Goal: Task Accomplishment & Management: Manage account settings

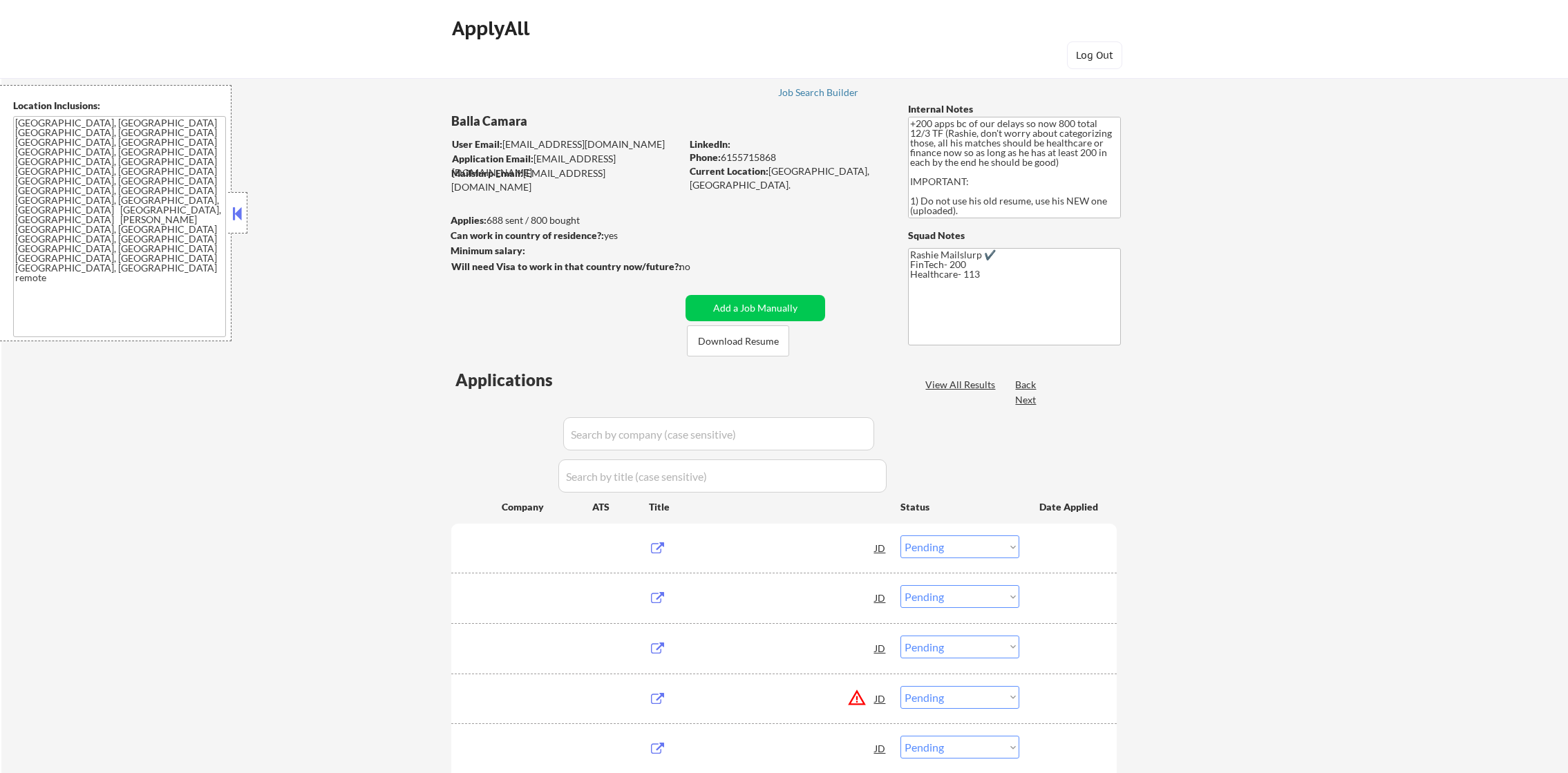
select select ""pending""
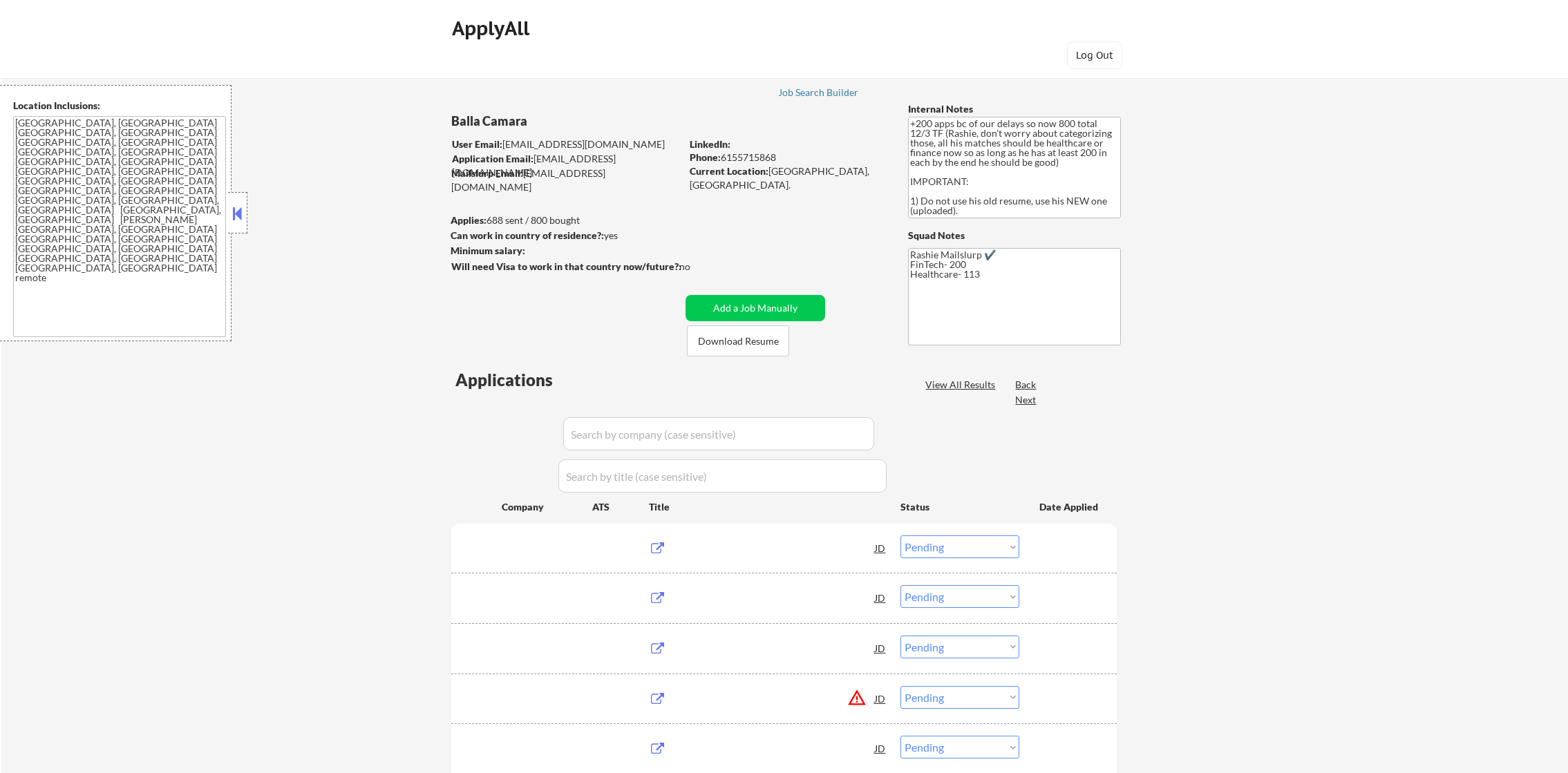
select select ""pending""
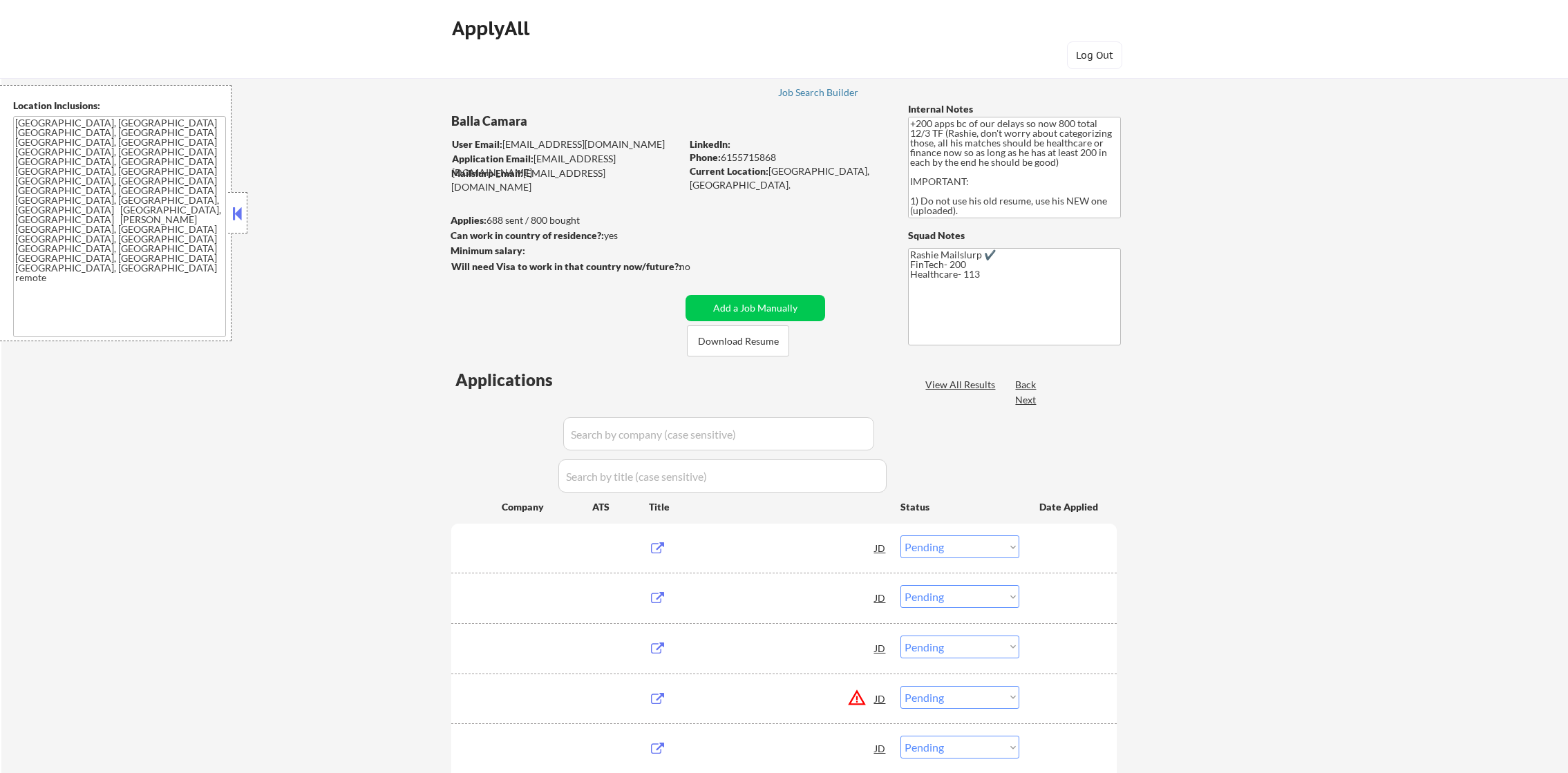
select select ""pending""
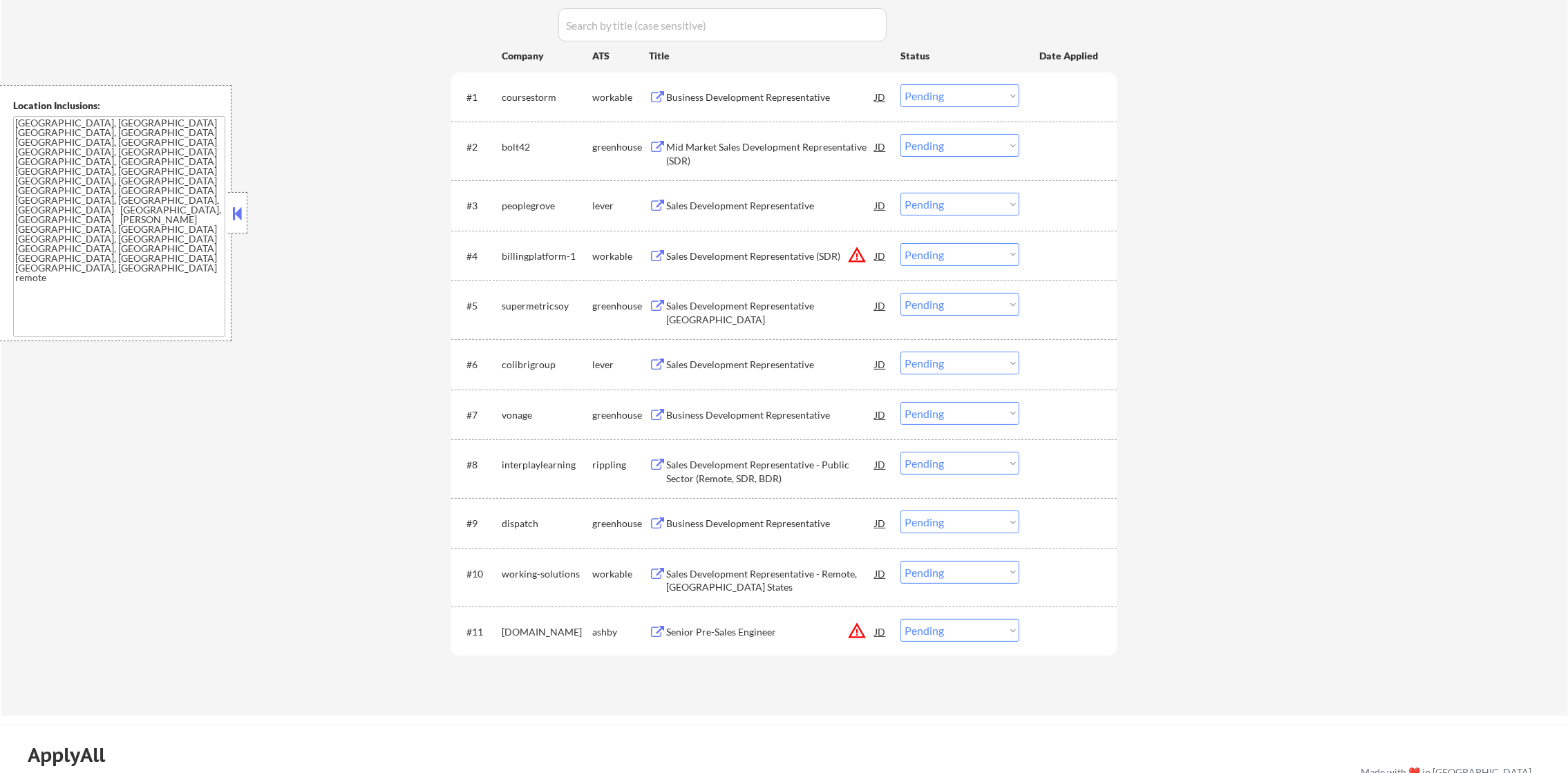
scroll to position [415, 0]
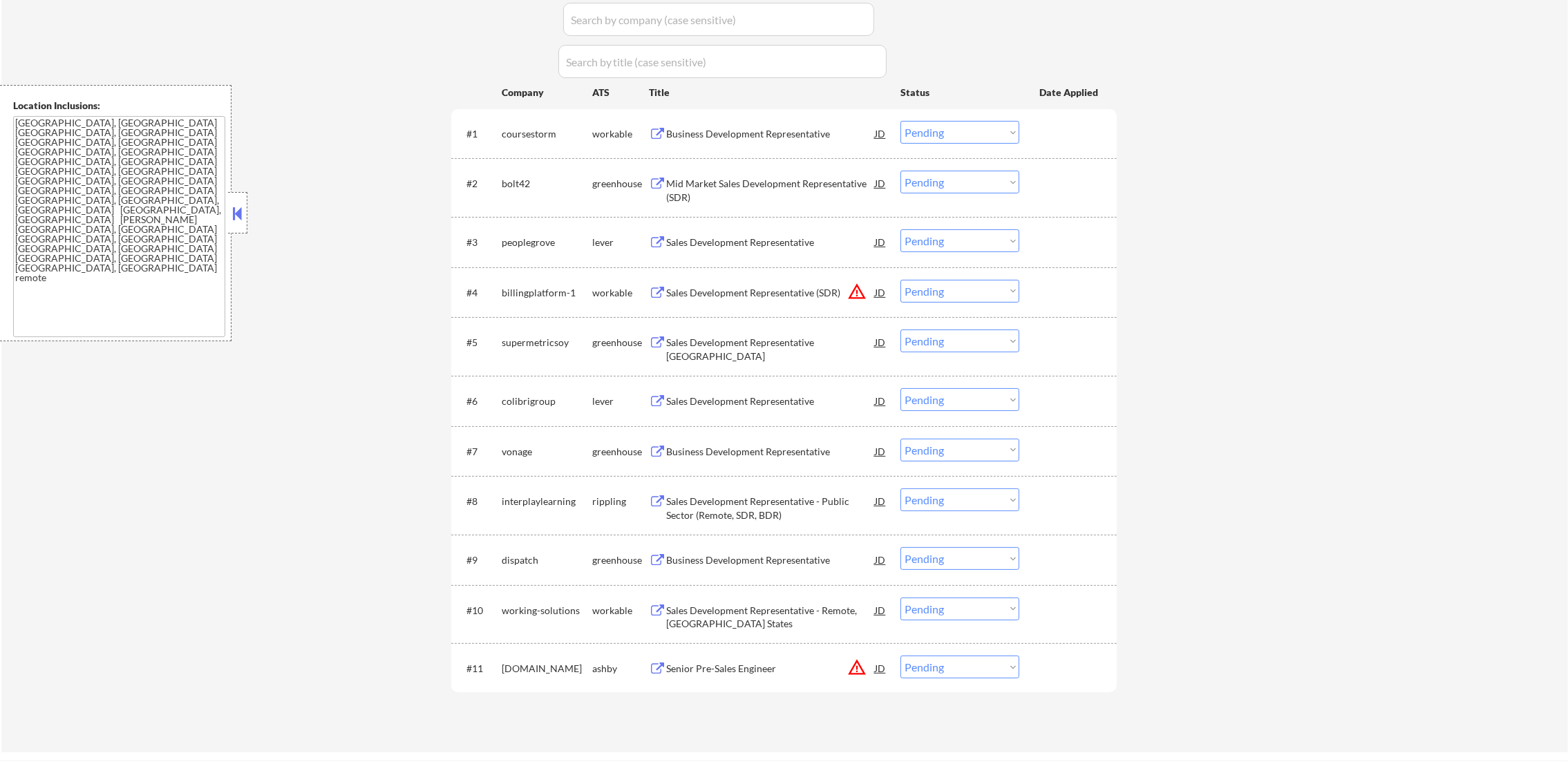
click at [736, 128] on div "Business Development Representative" at bounding box center [770, 134] width 208 height 13
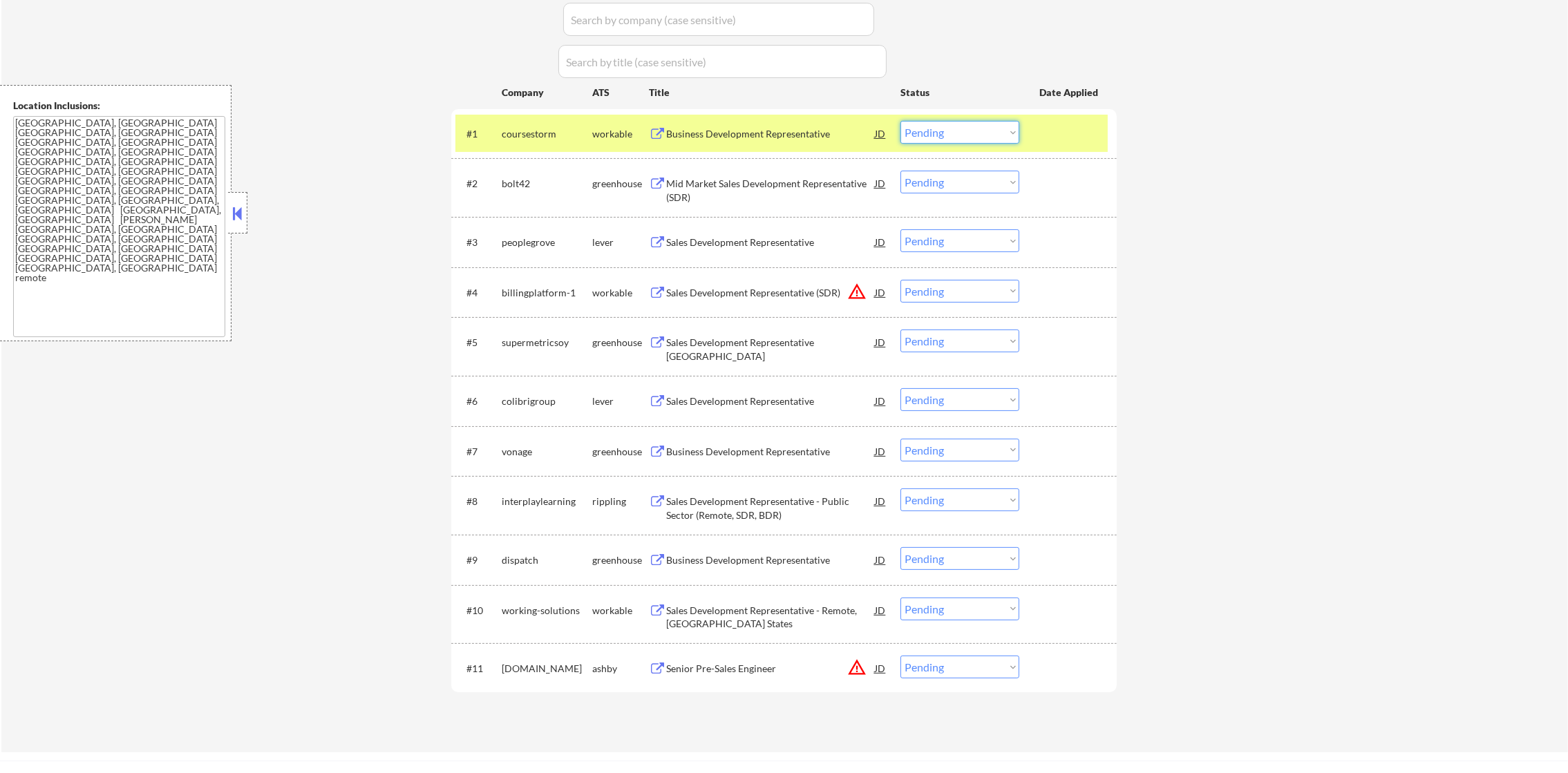
drag, startPoint x: 961, startPoint y: 127, endPoint x: 965, endPoint y: 137, distance: 10.8
click at [961, 127] on select "Choose an option... Pending Applied Excluded (Questions) Excluded (Expired) Exc…" at bounding box center [959, 132] width 119 height 23
click at [900, 121] on select "Choose an option... Pending Applied Excluded (Questions) Excluded (Expired) Exc…" at bounding box center [959, 132] width 119 height 23
click at [498, 146] on div "#1 coursestorm workable Business Development Representative JD Choose an option…" at bounding box center [781, 133] width 652 height 37
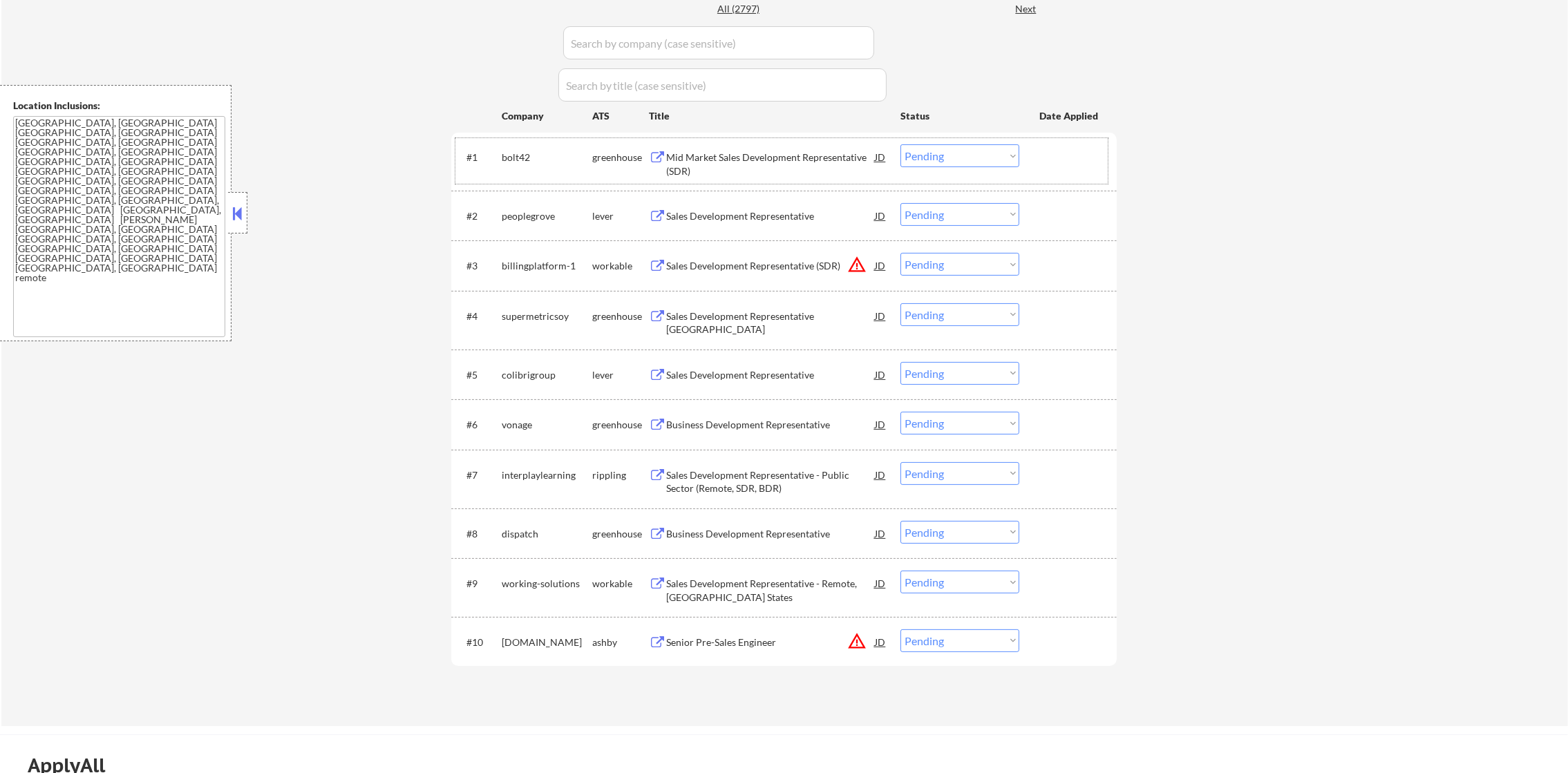
scroll to position [379, 0]
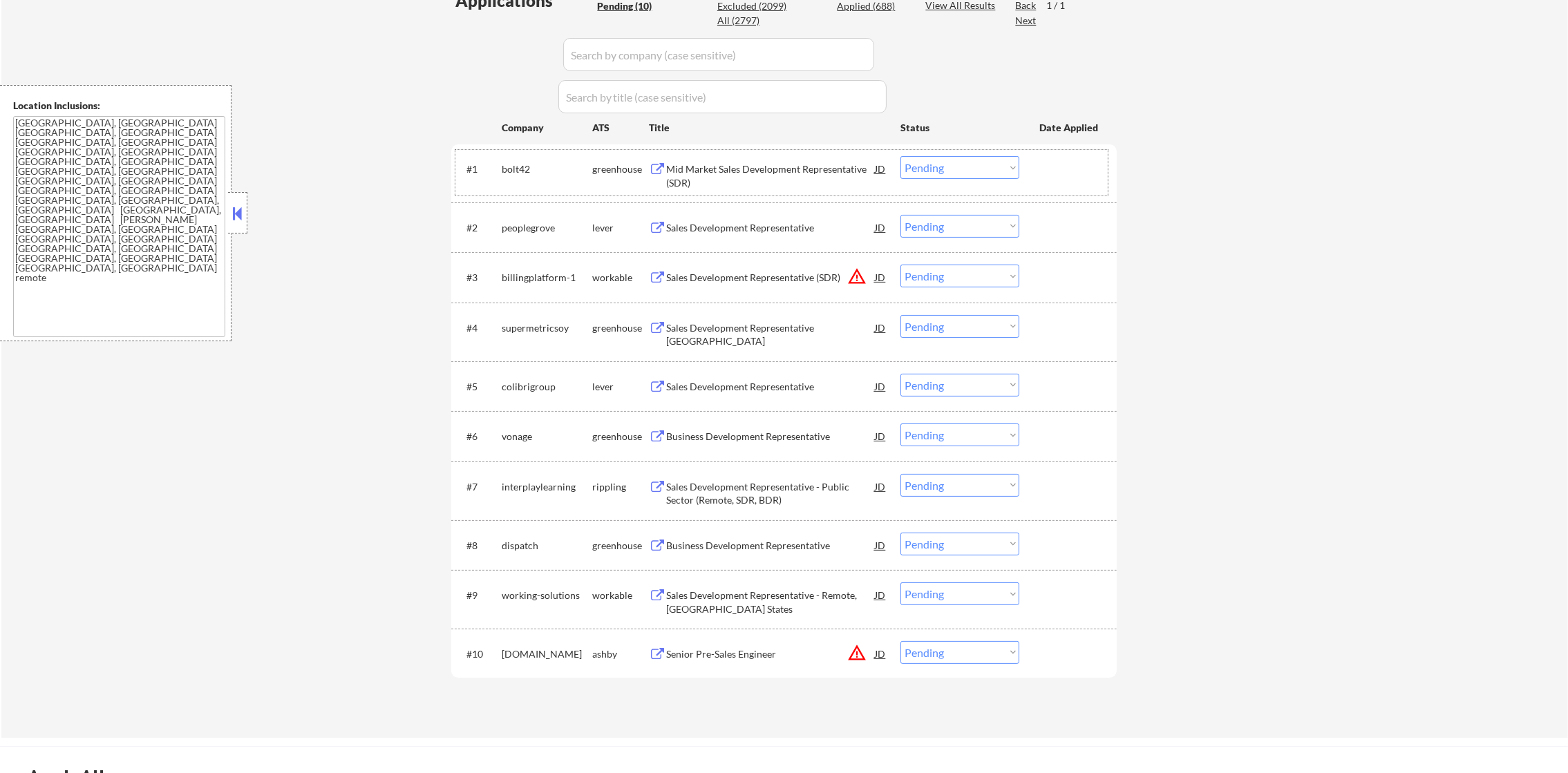
click at [762, 169] on div "Mid Market Sales Development Representative (SDR)" at bounding box center [770, 176] width 208 height 27
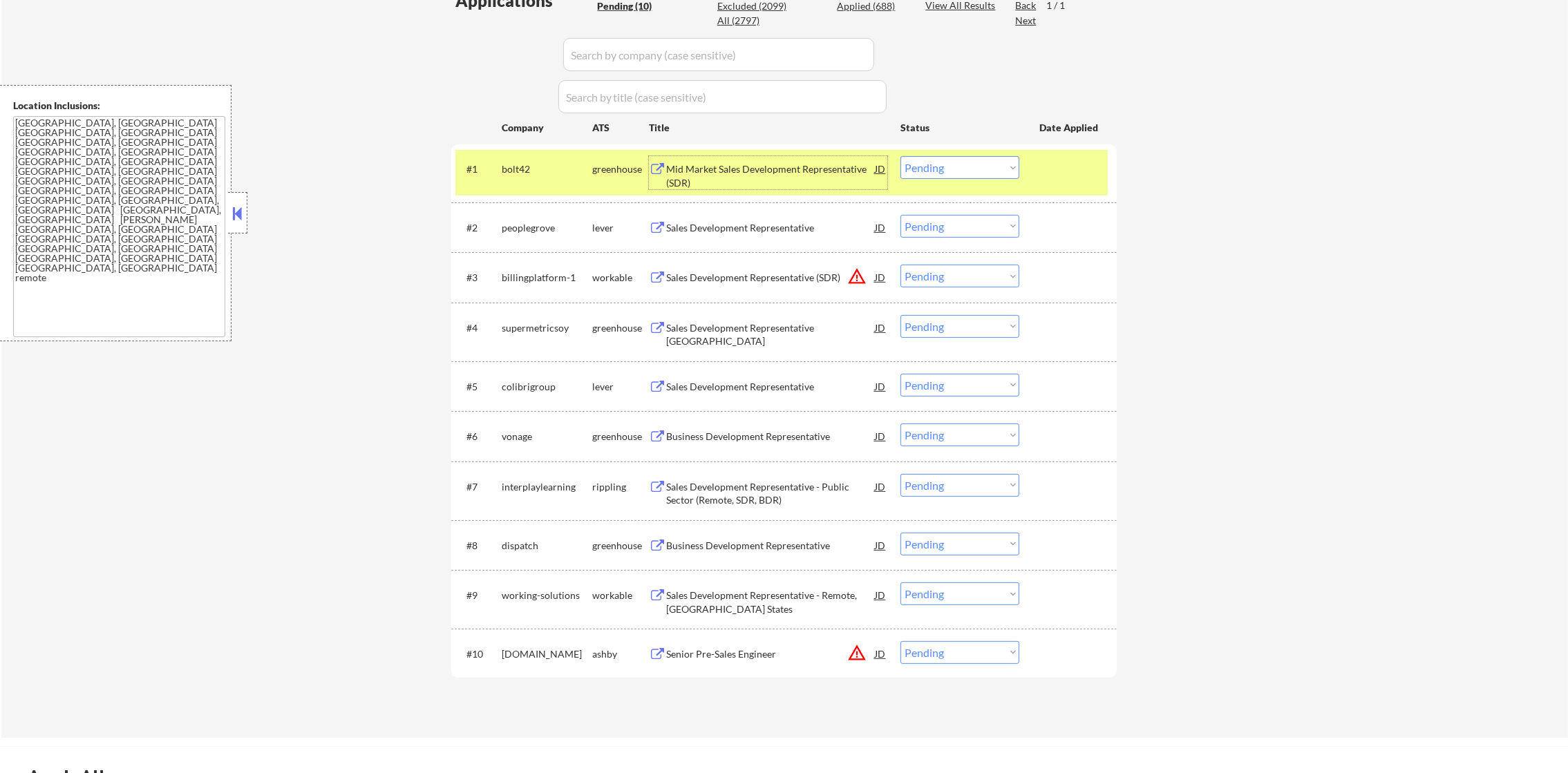
click at [945, 170] on select "Choose an option... Pending Applied Excluded (Questions) Excluded (Expired) Exc…" at bounding box center [959, 167] width 119 height 23
click at [900, 156] on select "Choose an option... Pending Applied Excluded (Questions) Excluded (Expired) Exc…" at bounding box center [959, 167] width 119 height 23
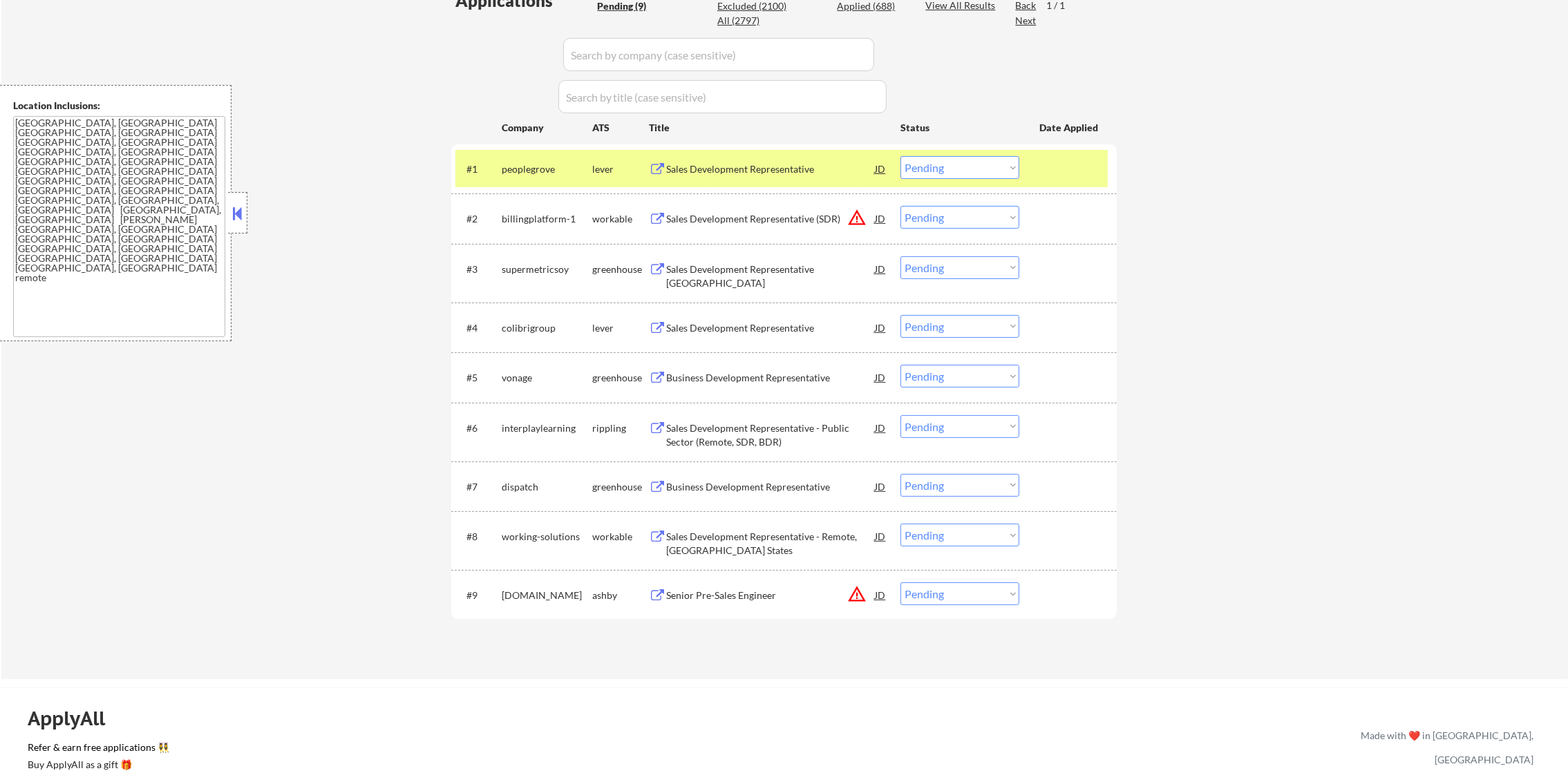
click at [520, 177] on div "peoplegrove" at bounding box center [547, 168] width 90 height 24
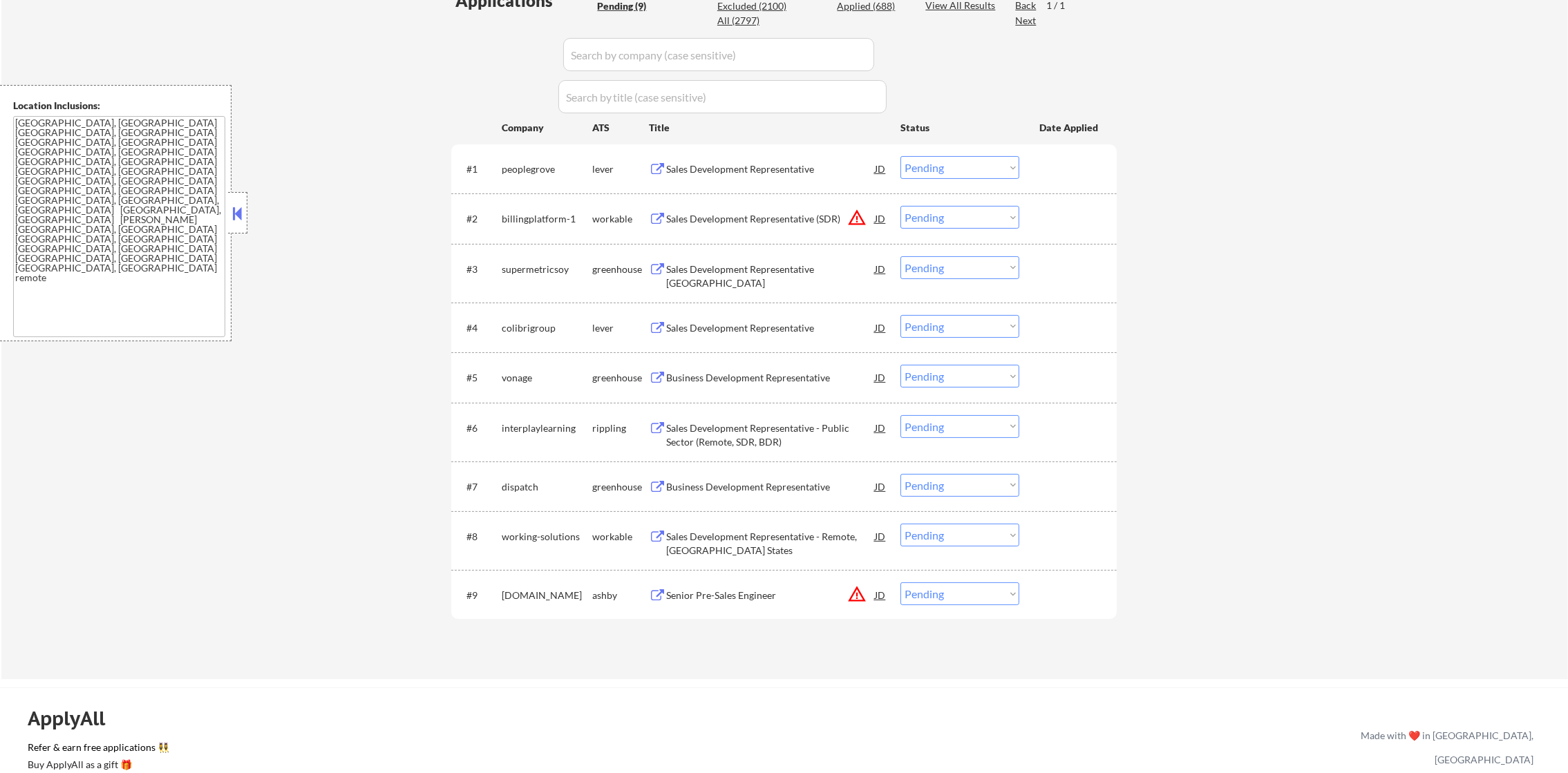
click at [762, 170] on div "Sales Development Representative" at bounding box center [770, 169] width 208 height 13
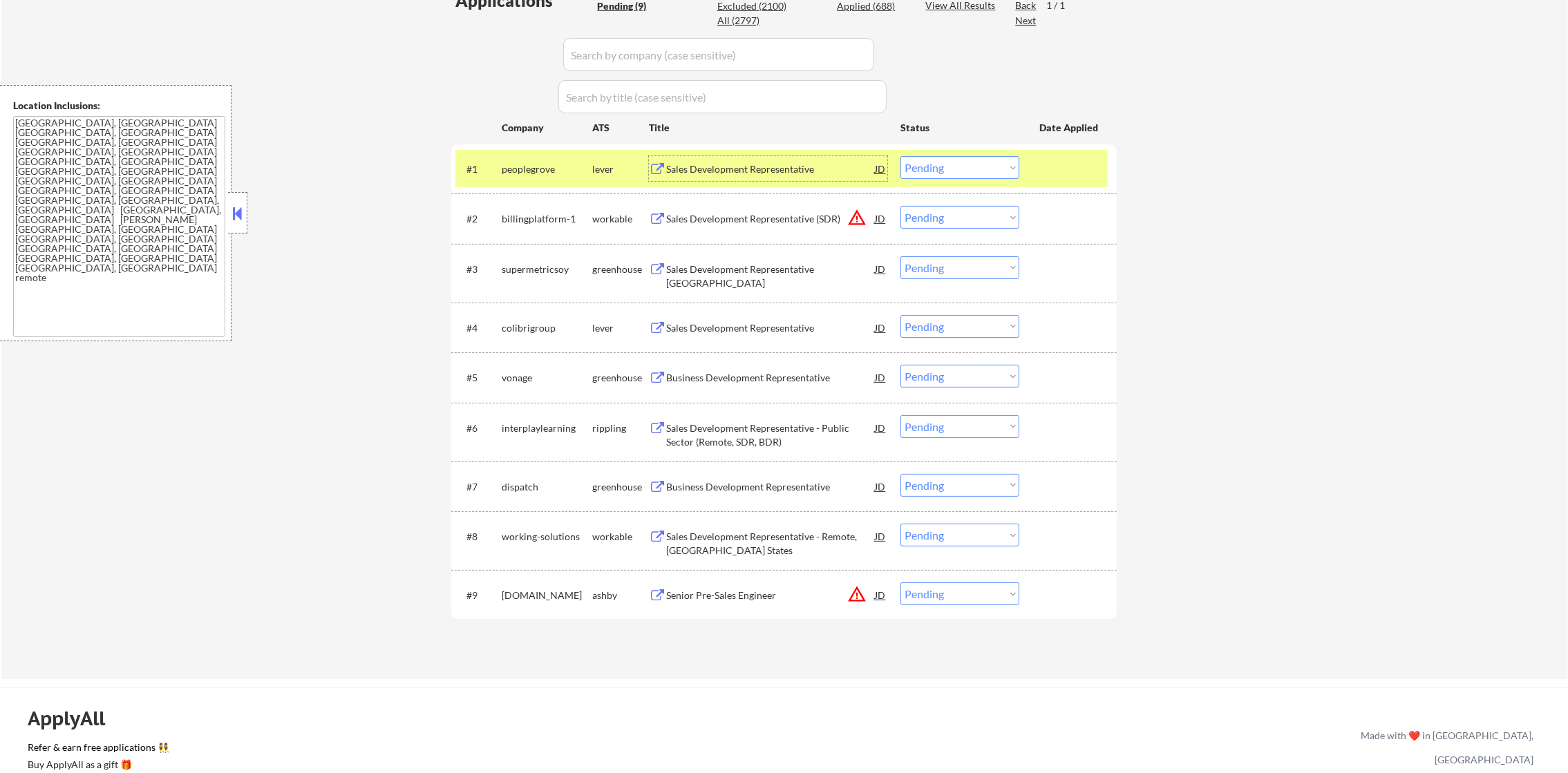
drag, startPoint x: 976, startPoint y: 164, endPoint x: 976, endPoint y: 177, distance: 13.0
click at [976, 164] on select "Choose an option... Pending Applied Excluded (Questions) Excluded (Expired) Exc…" at bounding box center [959, 167] width 119 height 23
click at [900, 156] on select "Choose an option... Pending Applied Excluded (Questions) Excluded (Expired) Exc…" at bounding box center [959, 167] width 119 height 23
click at [542, 167] on div "peoplegrove" at bounding box center [547, 169] width 90 height 13
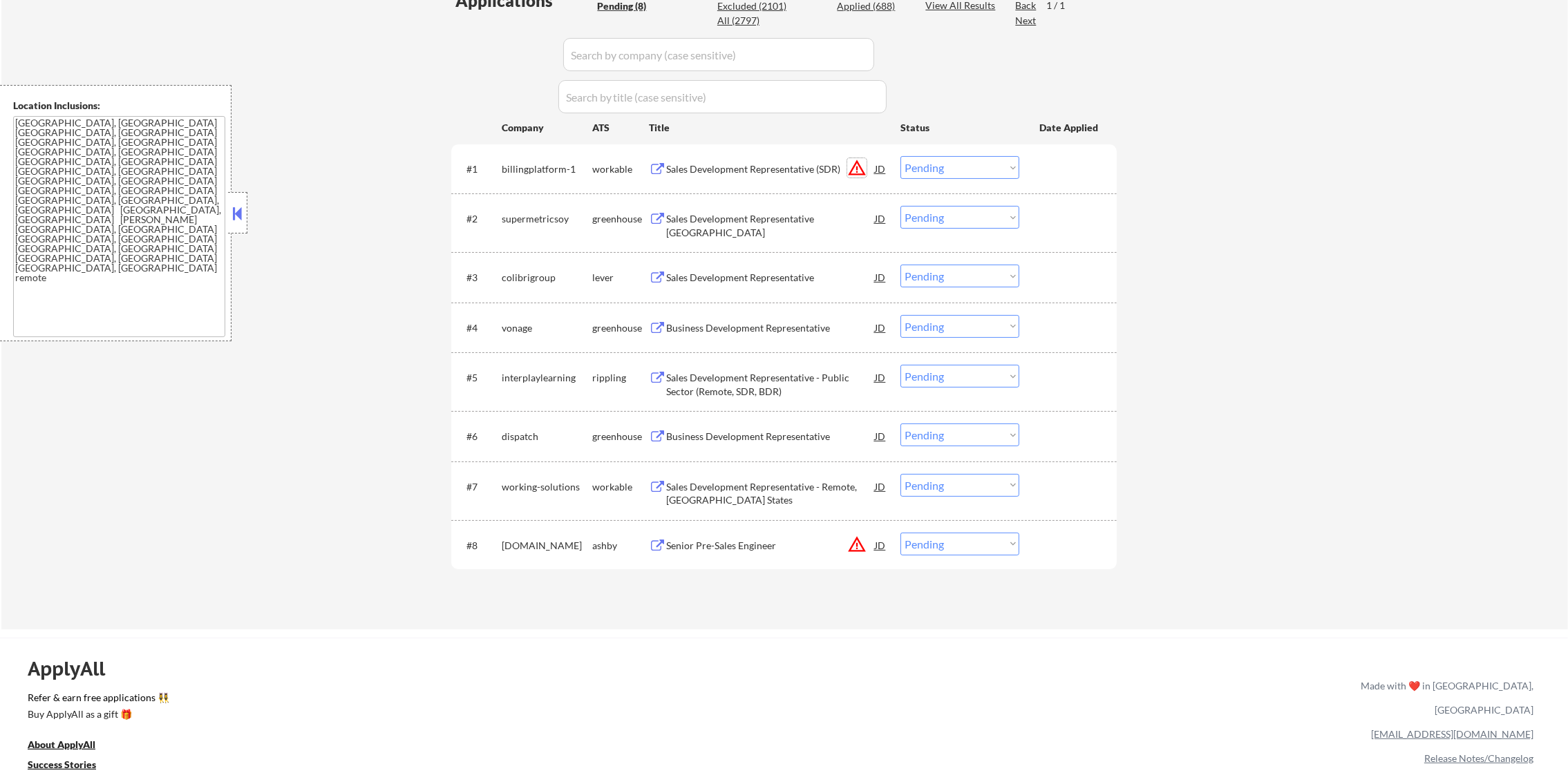
click at [857, 165] on button "warning_amber" at bounding box center [856, 168] width 19 height 19
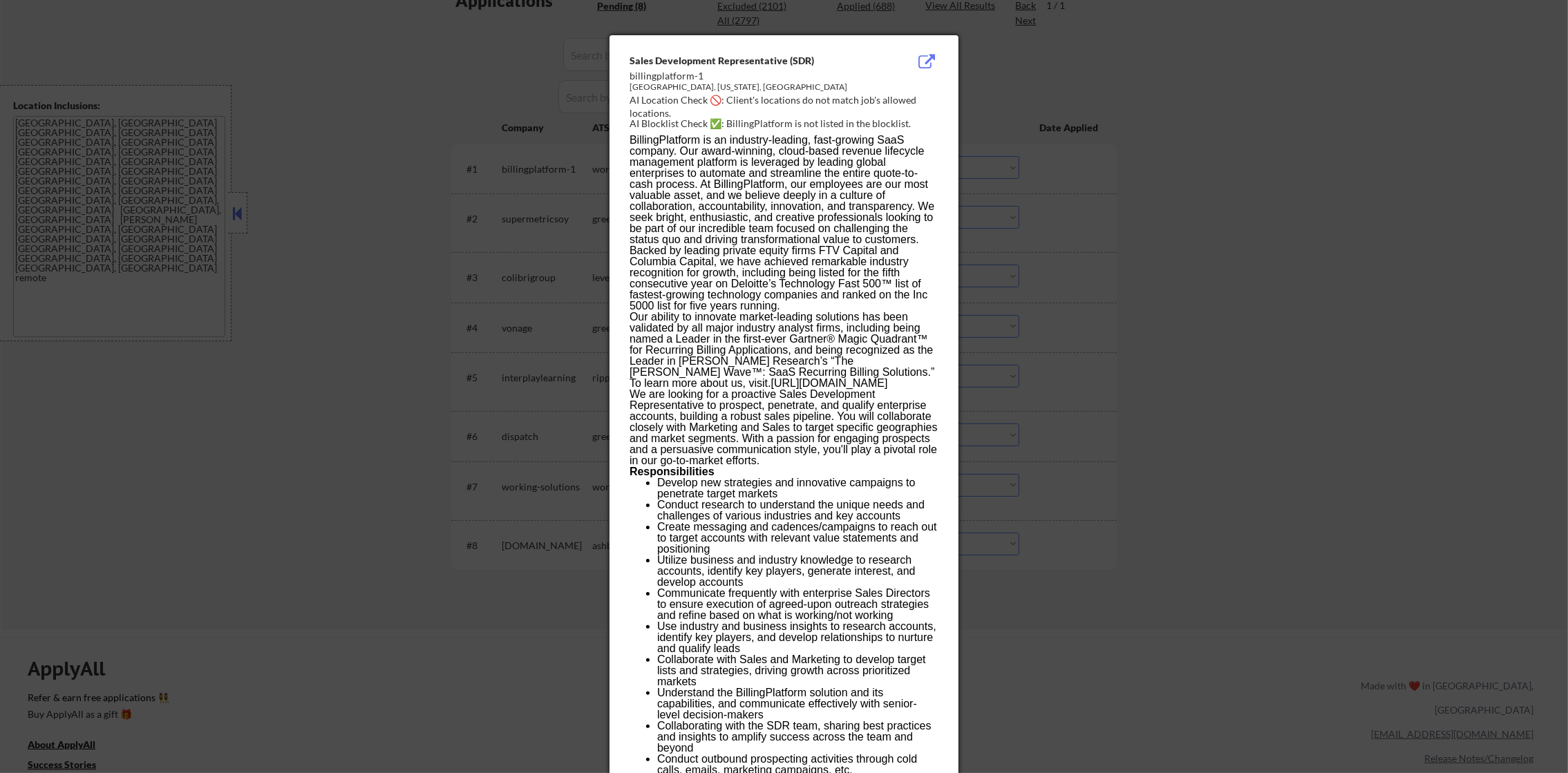
click at [1049, 145] on div at bounding box center [784, 386] width 1568 height 773
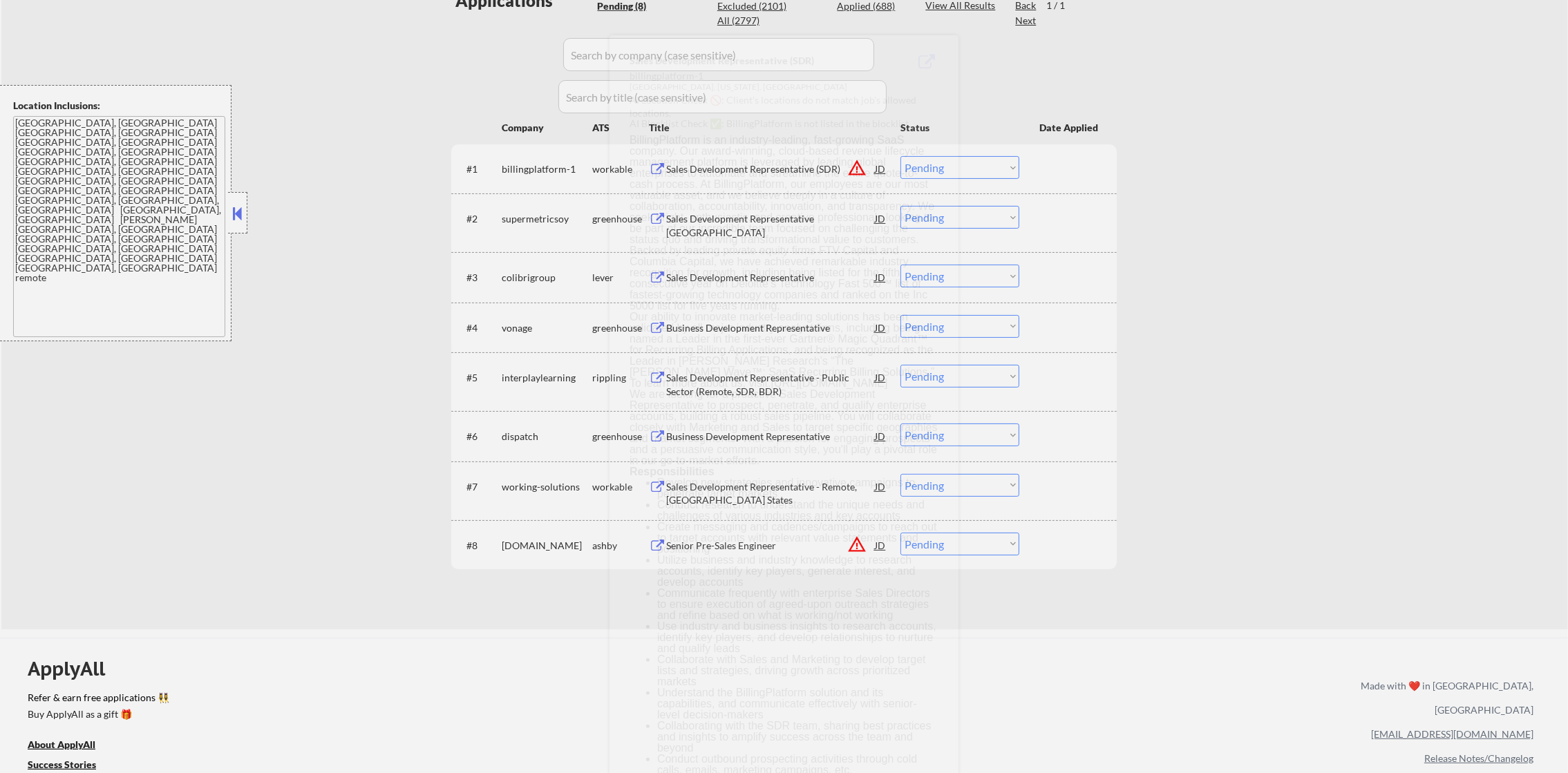
click at [998, 158] on select "Choose an option... Pending Applied Excluded (Questions) Excluded (Expired) Exc…" at bounding box center [959, 167] width 119 height 23
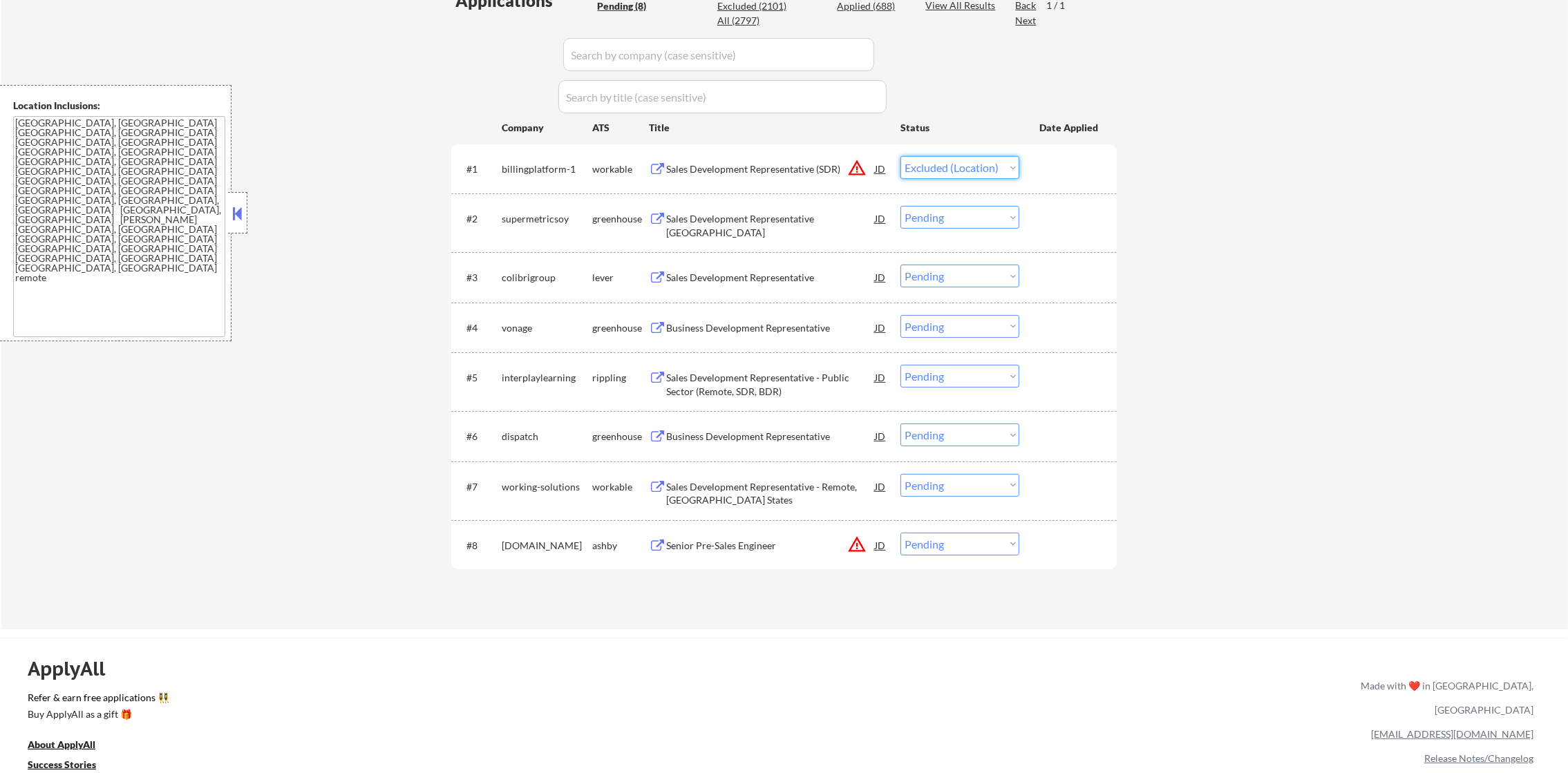
click at [900, 156] on select "Choose an option... Pending Applied Excluded (Questions) Excluded (Expired) Exc…" at bounding box center [959, 167] width 119 height 23
click at [736, 212] on div "Sales Development Representative North America" at bounding box center [770, 225] width 208 height 27
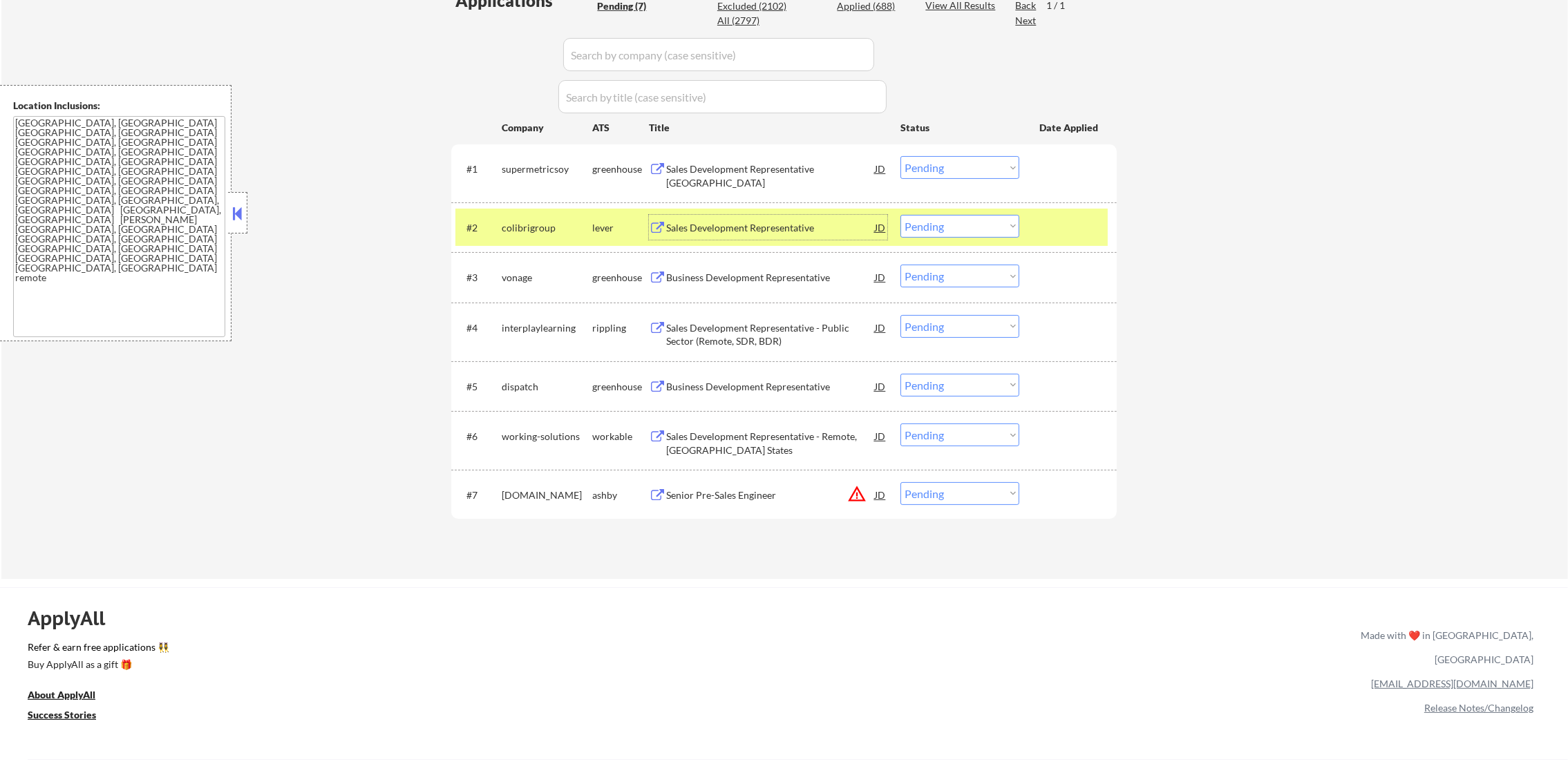
click at [919, 221] on select "Choose an option... Pending Applied Excluded (Questions) Excluded (Expired) Exc…" at bounding box center [959, 226] width 119 height 23
click at [934, 161] on select "Choose an option... Pending Applied Excluded (Questions) Excluded (Expired) Exc…" at bounding box center [959, 167] width 119 height 23
click at [900, 156] on select "Choose an option... Pending Applied Excluded (Questions) Excluded (Expired) Exc…" at bounding box center [959, 167] width 119 height 23
click at [531, 223] on div "colibrigroup" at bounding box center [547, 228] width 90 height 13
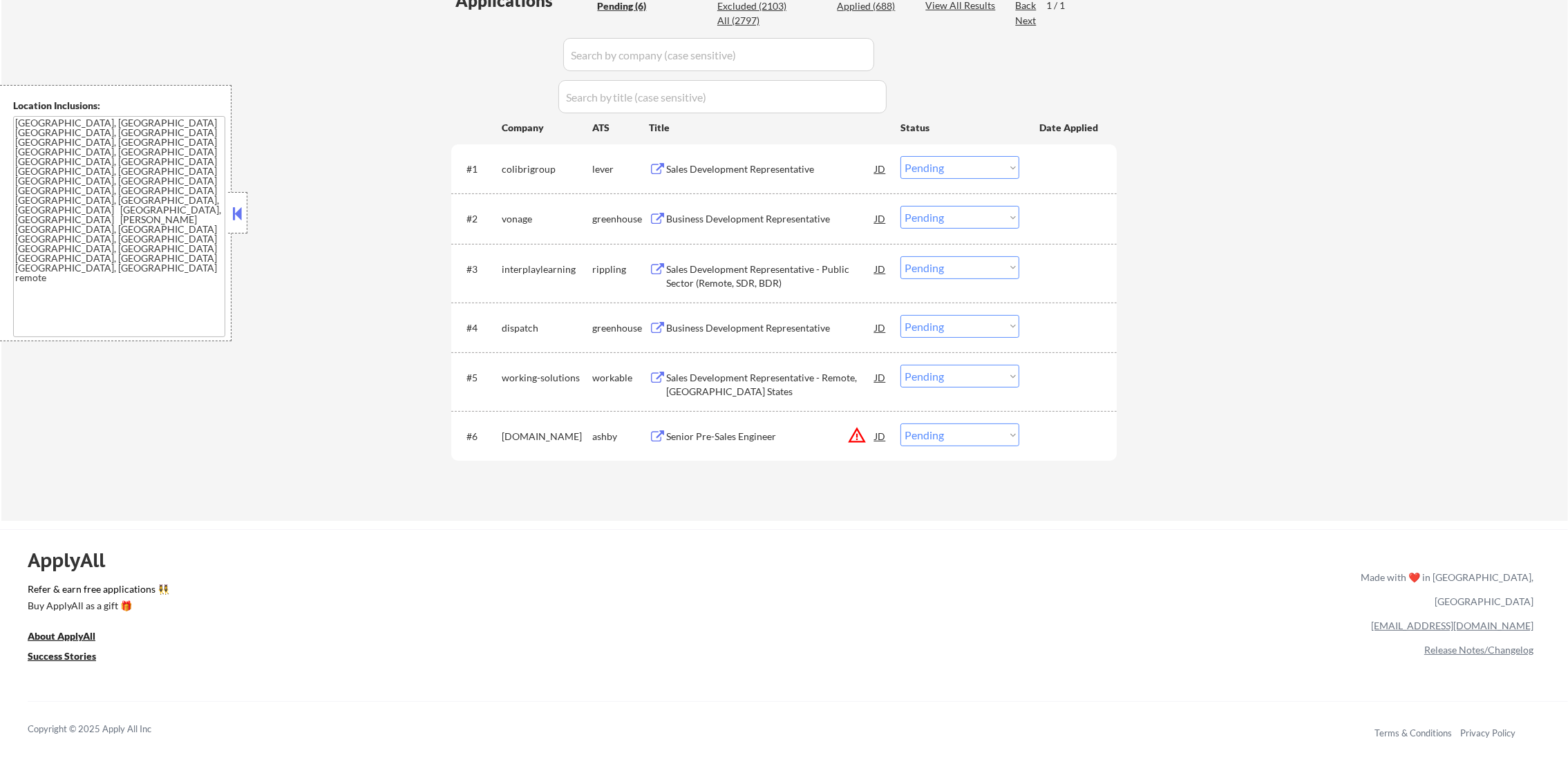
click at [747, 166] on div "Sales Development Representative" at bounding box center [770, 169] width 208 height 13
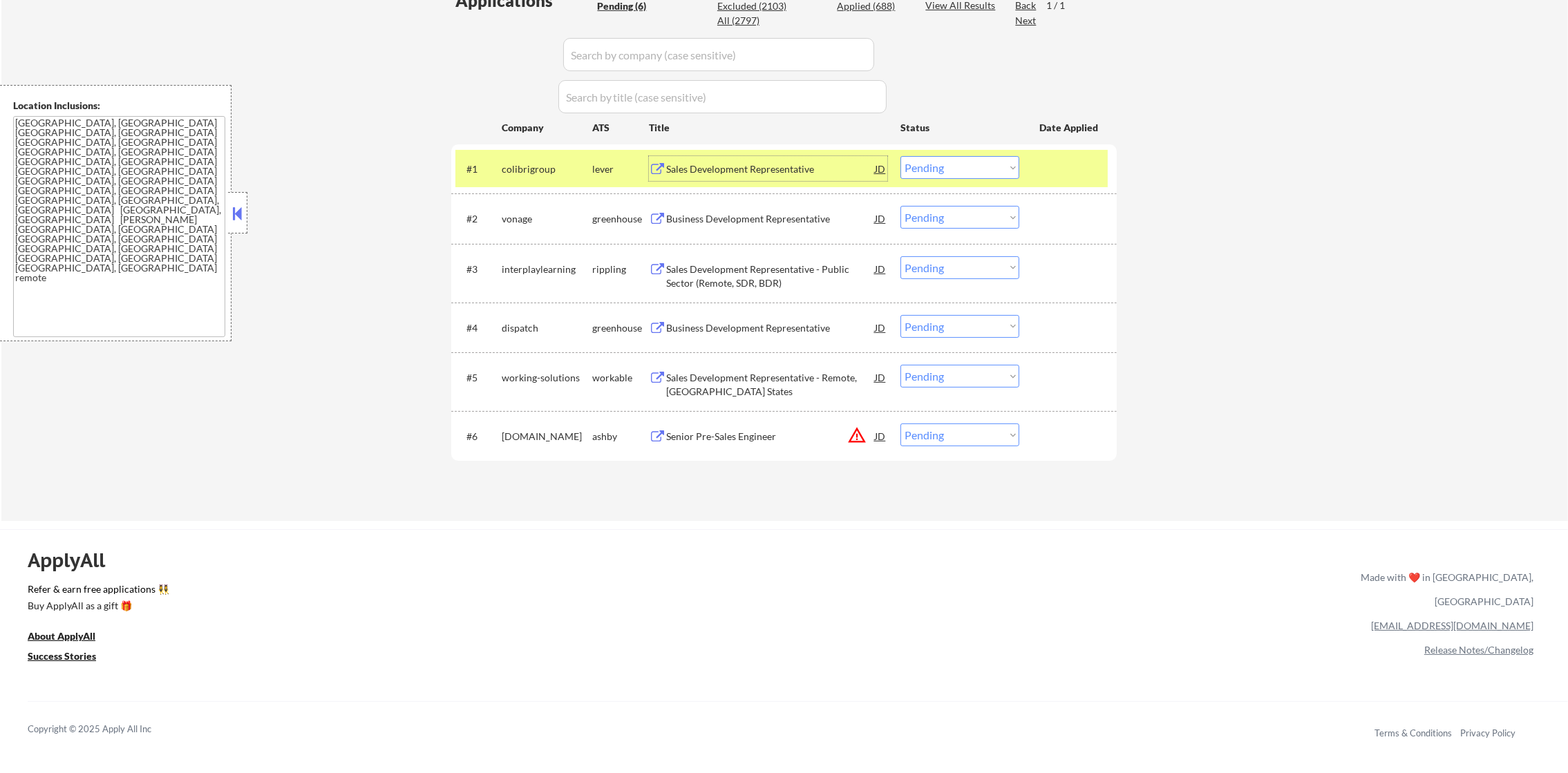
click at [929, 179] on div "#1 colibrigroup lever Sales Development Representative JD warning_amber Choose …" at bounding box center [781, 169] width 652 height 37
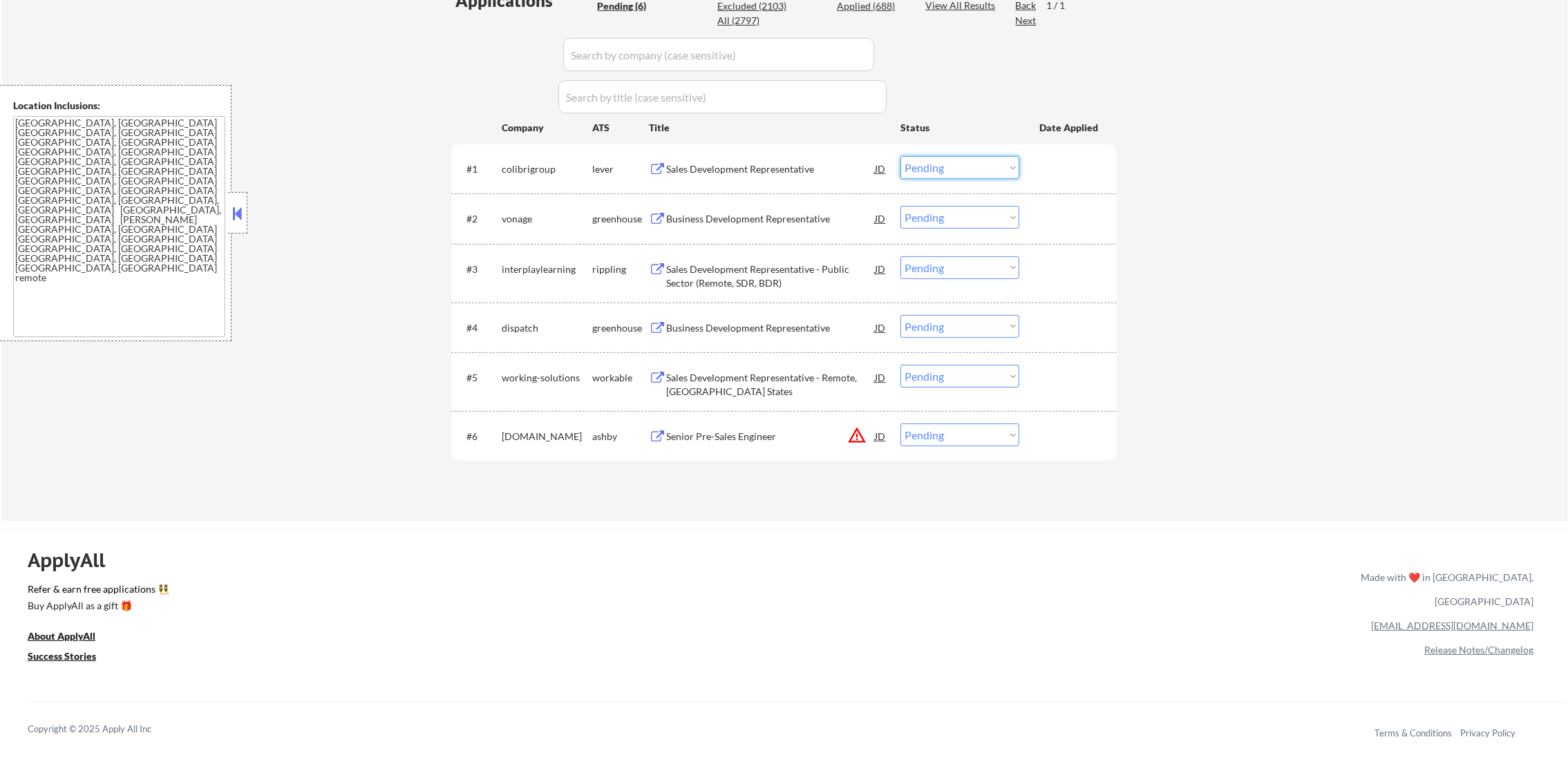
click at [935, 170] on select "Choose an option... Pending Applied Excluded (Questions) Excluded (Expired) Exc…" at bounding box center [959, 167] width 119 height 23
select select ""excluded""
click at [900, 156] on select "Choose an option... Pending Applied Excluded (Questions) Excluded (Expired) Exc…" at bounding box center [959, 167] width 119 height 23
click at [854, 432] on button "warning_amber" at bounding box center [856, 435] width 19 height 19
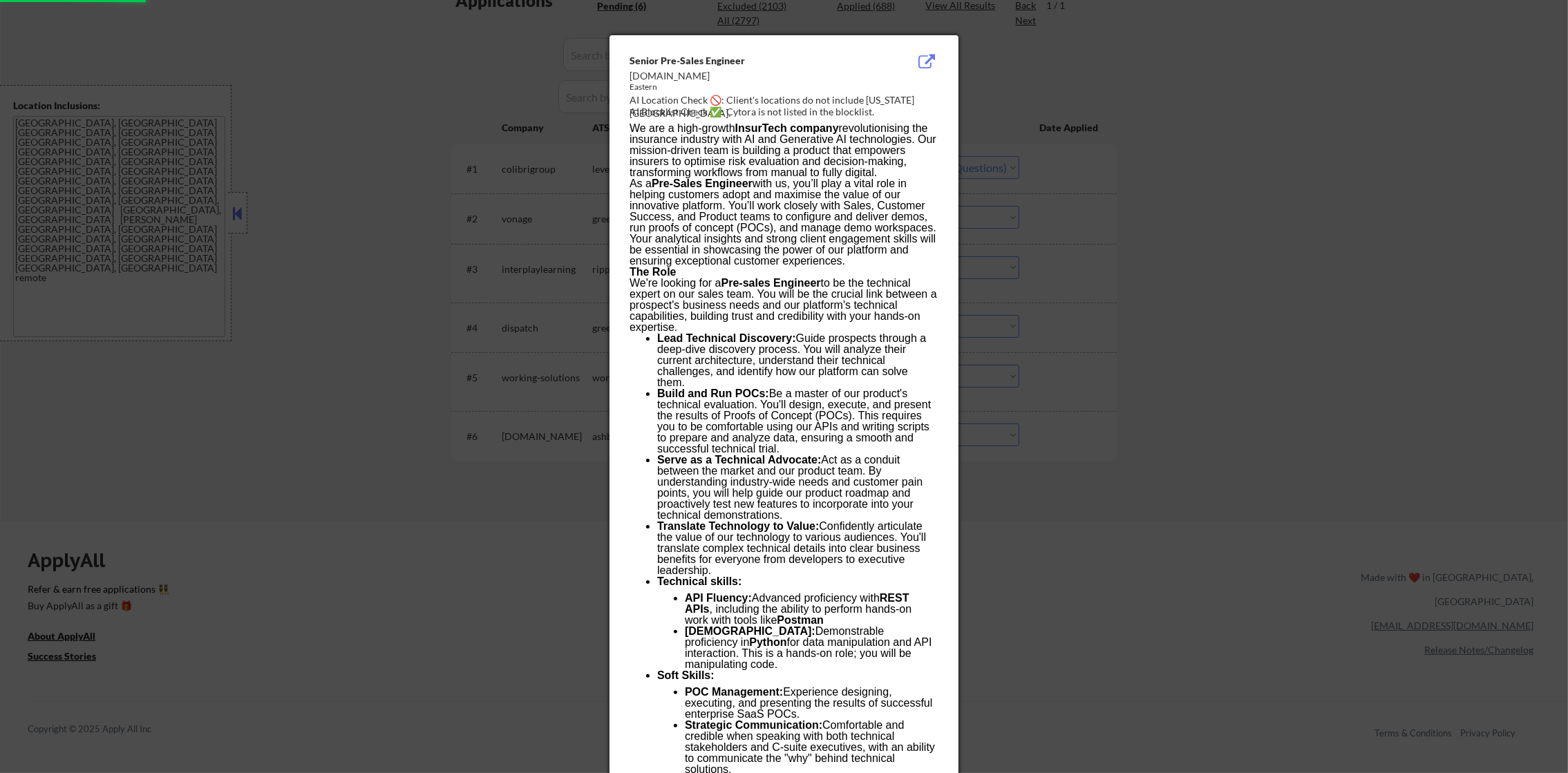
drag, startPoint x: 1251, startPoint y: 338, endPoint x: 1228, endPoint y: 344, distance: 23.8
click at [1247, 339] on div at bounding box center [784, 386] width 1568 height 773
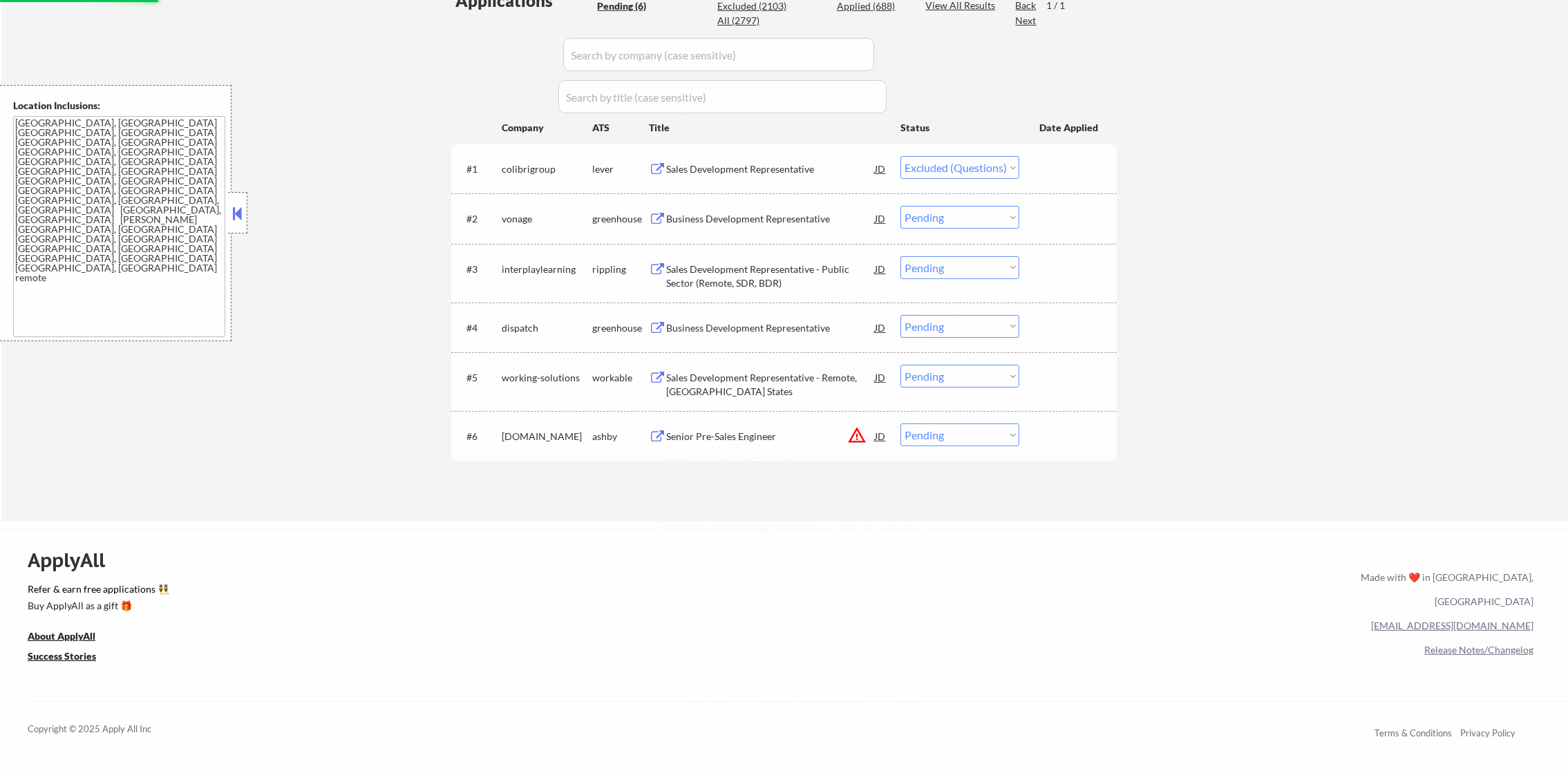
click at [994, 431] on select "Choose an option... Pending Applied Excluded (Questions) Excluded (Expired) Exc…" at bounding box center [959, 434] width 119 height 23
select select ""excluded__bad_match_""
click at [900, 423] on select "Choose an option... Pending Applied Excluded (Questions) Excluded (Expired) Exc…" at bounding box center [959, 434] width 119 height 23
click at [1204, 467] on div "← Return to /applysquad Mailslurp Inbox Job Search Builder Balla Camara User Em…" at bounding box center [784, 99] width 1566 height 845
click at [994, 442] on div "Applications Pending (6) Excluded (2103) Applied (688) All (2797) View All Resu…" at bounding box center [784, 242] width 665 height 506
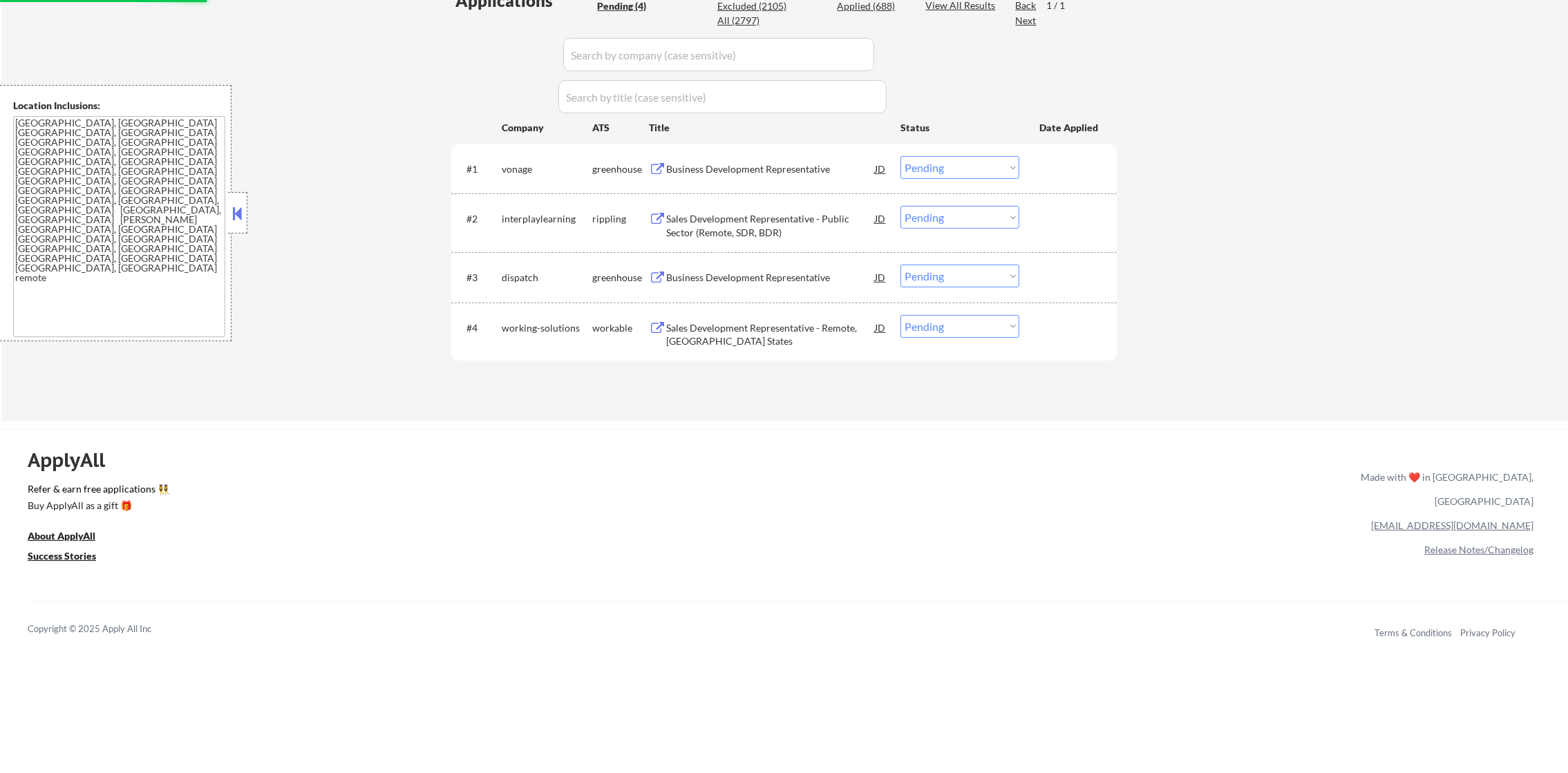
click at [1168, 421] on div "← Return to /applysquad Mailslurp Inbox Job Search Builder Balla Camara User Em…" at bounding box center [784, 374] width 1568 height 1507
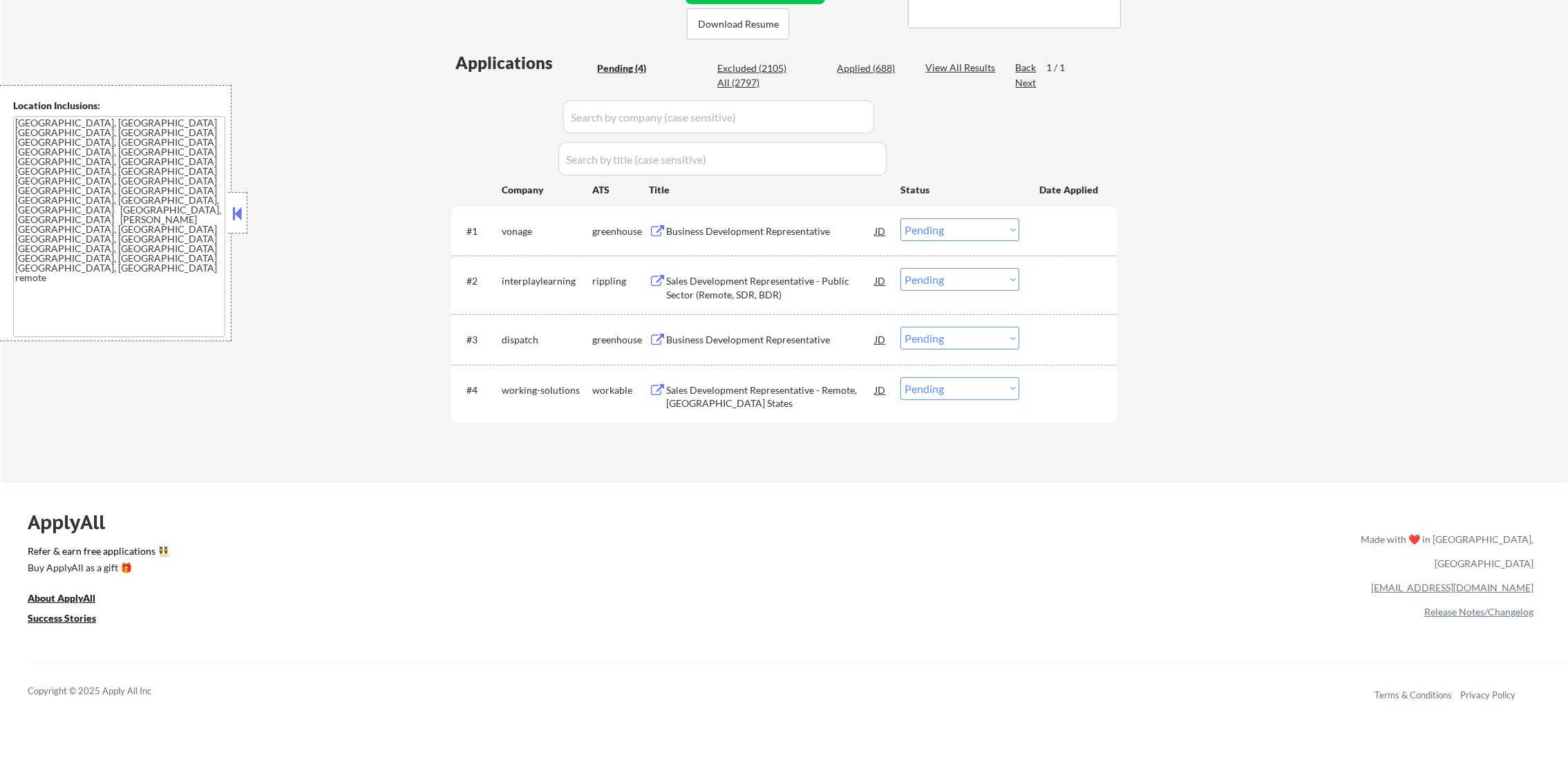
scroll to position [448, 0]
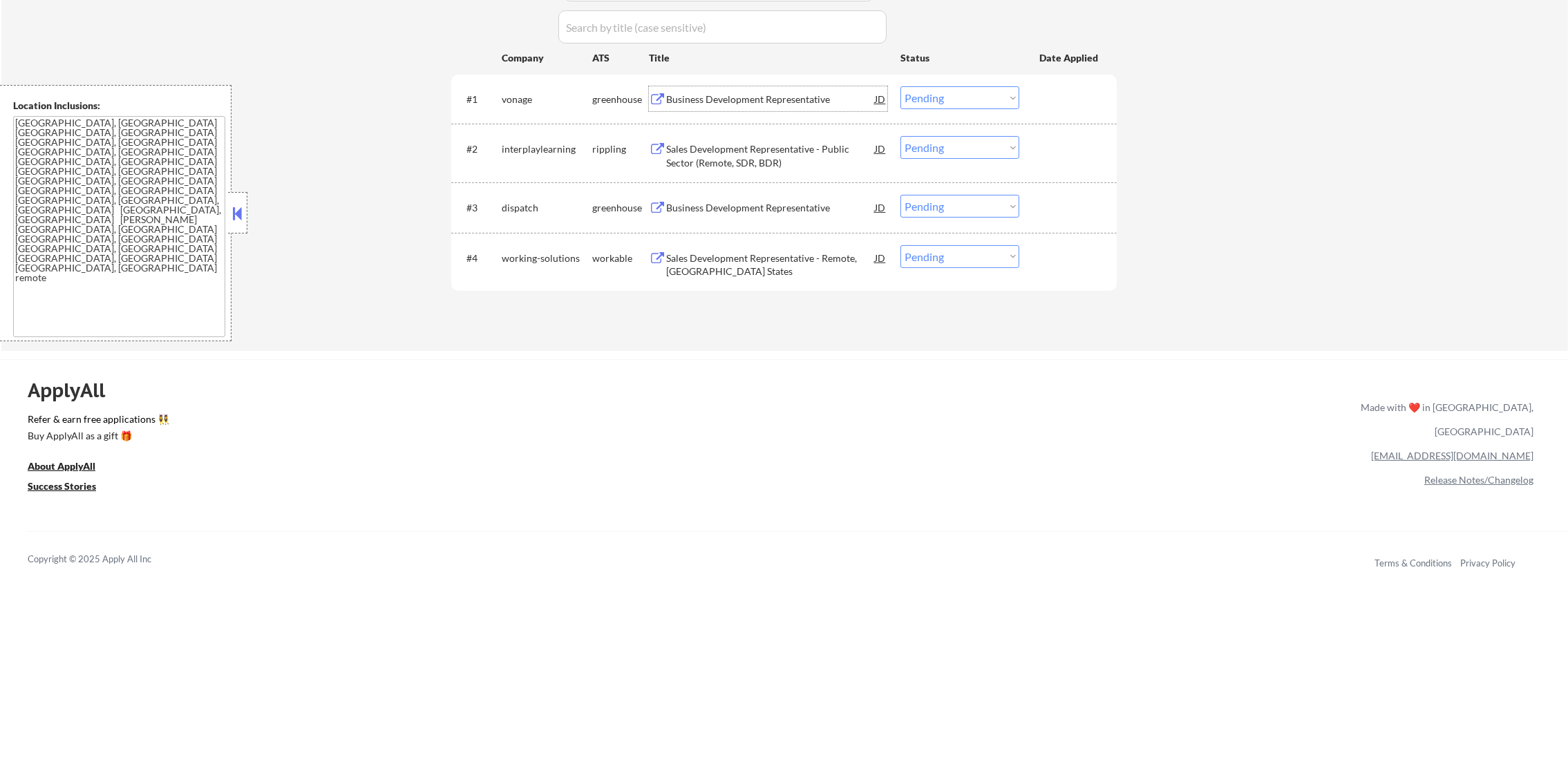
click at [755, 96] on div "Business Development Representative" at bounding box center [770, 99] width 208 height 13
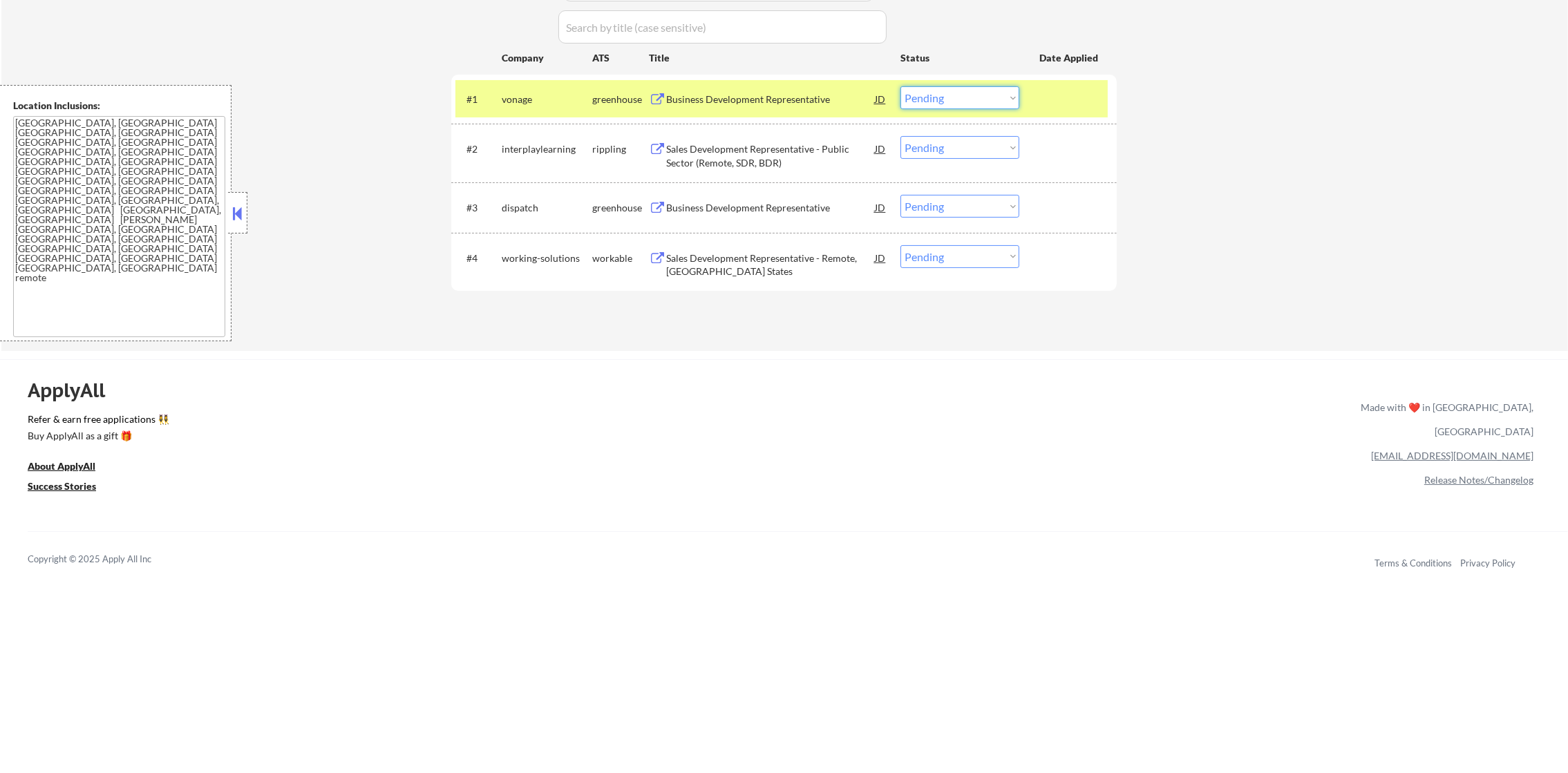
drag, startPoint x: 928, startPoint y: 96, endPoint x: 930, endPoint y: 109, distance: 13.2
click at [928, 96] on select "Choose an option... Pending Applied Excluded (Questions) Excluded (Expired) Exc…" at bounding box center [959, 97] width 119 height 23
click at [900, 86] on select "Choose an option... Pending Applied Excluded (Questions) Excluded (Expired) Exc…" at bounding box center [959, 97] width 119 height 23
click at [552, 107] on div "vonage" at bounding box center [547, 98] width 90 height 24
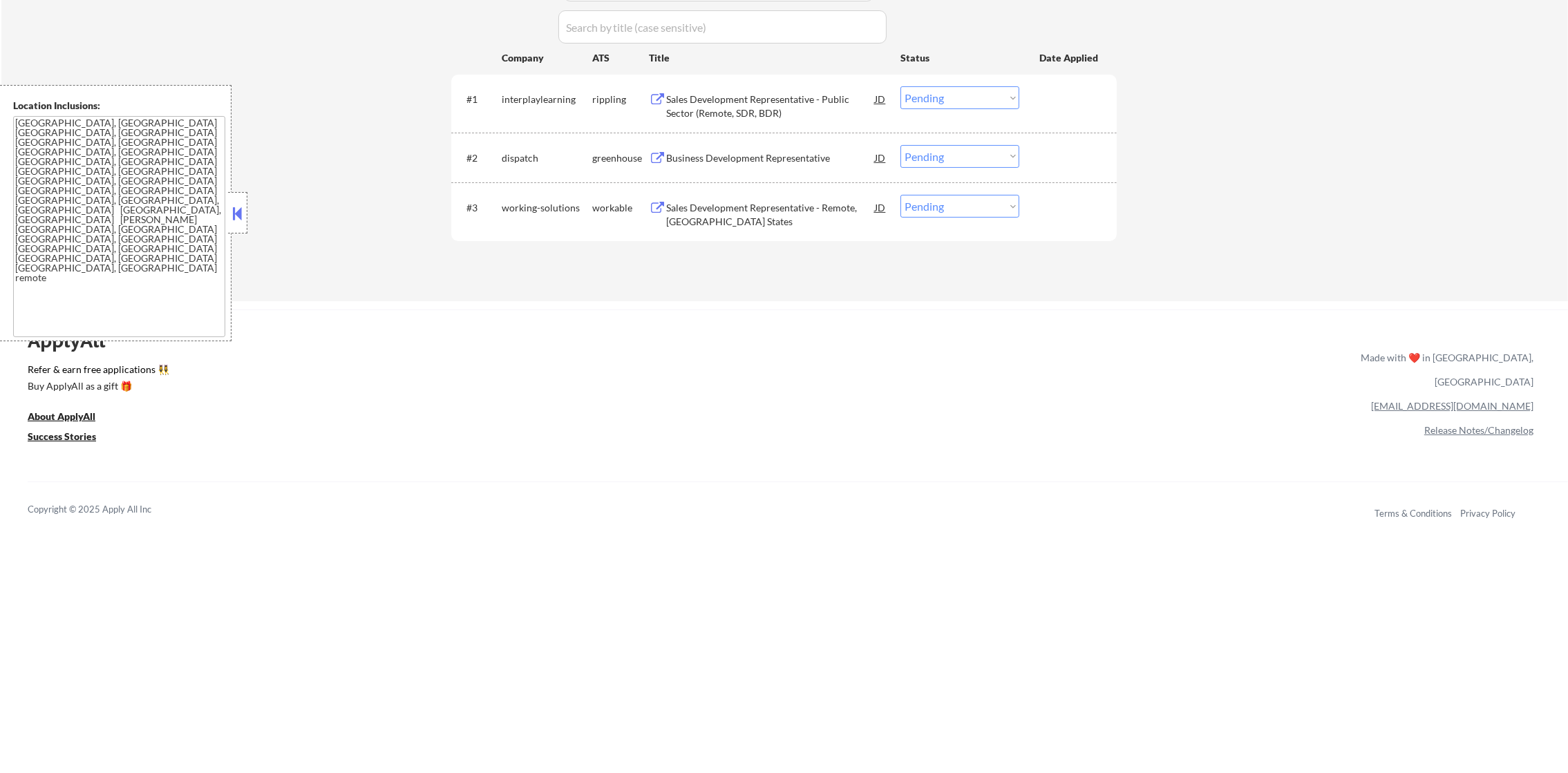
click at [801, 101] on div "Sales Development Representative - Public Sector (Remote, SDR, BDR)" at bounding box center [770, 106] width 208 height 27
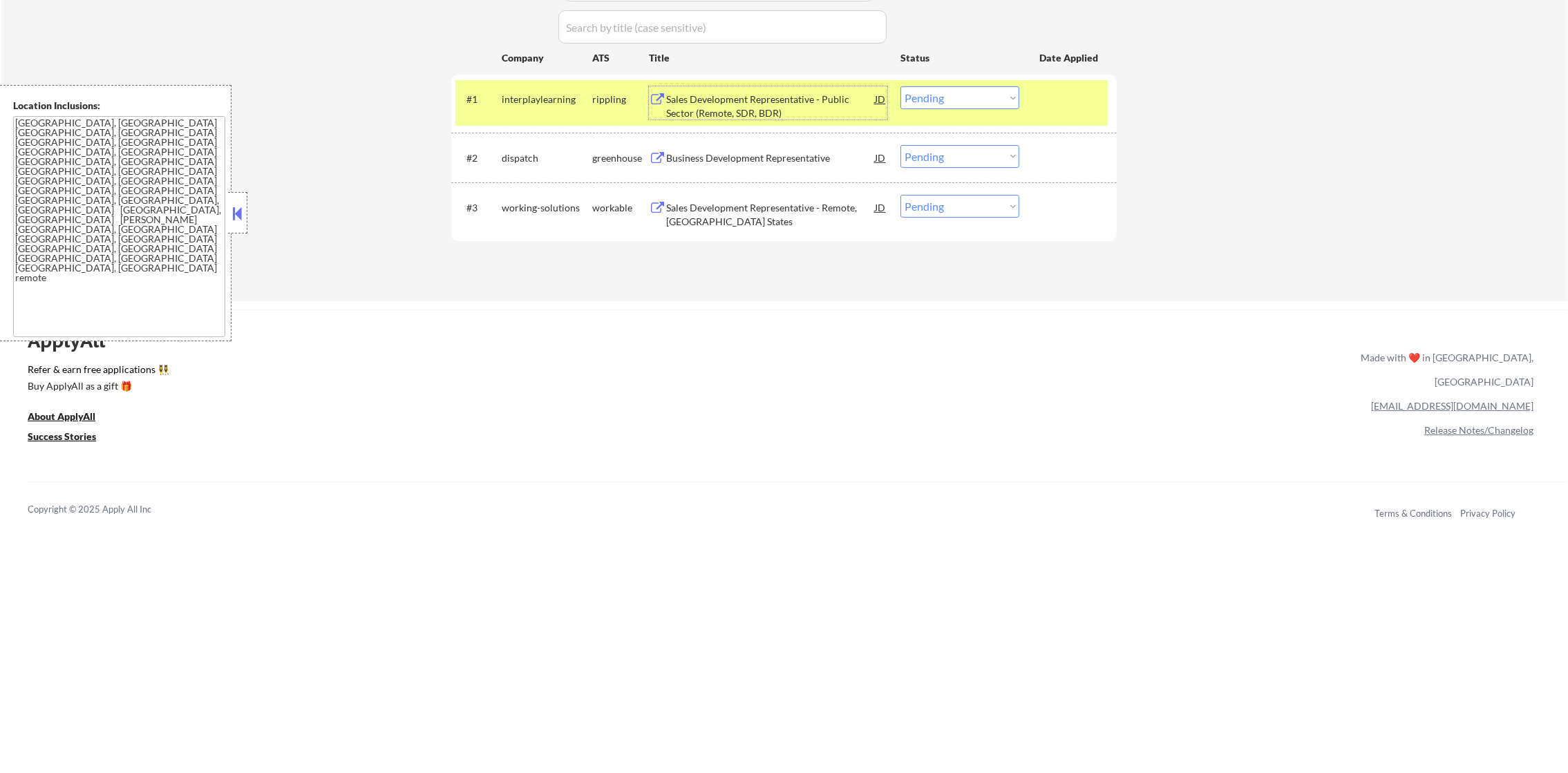
click at [951, 90] on select "Choose an option... Pending Applied Excluded (Questions) Excluded (Expired) Exc…" at bounding box center [959, 97] width 119 height 23
click at [900, 86] on select "Choose an option... Pending Applied Excluded (Questions) Excluded (Expired) Exc…" at bounding box center [959, 97] width 119 height 23
click at [583, 112] on div "#1 interplaylearning rippling Sales Development Representative - Public Sector …" at bounding box center [781, 103] width 652 height 46
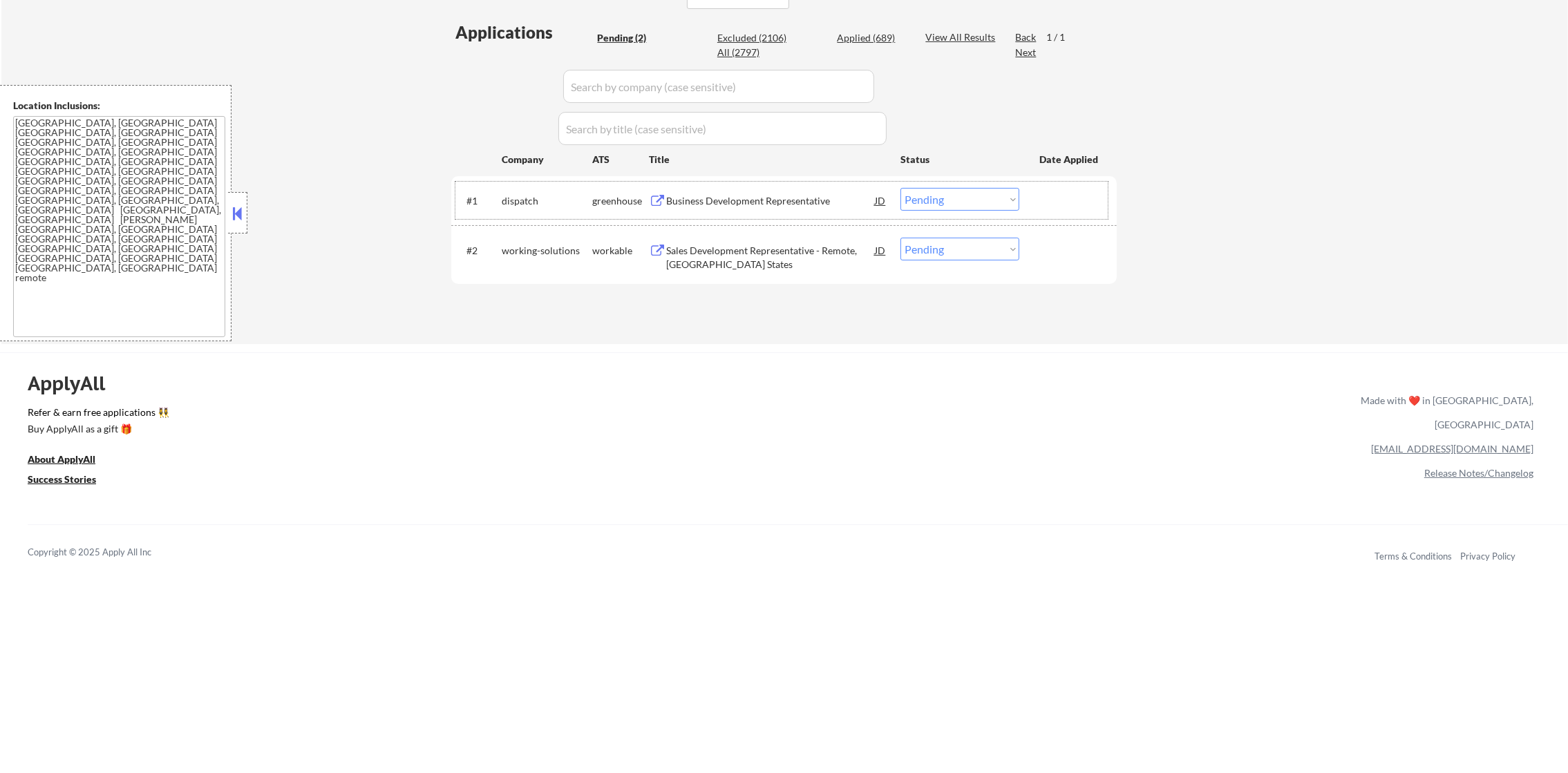
scroll to position [346, 0]
click at [776, 212] on div "Business Development Representative" at bounding box center [770, 201] width 208 height 24
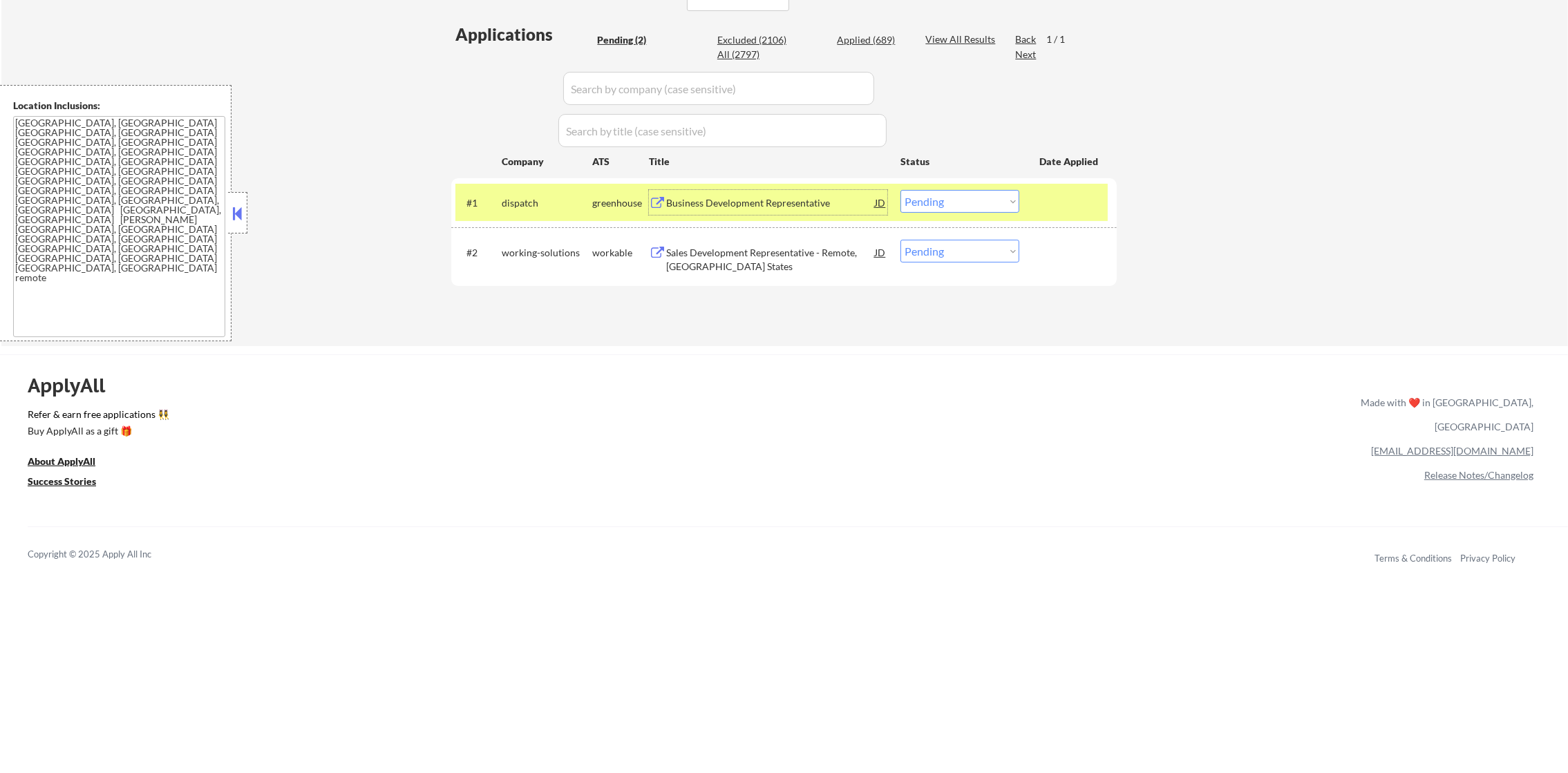
drag, startPoint x: 975, startPoint y: 194, endPoint x: 967, endPoint y: 212, distance: 19.7
click at [973, 195] on select "Choose an option... Pending Applied Excluded (Questions) Excluded (Expired) Exc…" at bounding box center [959, 201] width 119 height 23
click at [900, 190] on select "Choose an option... Pending Applied Excluded (Questions) Excluded (Expired) Exc…" at bounding box center [959, 201] width 119 height 23
click at [540, 214] on div "dispatch" at bounding box center [547, 201] width 90 height 24
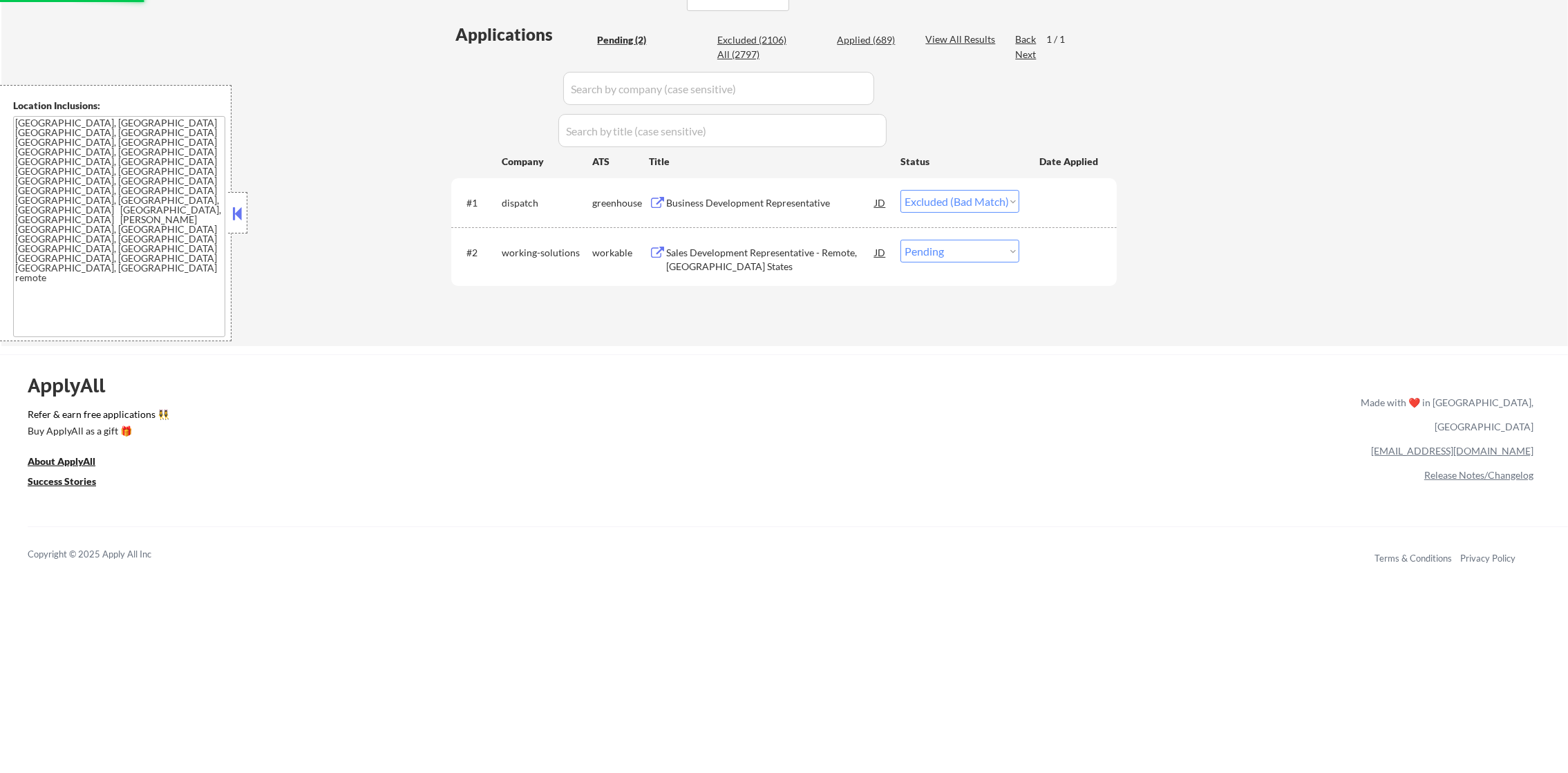
click at [770, 251] on div "Sales Development Representative - Remote, Certain States" at bounding box center [770, 260] width 208 height 27
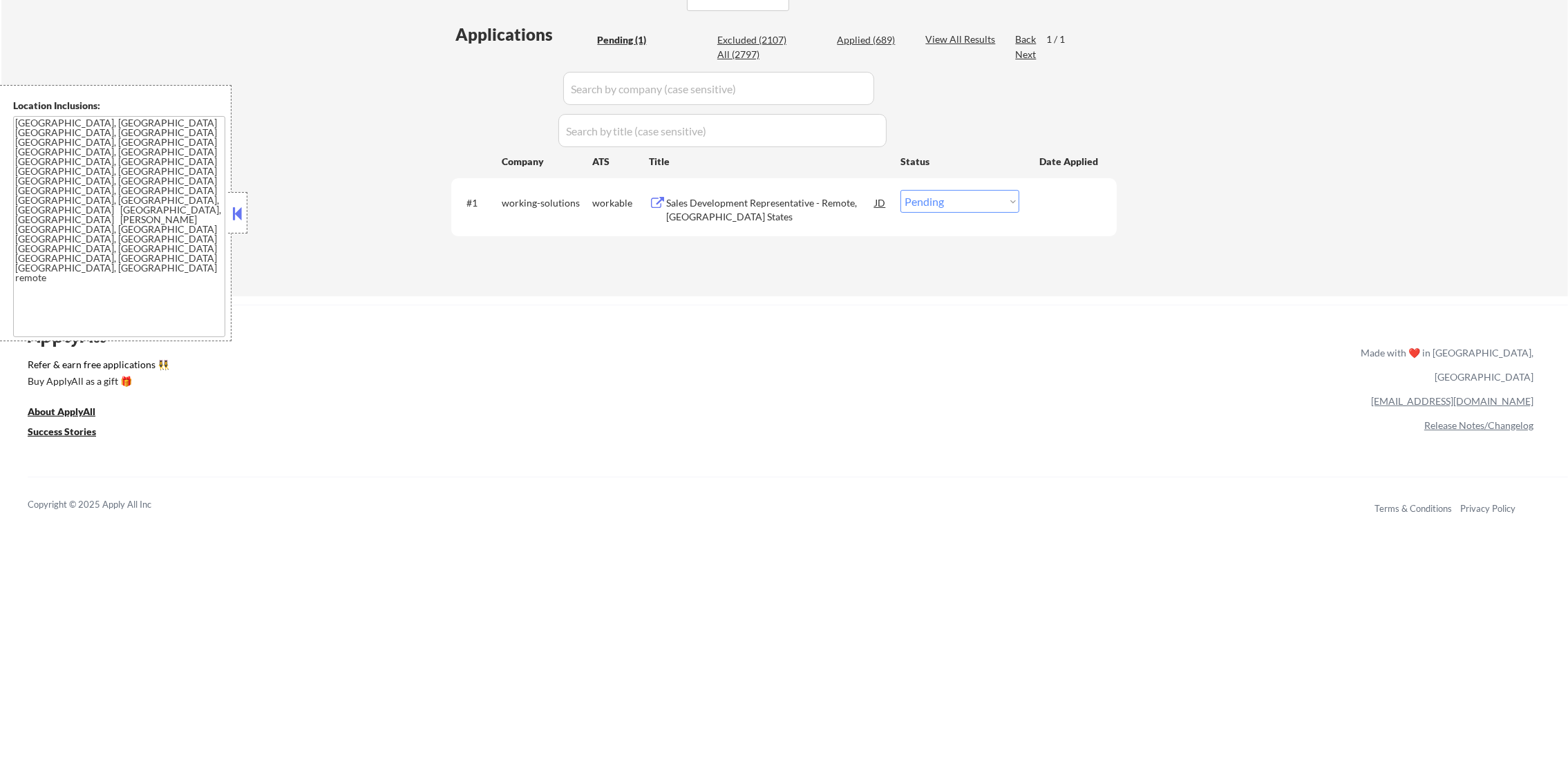
click at [908, 203] on select "Choose an option... Pending Applied Excluded (Questions) Excluded (Expired) Exc…" at bounding box center [959, 201] width 119 height 23
select select ""excluded__bad_match_""
click at [900, 190] on select "Choose an option... Pending Applied Excluded (Questions) Excluded (Expired) Exc…" at bounding box center [959, 201] width 119 height 23
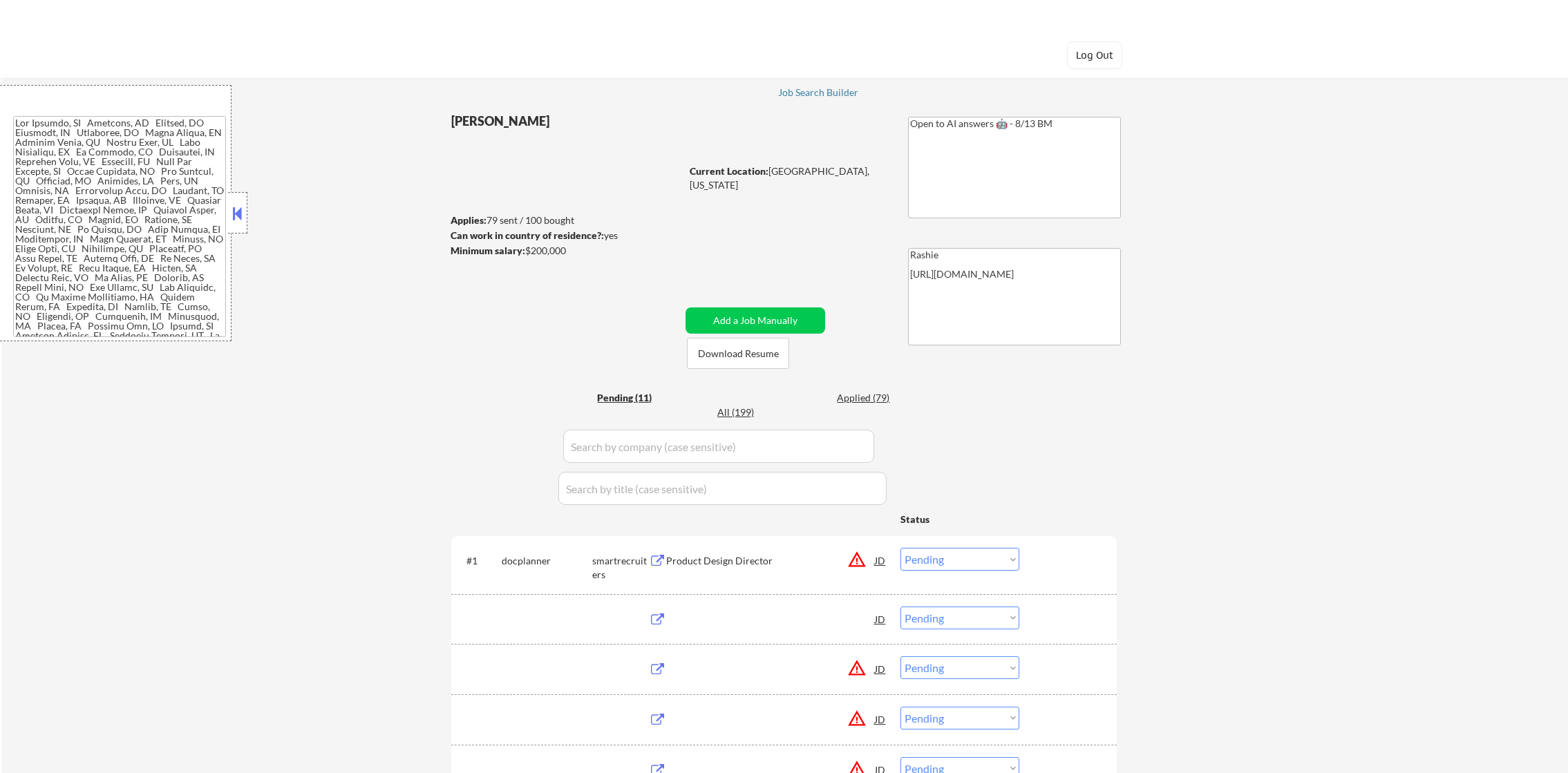
select select ""pending""
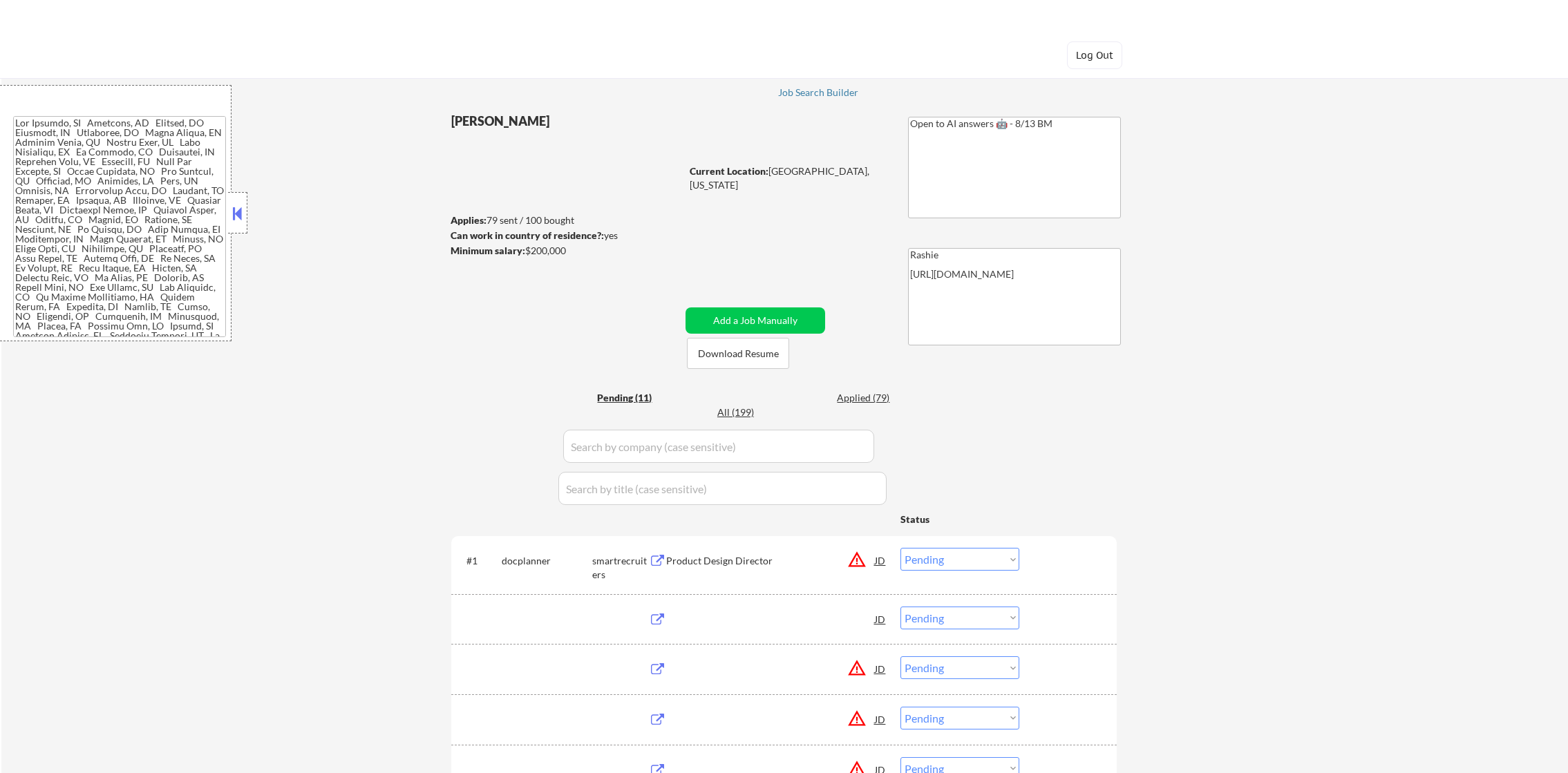
select select ""pending""
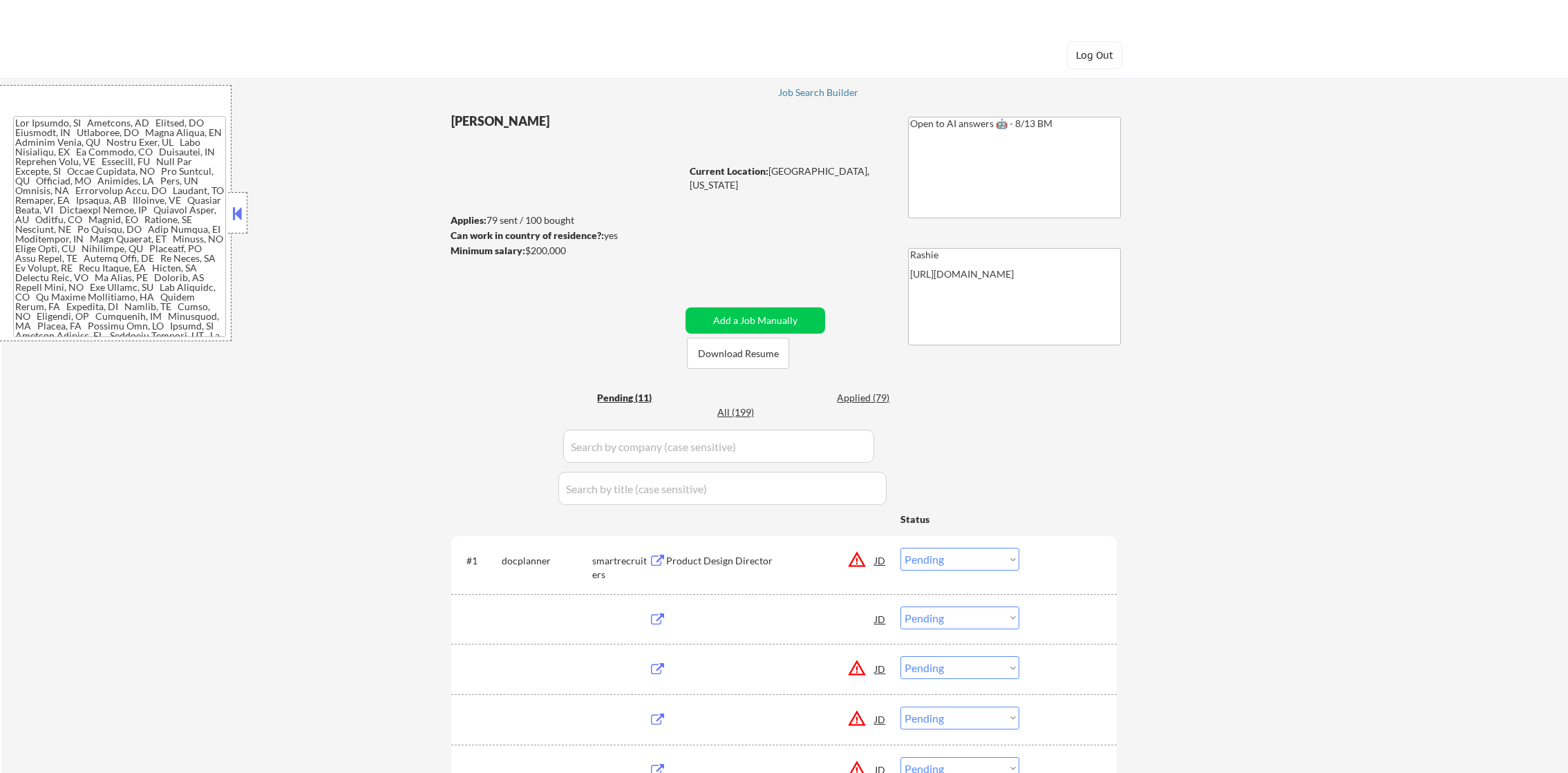
select select ""pending""
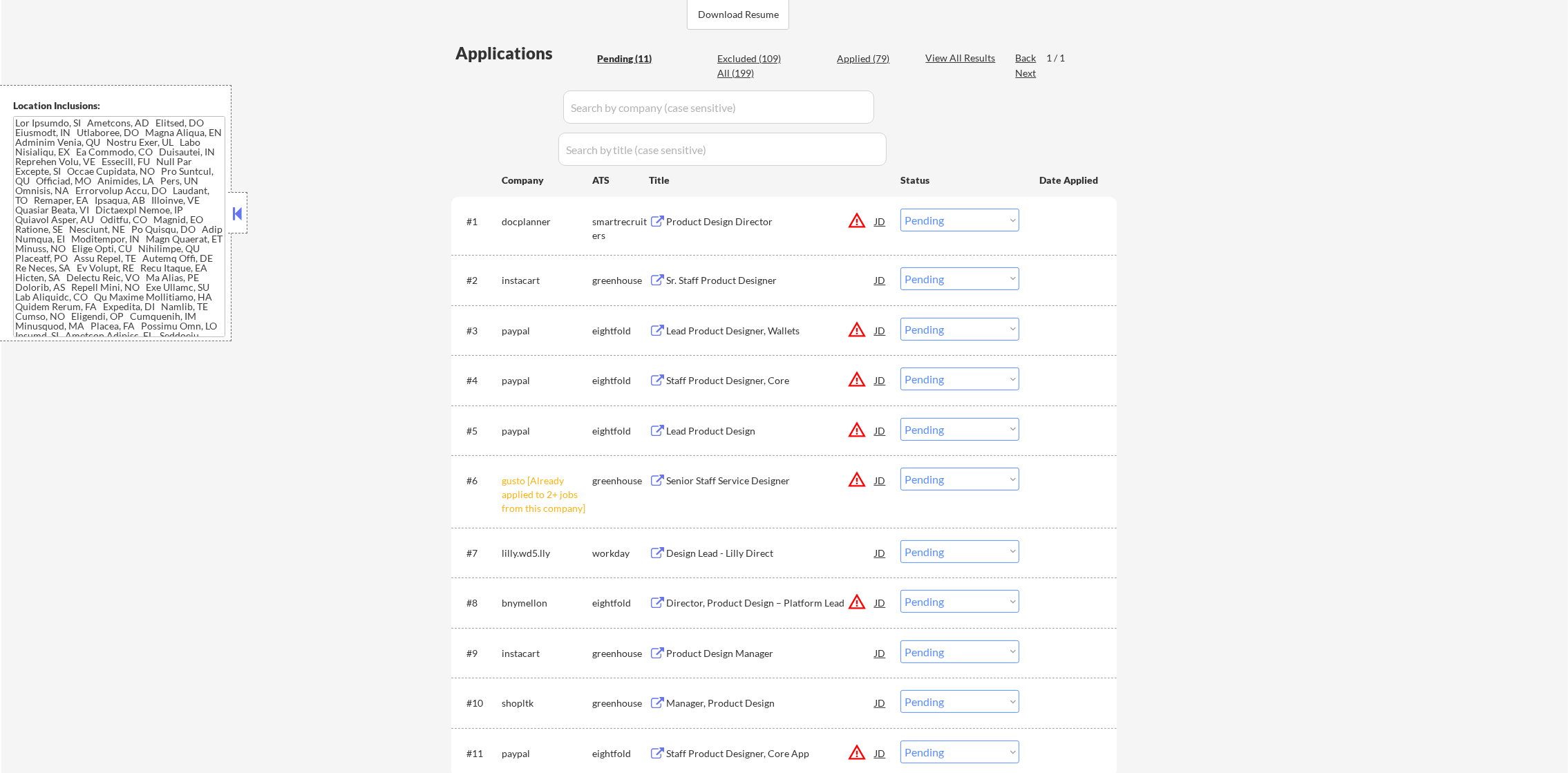
scroll to position [483, 0]
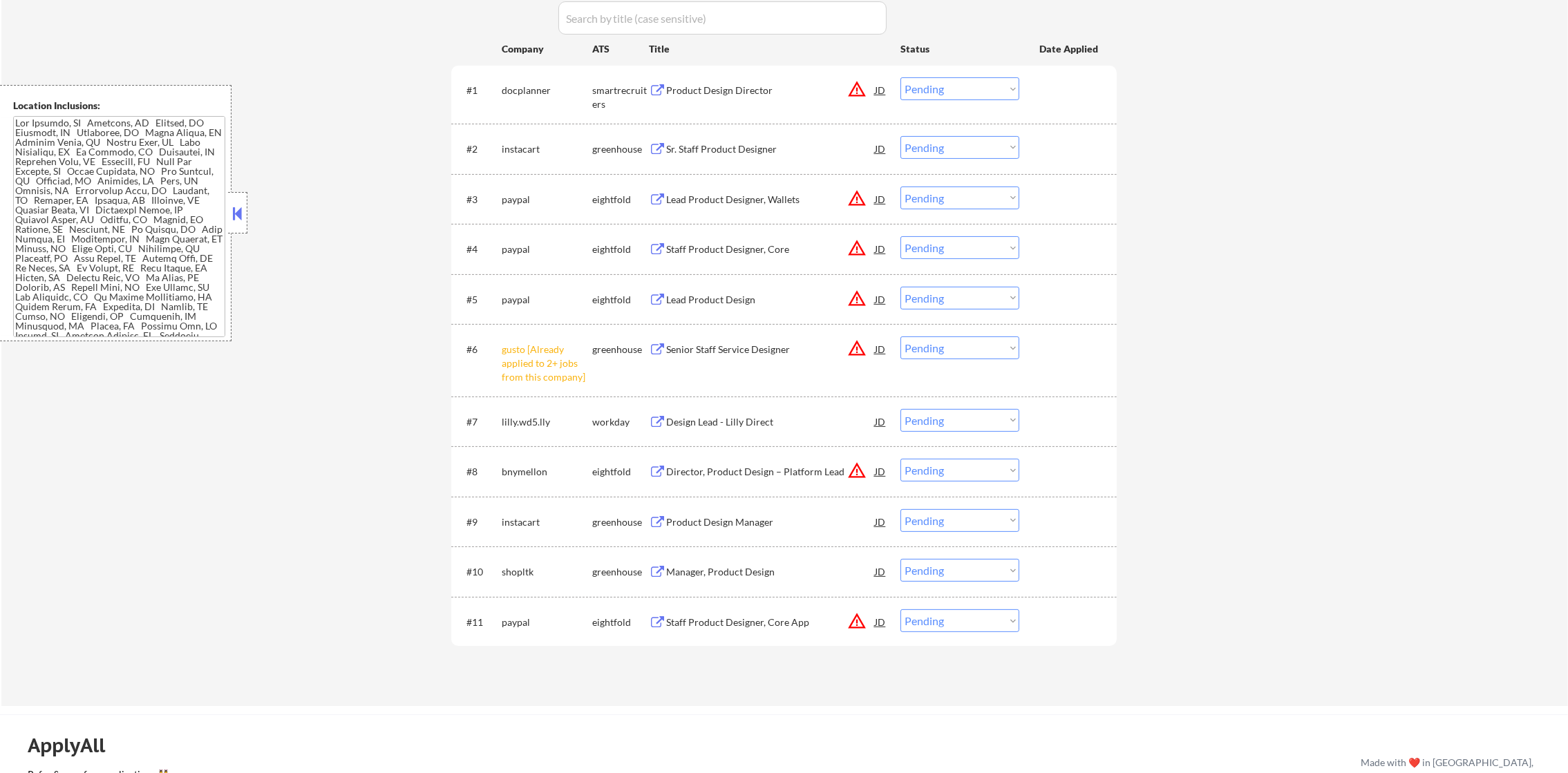
click at [936, 349] on select "Choose an option... Pending Applied Excluded (Questions) Excluded (Expired) Exc…" at bounding box center [959, 347] width 119 height 23
click at [900, 336] on select "Choose an option... Pending Applied Excluded (Questions) Excluded (Expired) Exc…" at bounding box center [959, 347] width 119 height 23
select select ""pending""
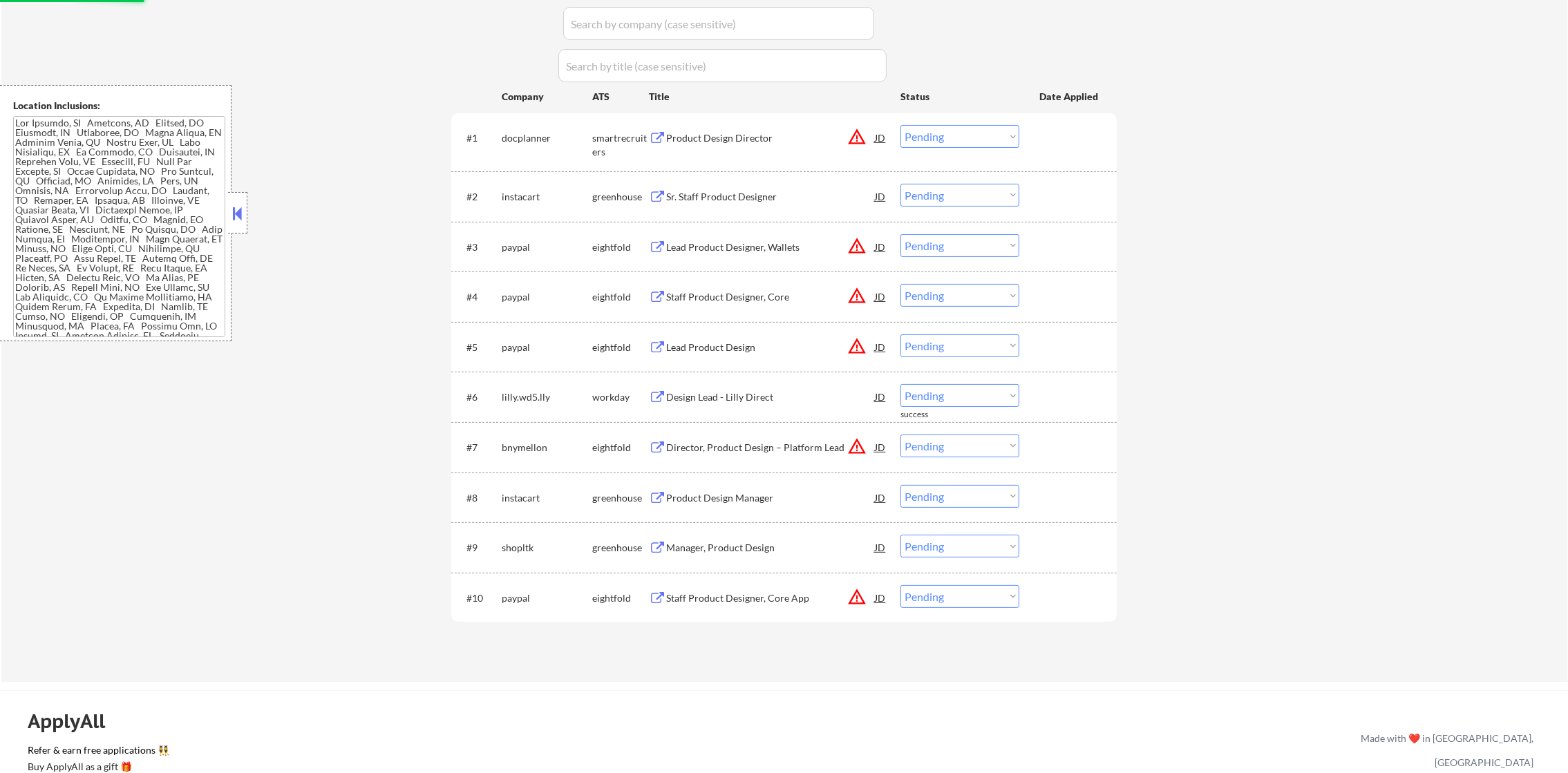
scroll to position [346, 0]
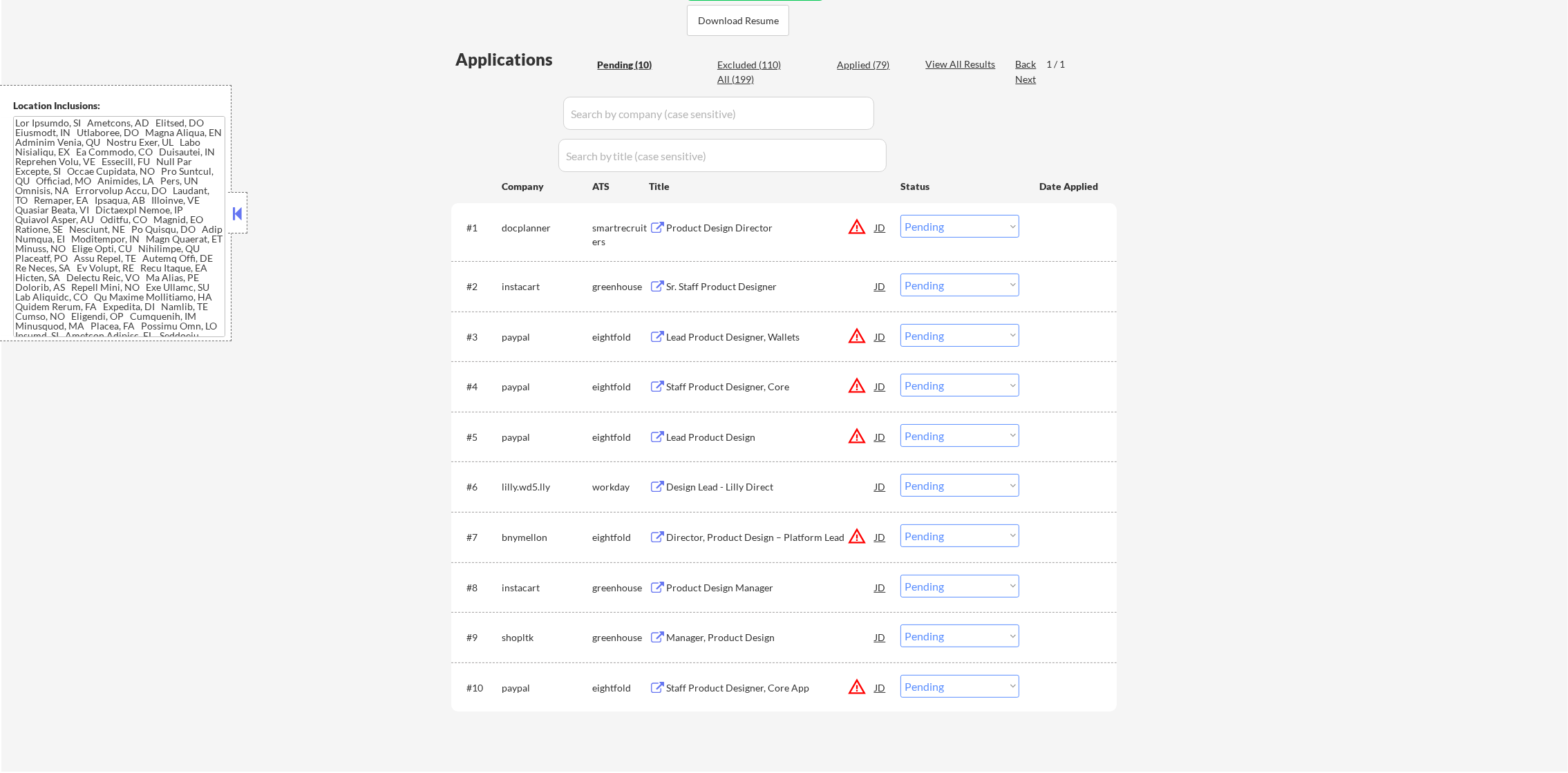
click at [749, 231] on div "Product Design Director" at bounding box center [770, 228] width 208 height 13
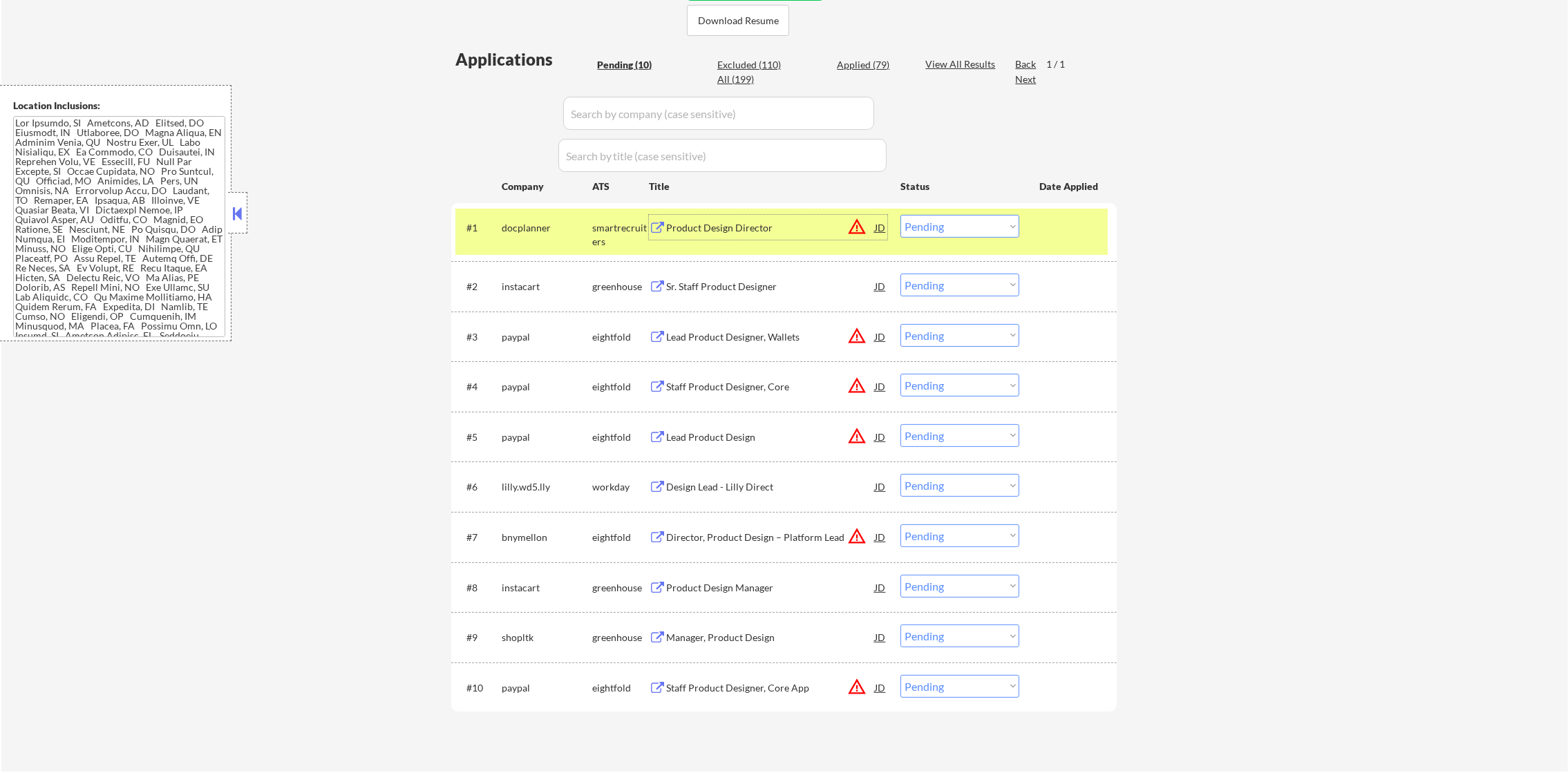
click at [942, 215] on select "Choose an option... Pending Applied Excluded (Questions) Excluded (Expired) Exc…" at bounding box center [959, 226] width 119 height 23
click at [900, 215] on select "Choose an option... Pending Applied Excluded (Questions) Excluded (Expired) Exc…" at bounding box center [959, 226] width 119 height 23
click at [858, 224] on button "warning_amber" at bounding box center [856, 226] width 19 height 19
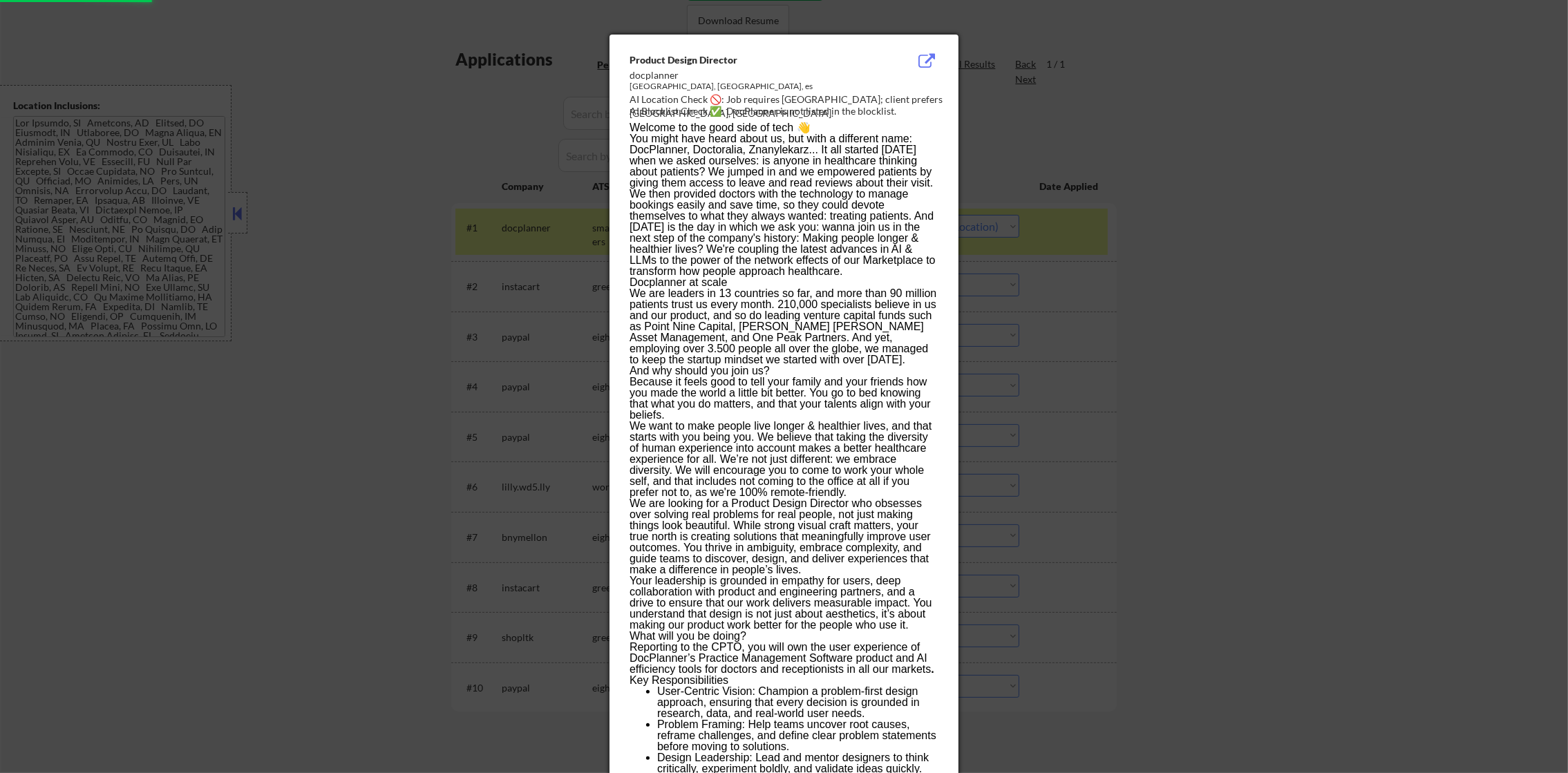
click at [1164, 186] on div at bounding box center [784, 386] width 1568 height 773
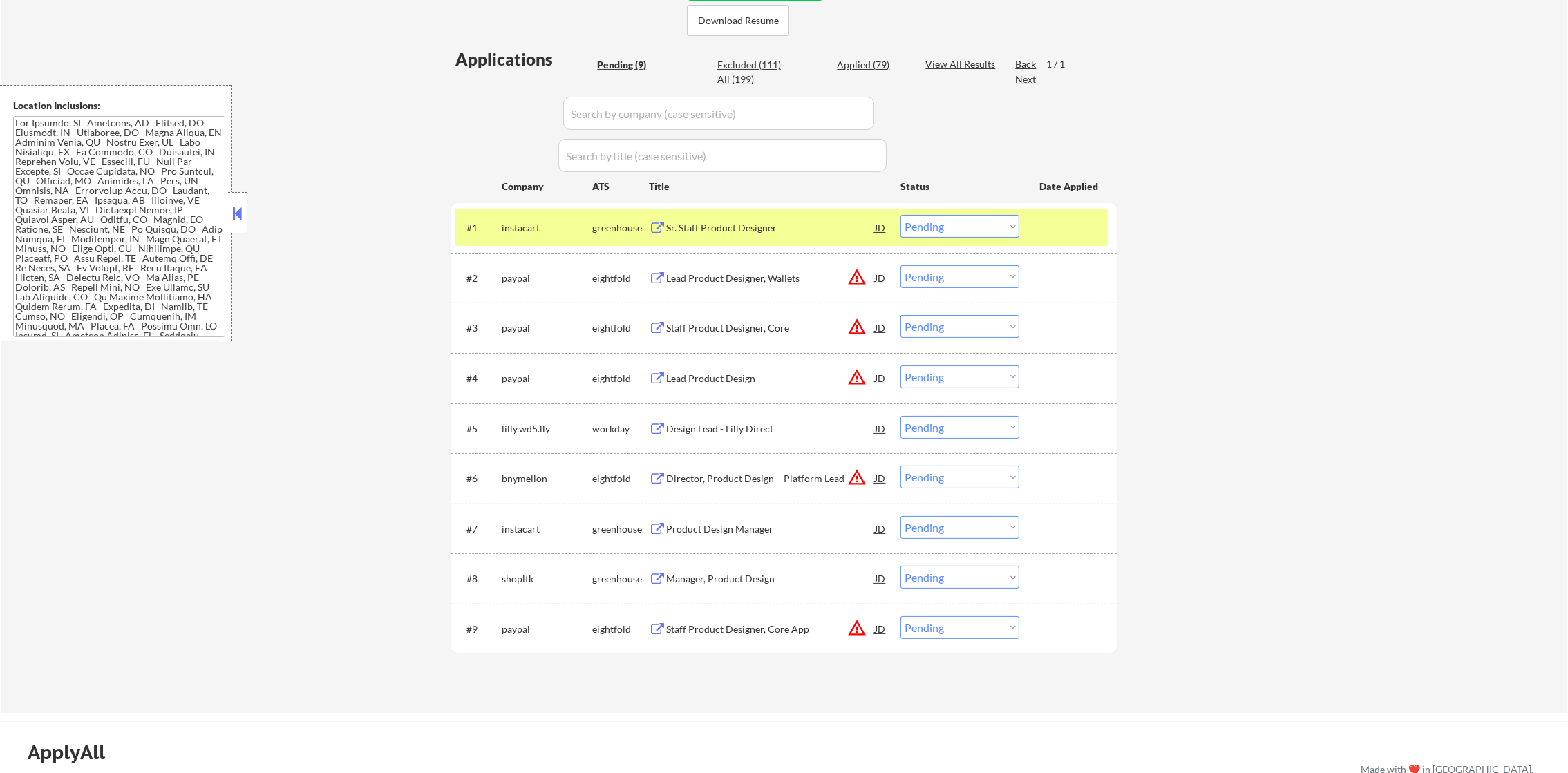
click at [532, 233] on div "instacart" at bounding box center [547, 228] width 90 height 13
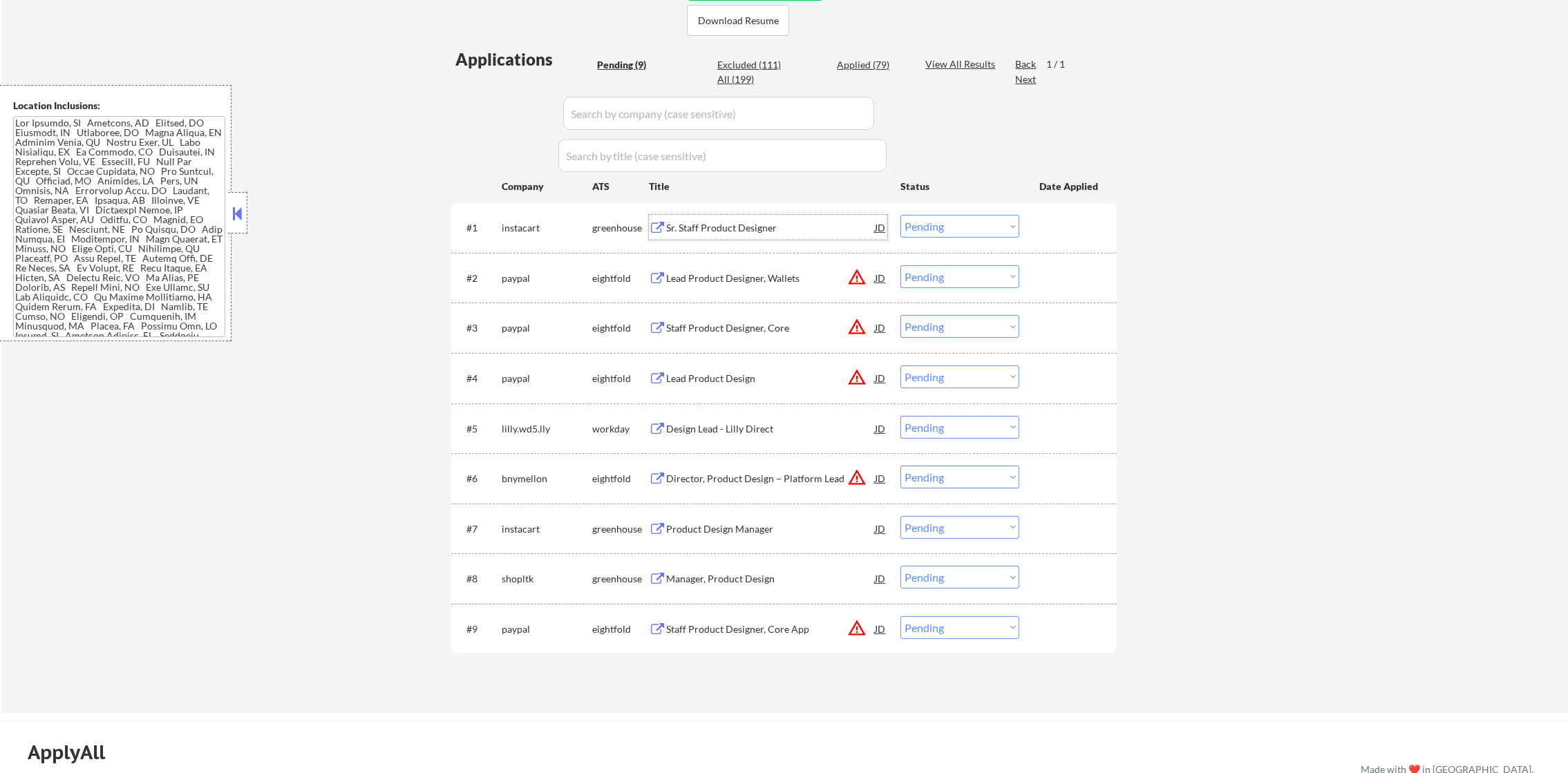
click at [787, 223] on div "Sr. Staff Product Designer" at bounding box center [770, 228] width 208 height 13
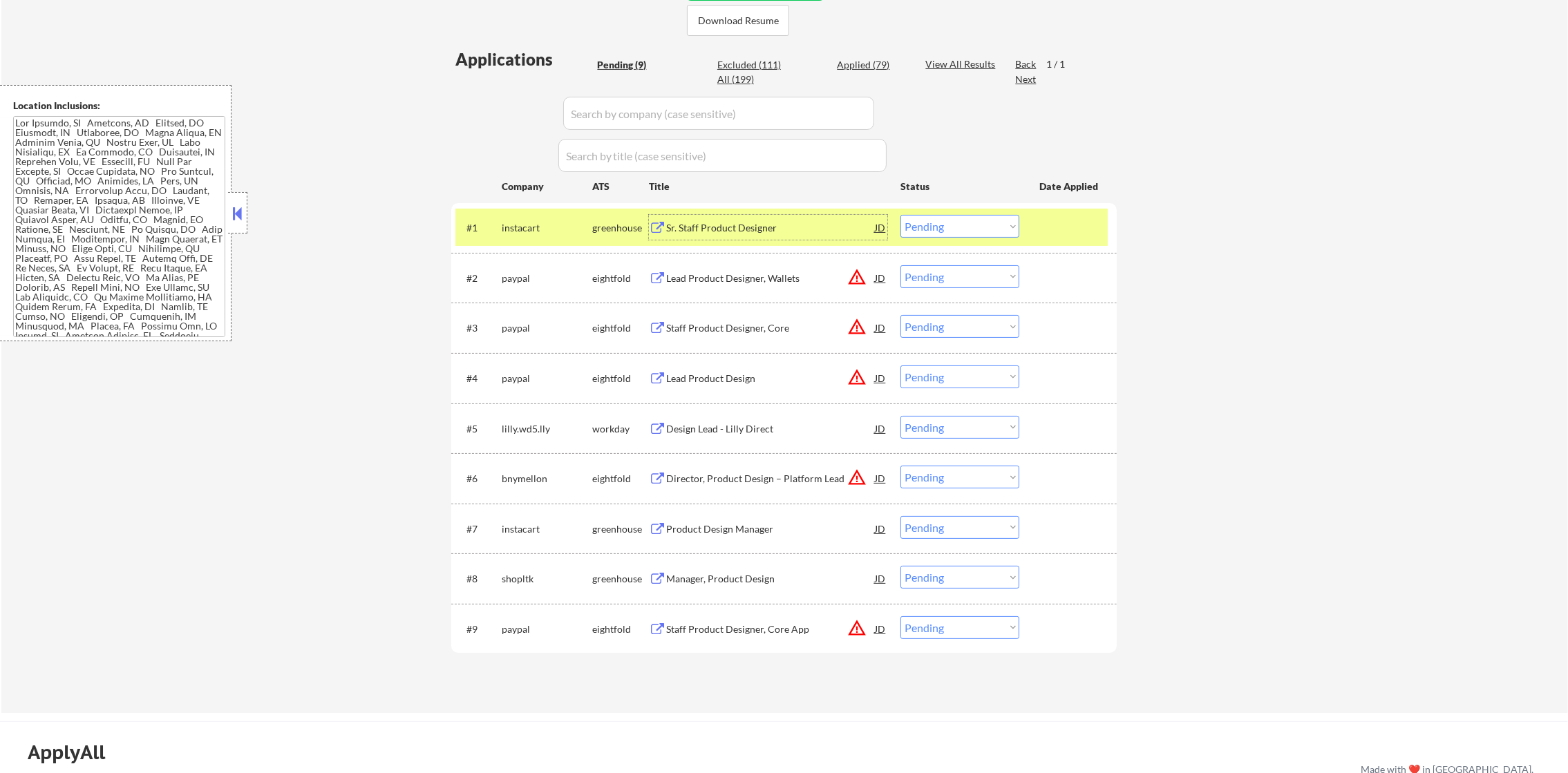
click at [924, 219] on select "Choose an option... Pending Applied Excluded (Questions) Excluded (Expired) Exc…" at bounding box center [959, 226] width 119 height 23
click at [900, 215] on select "Choose an option... Pending Applied Excluded (Questions) Excluded (Expired) Exc…" at bounding box center [959, 226] width 119 height 23
click at [518, 227] on div "instacart" at bounding box center [547, 228] width 90 height 13
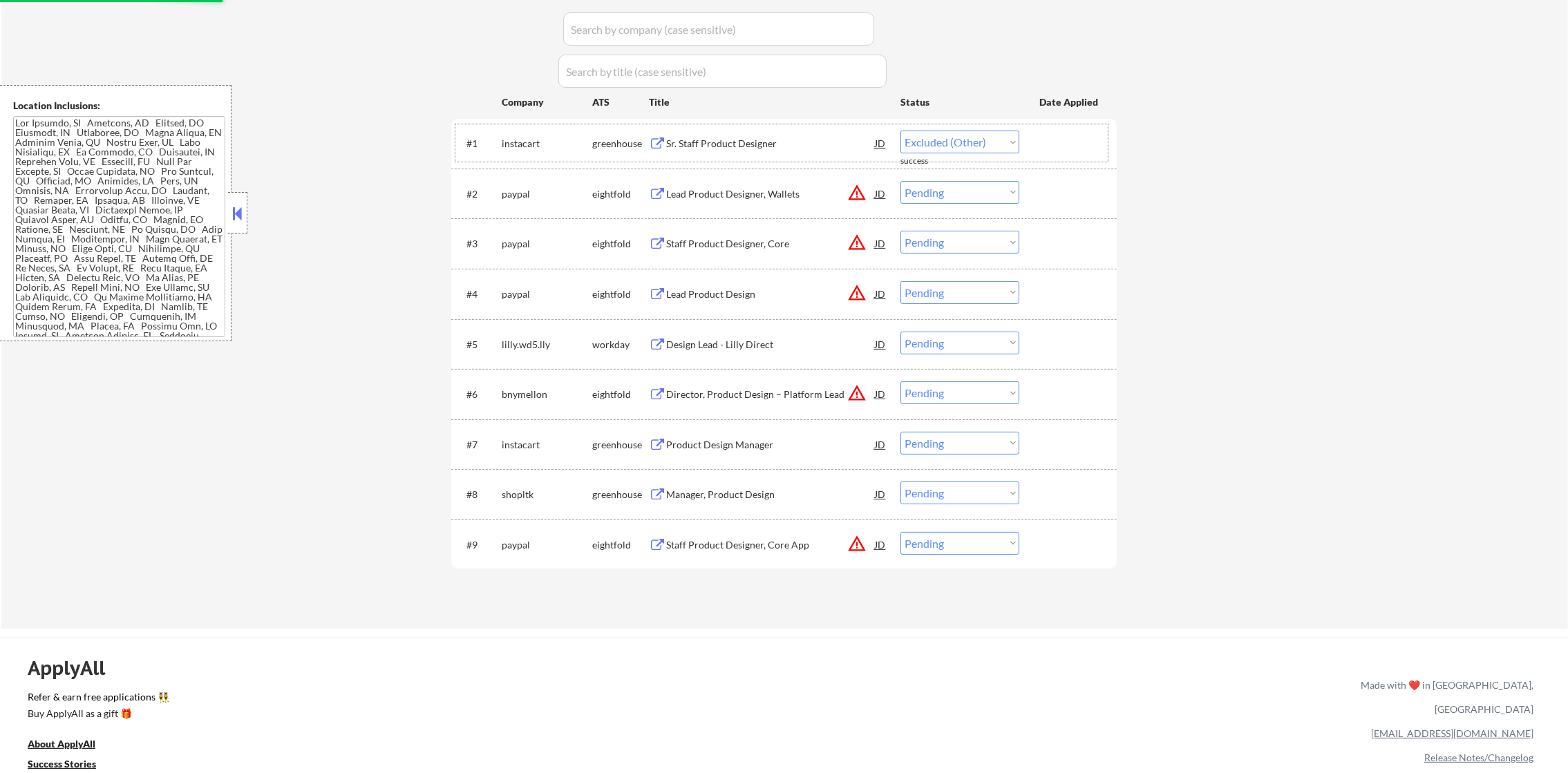
scroll to position [448, 0]
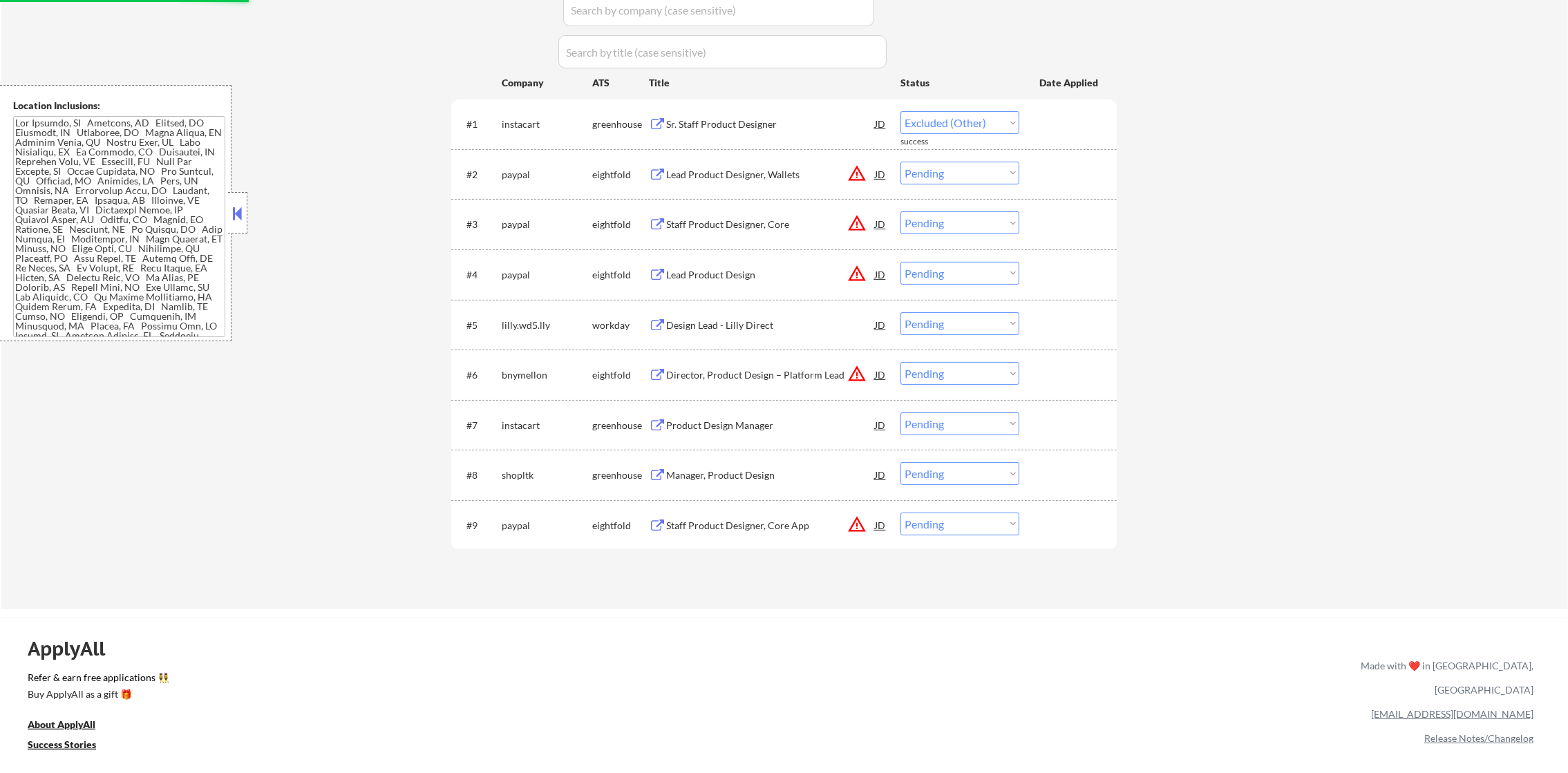
select select ""pending""
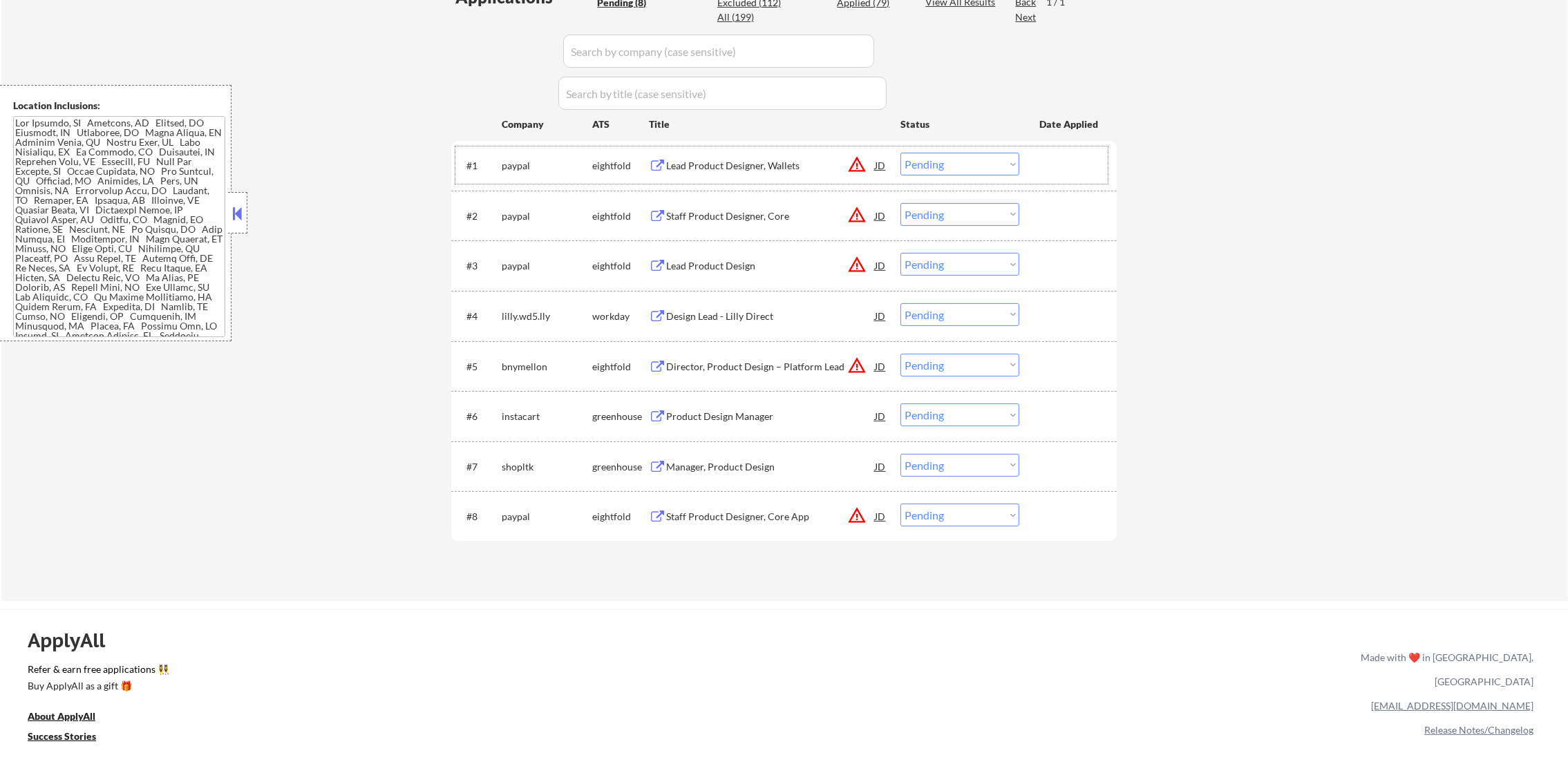
scroll to position [415, 0]
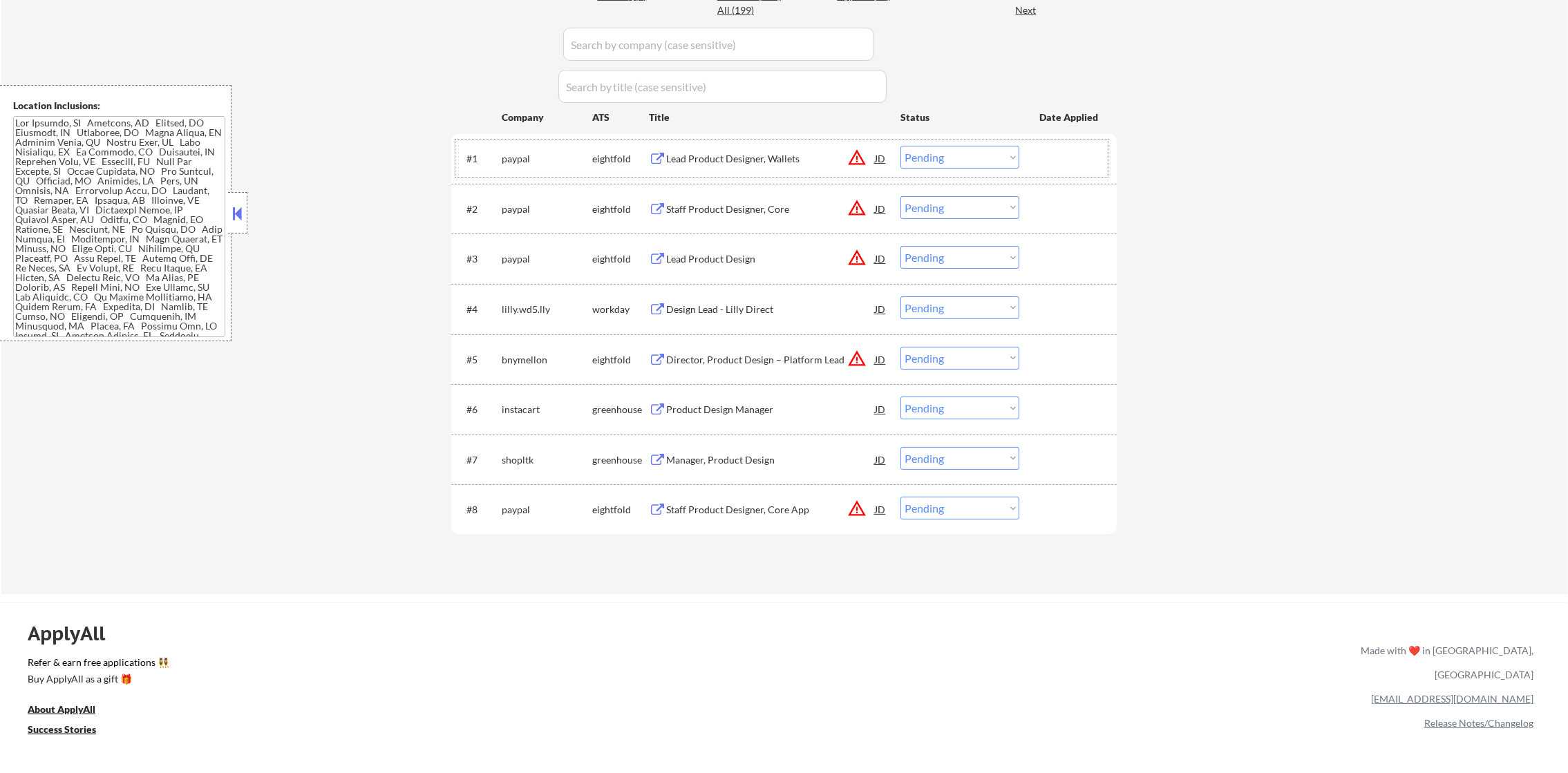
click at [813, 163] on div "Lead Product Designer, Wallets" at bounding box center [770, 158] width 208 height 13
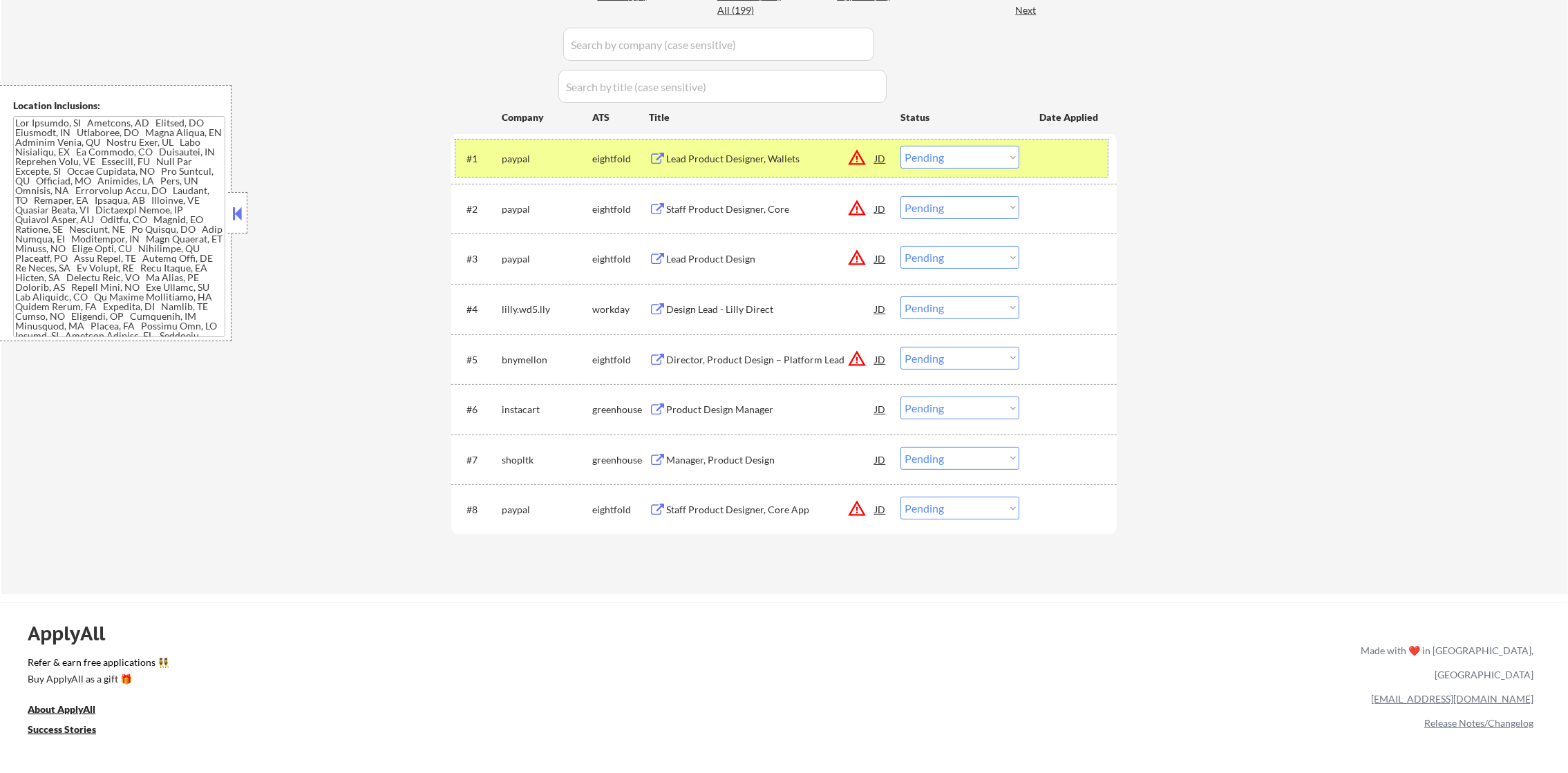
click at [503, 153] on div "paypal" at bounding box center [547, 158] width 90 height 13
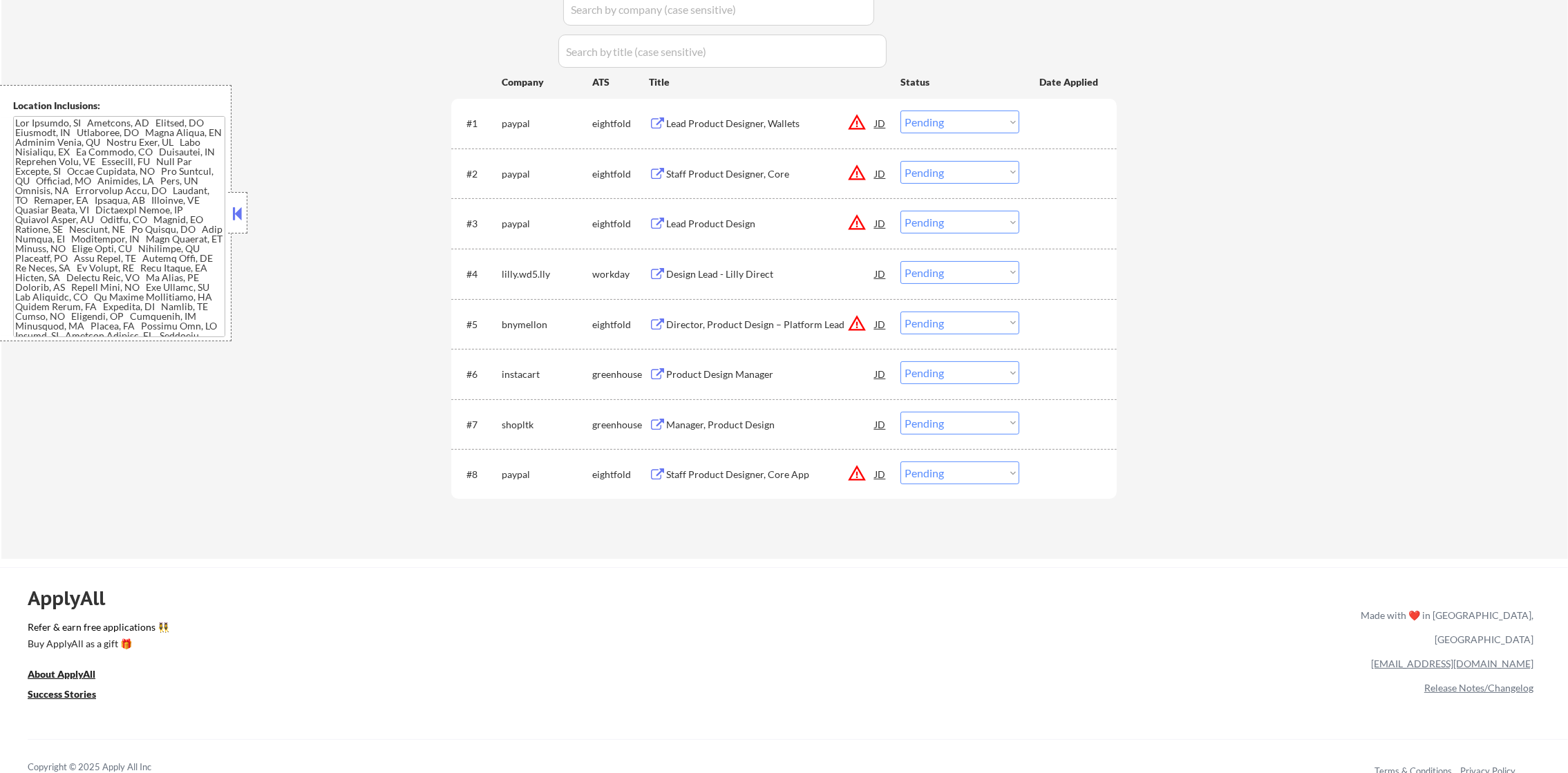
scroll to position [586, 0]
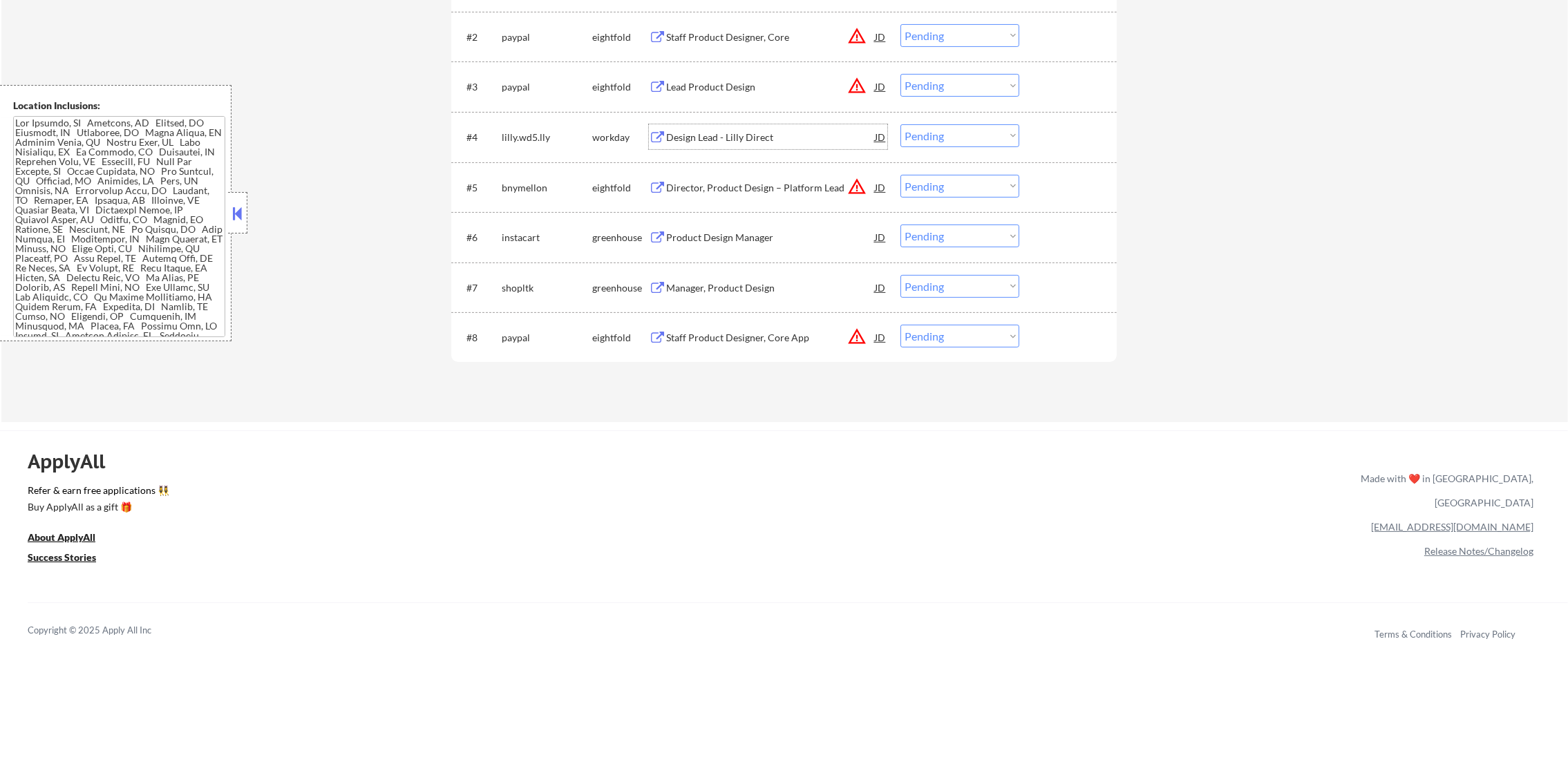
click at [728, 142] on div "Design Lead - Lilly Direct" at bounding box center [770, 137] width 208 height 13
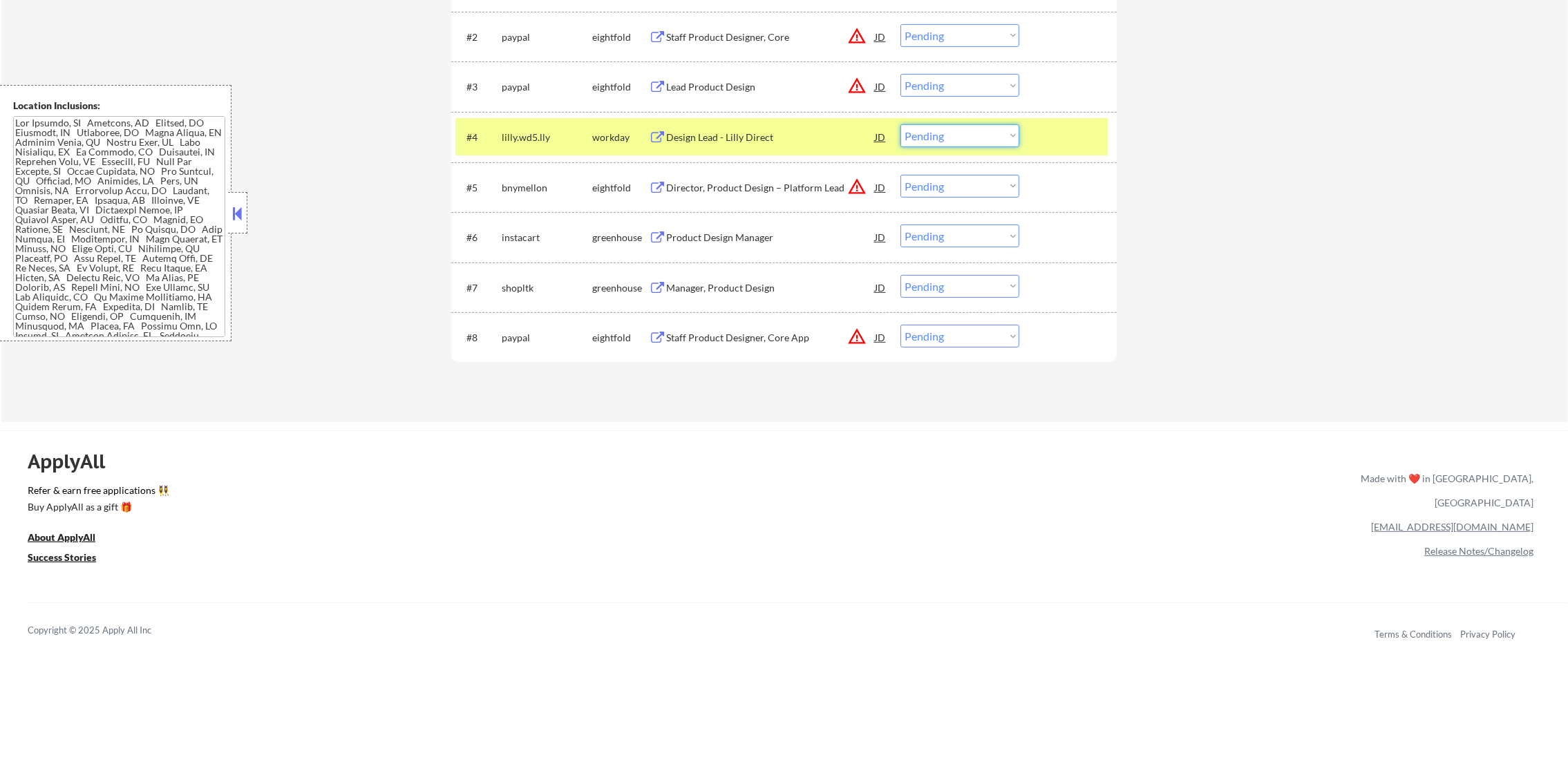
drag, startPoint x: 936, startPoint y: 136, endPoint x: 936, endPoint y: 150, distance: 14.0
click at [936, 136] on select "Choose an option... Pending Applied Excluded (Questions) Excluded (Expired) Exc…" at bounding box center [959, 135] width 119 height 23
click at [900, 124] on select "Choose an option... Pending Applied Excluded (Questions) Excluded (Expired) Exc…" at bounding box center [959, 135] width 119 height 23
click at [554, 137] on div "lilly.wd5.lly" at bounding box center [547, 137] width 90 height 13
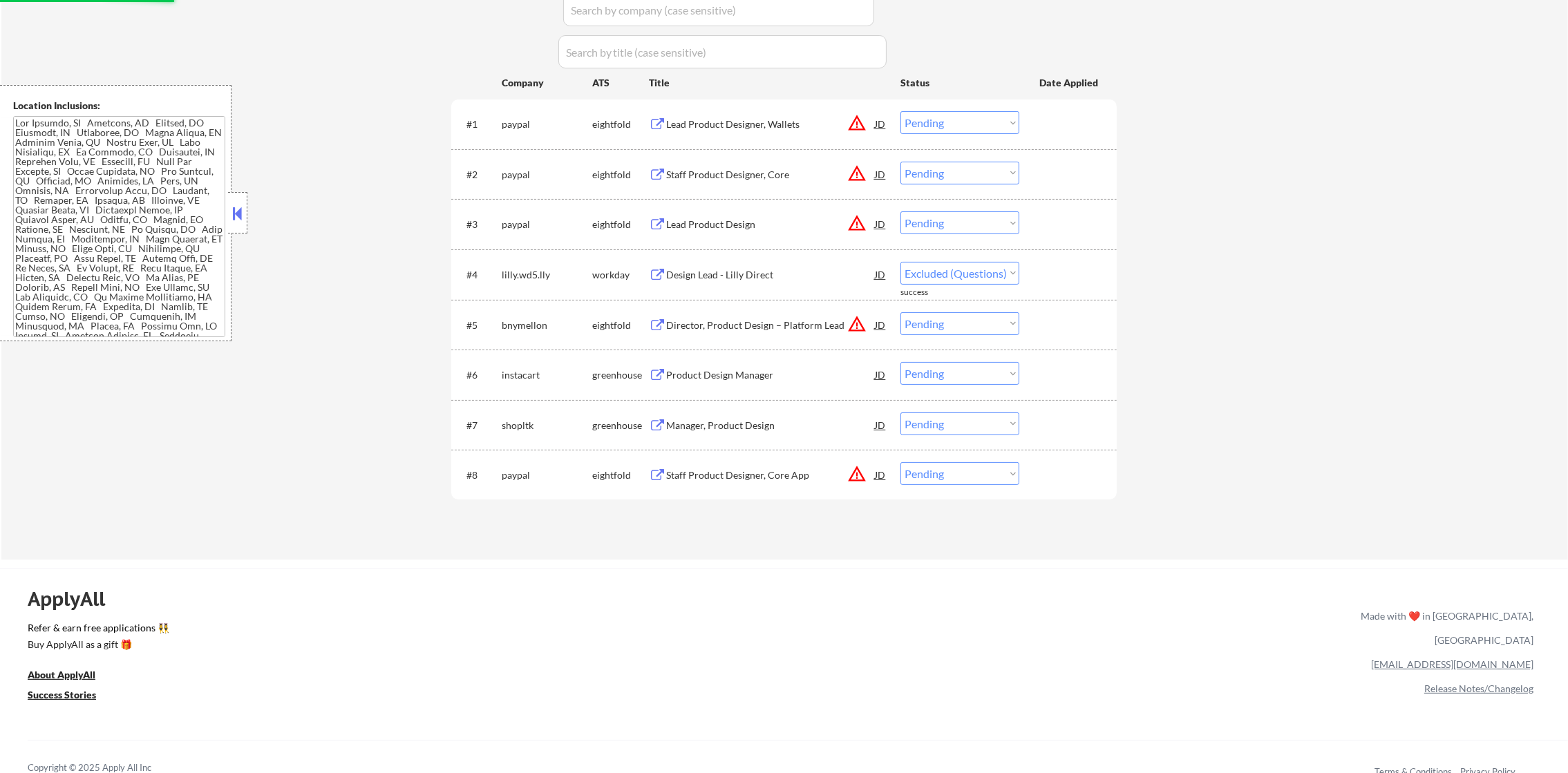
select select ""pending""
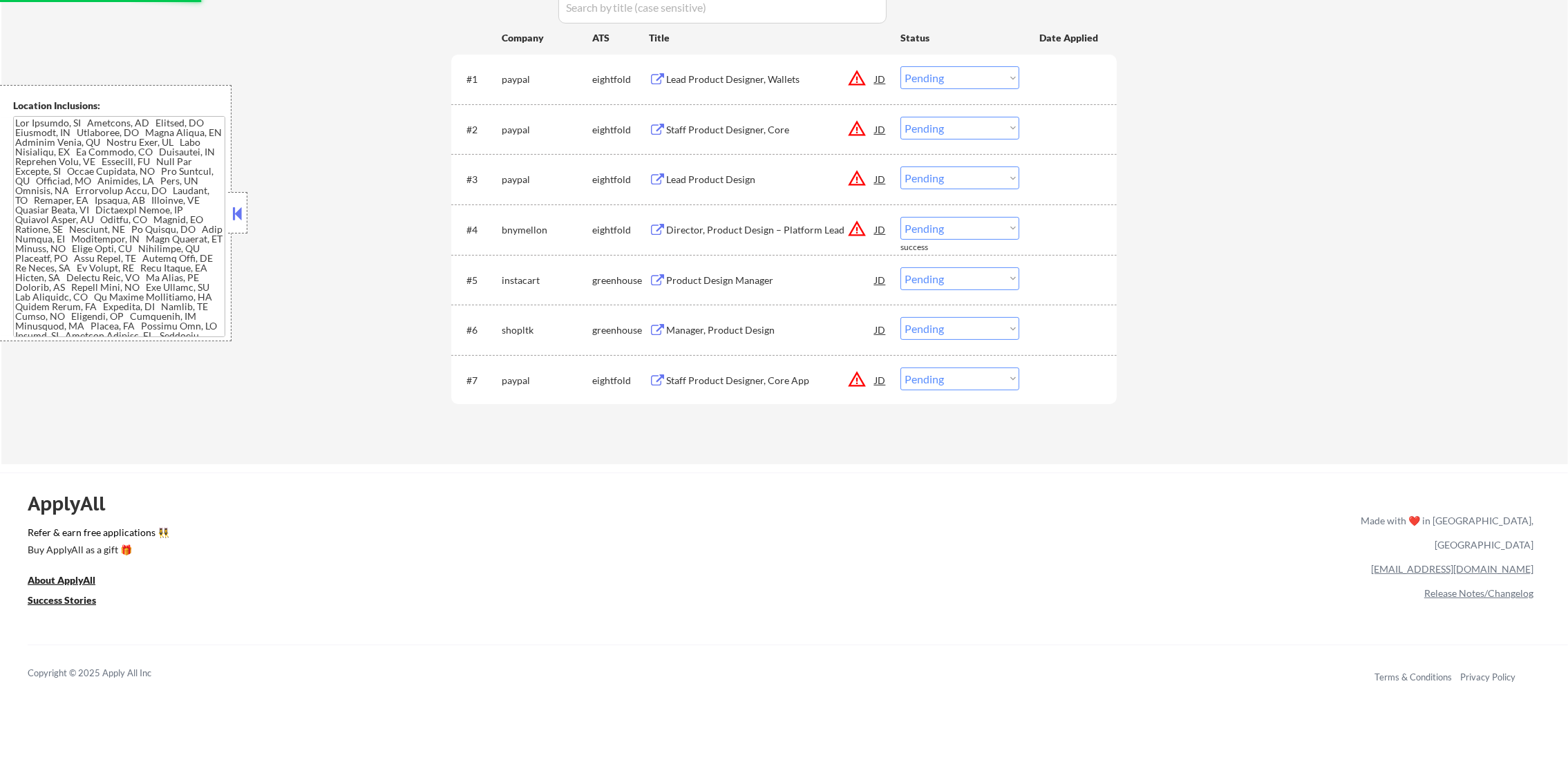
scroll to position [518, 0]
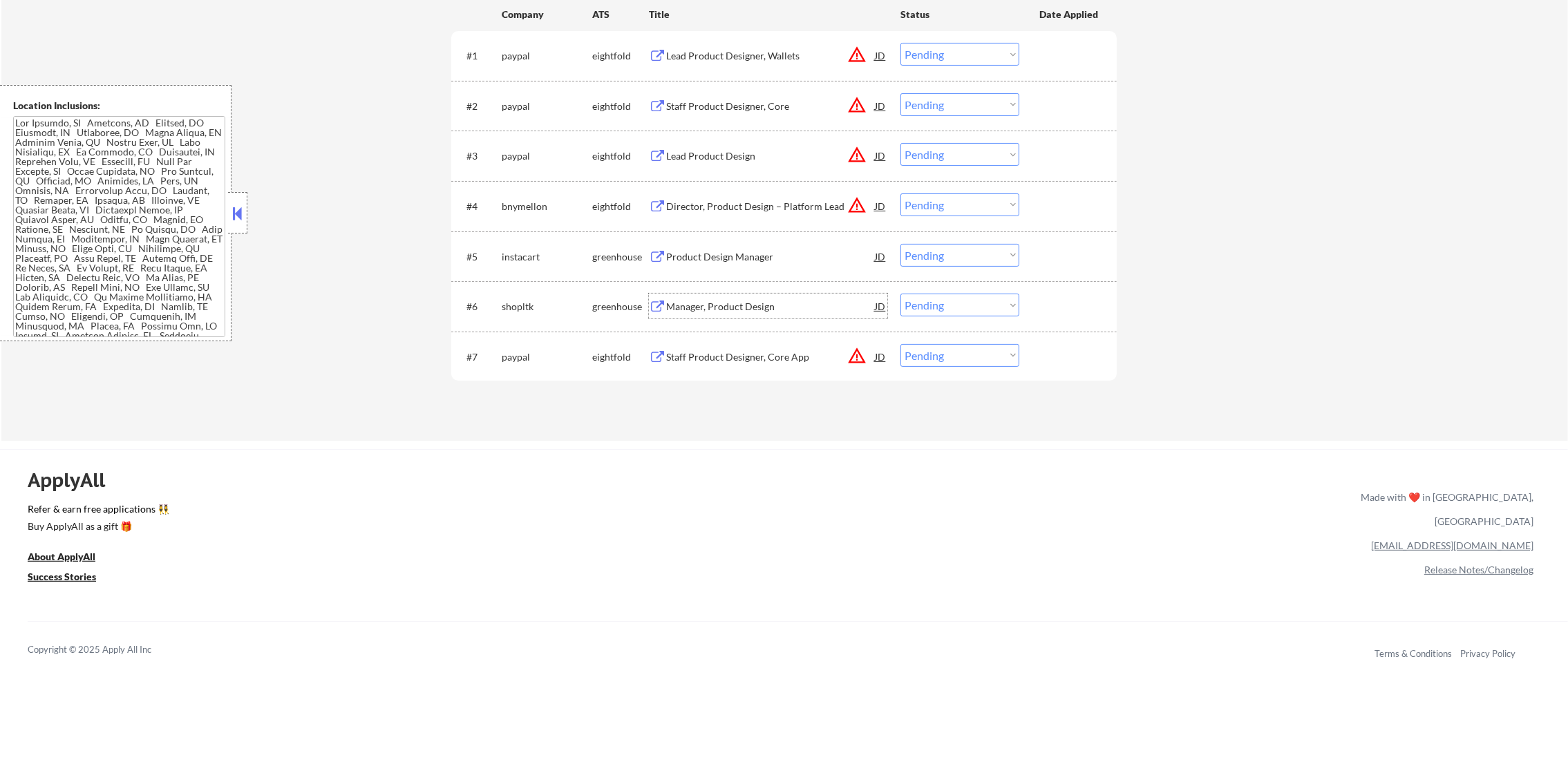
click at [764, 309] on div "Manager, Product Design" at bounding box center [770, 307] width 208 height 13
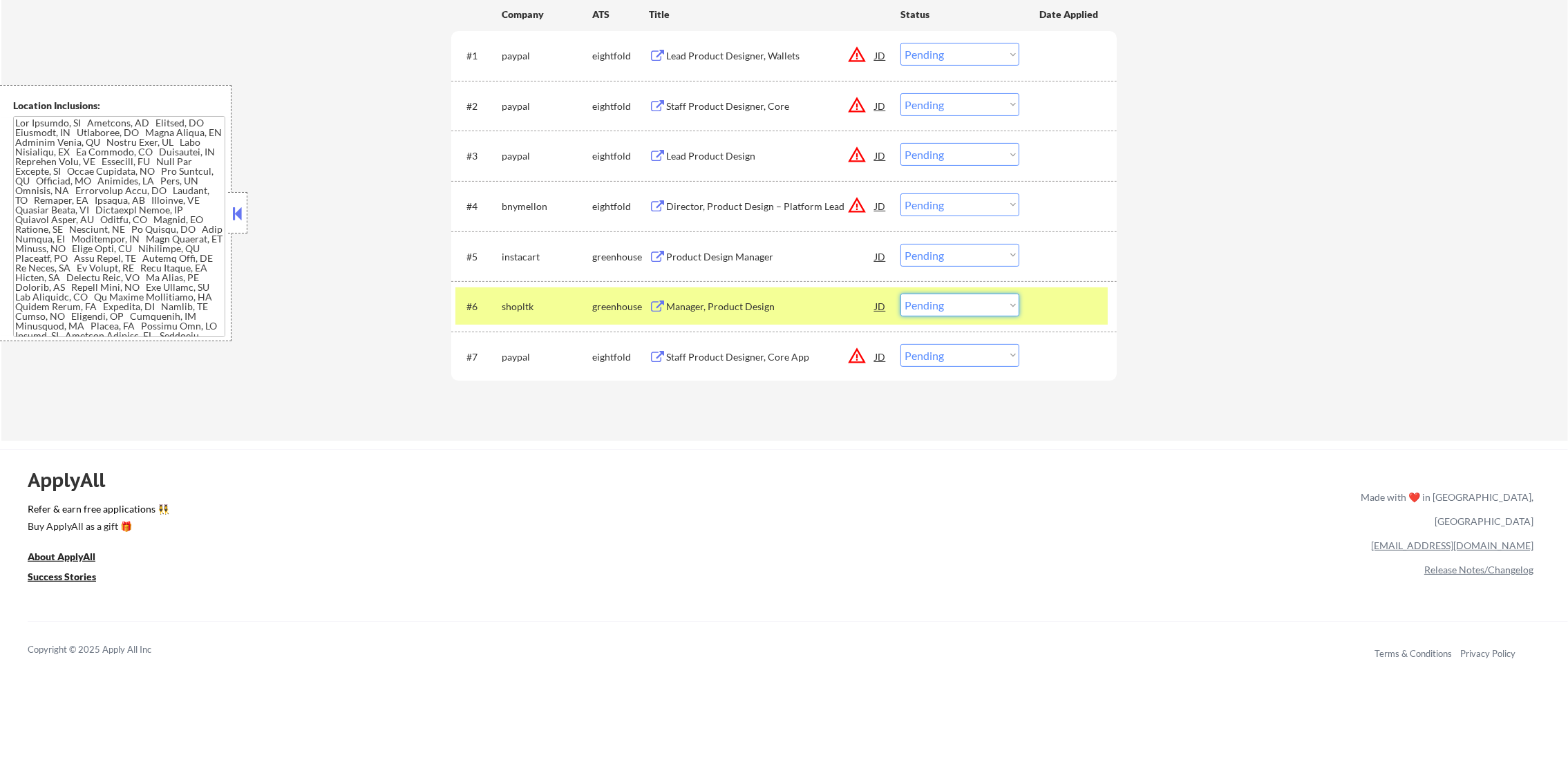
click at [939, 306] on select "Choose an option... Pending Applied Excluded (Questions) Excluded (Expired) Exc…" at bounding box center [959, 304] width 119 height 23
click at [900, 293] on select "Choose an option... Pending Applied Excluded (Questions) Excluded (Expired) Exc…" at bounding box center [959, 304] width 119 height 23
click at [528, 306] on div "shopltk" at bounding box center [547, 307] width 90 height 13
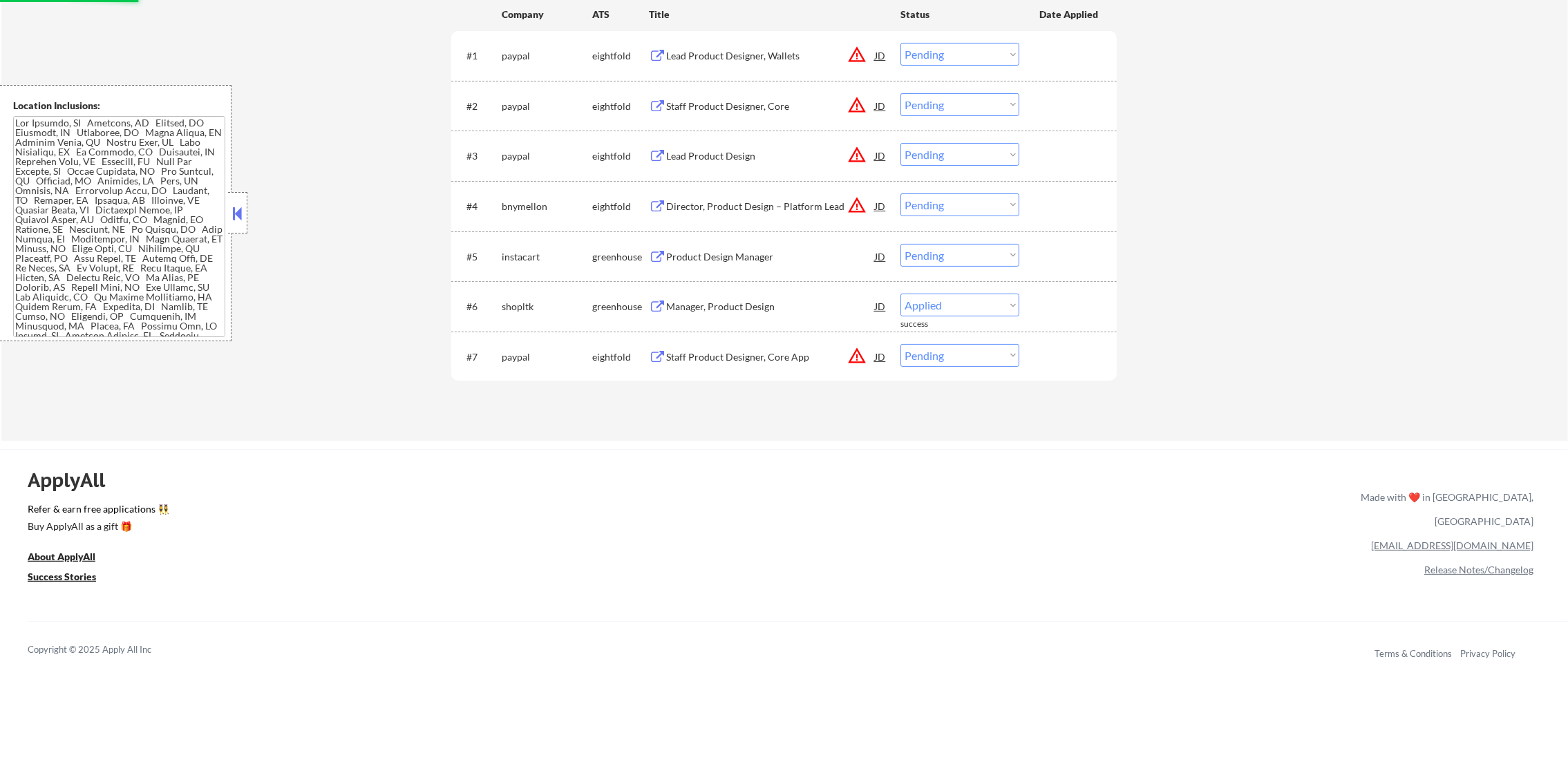
select select ""pending""
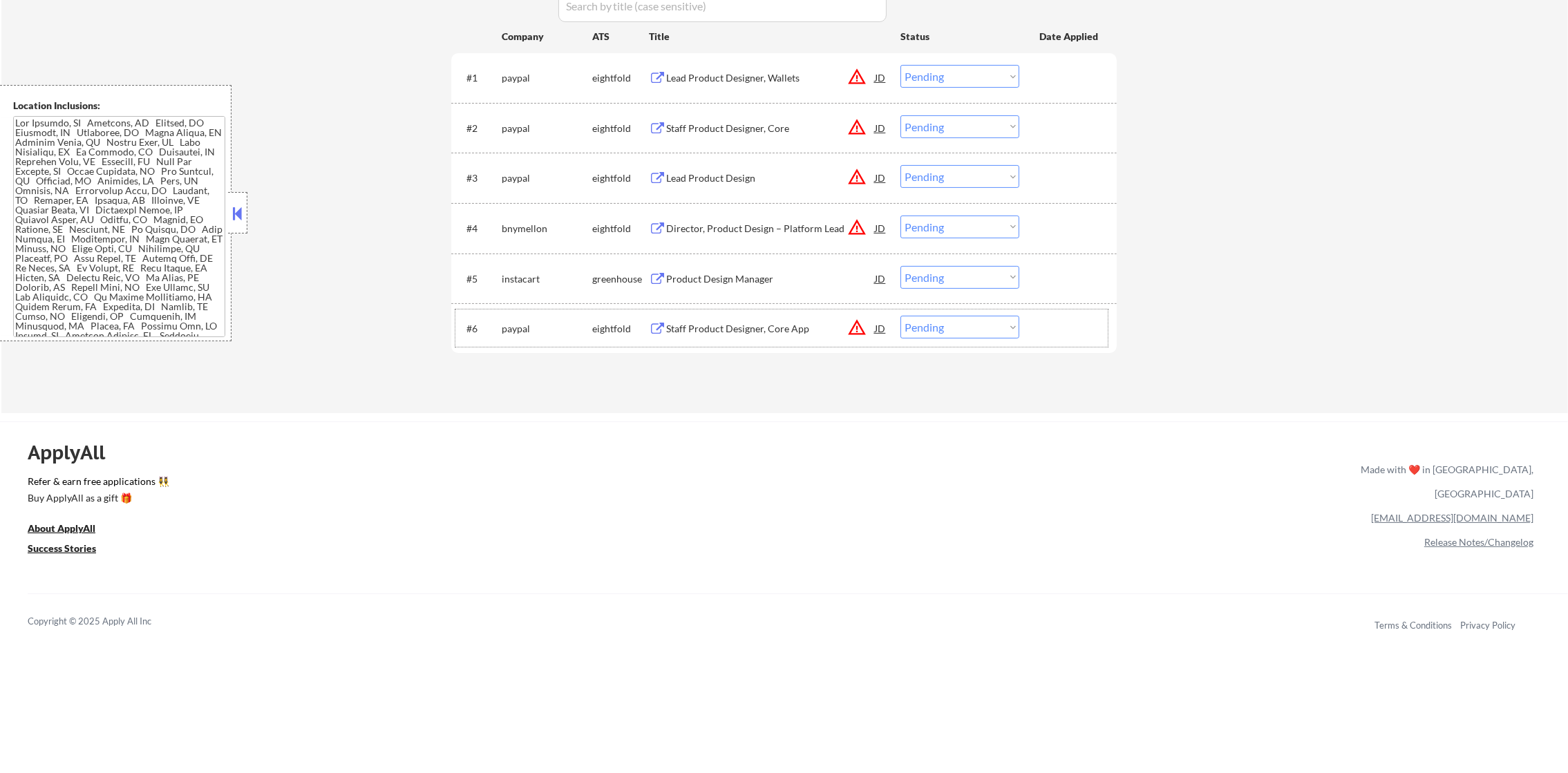
scroll to position [483, 0]
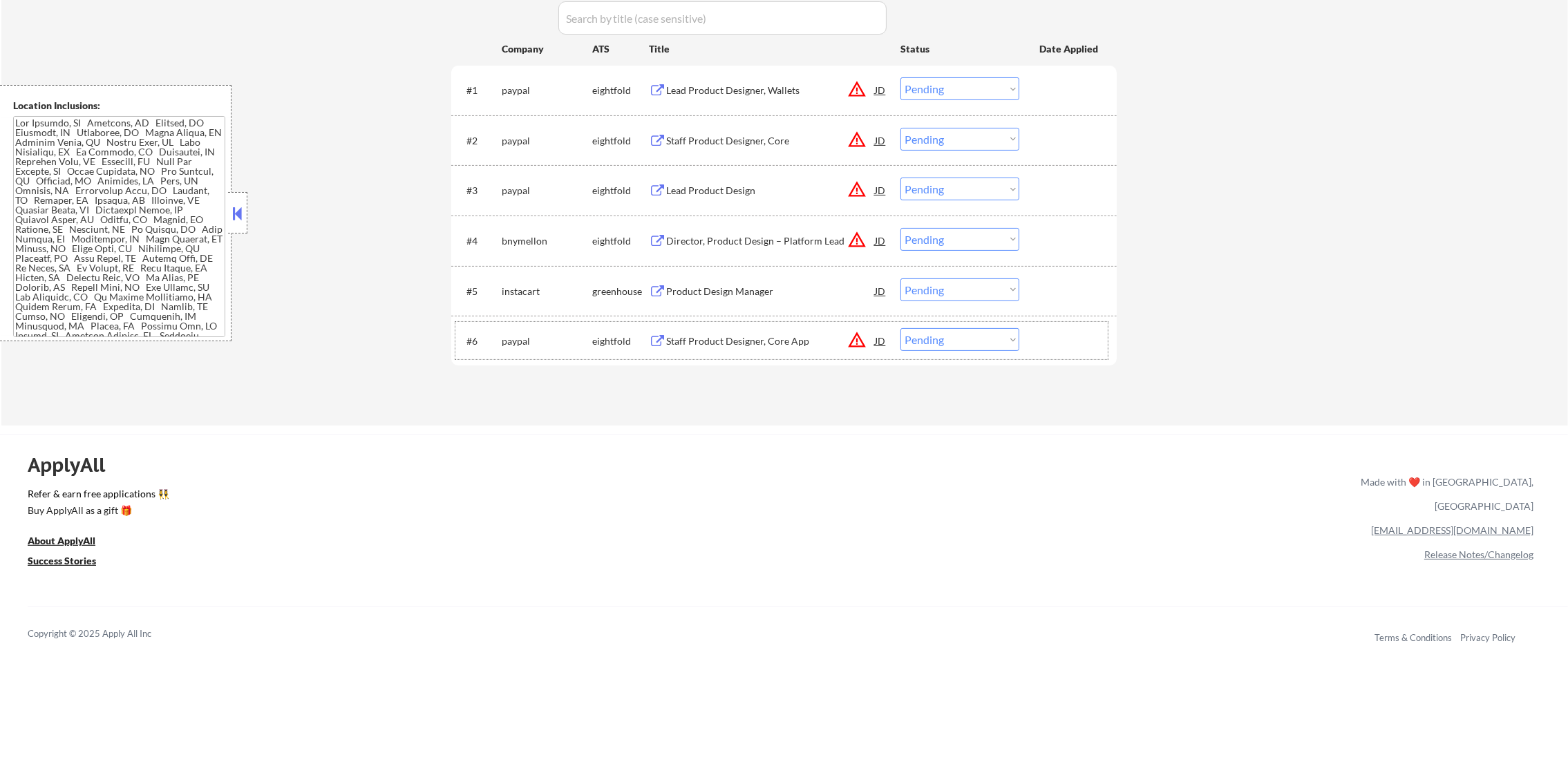
click at [732, 296] on div "Product Design Manager" at bounding box center [770, 292] width 208 height 13
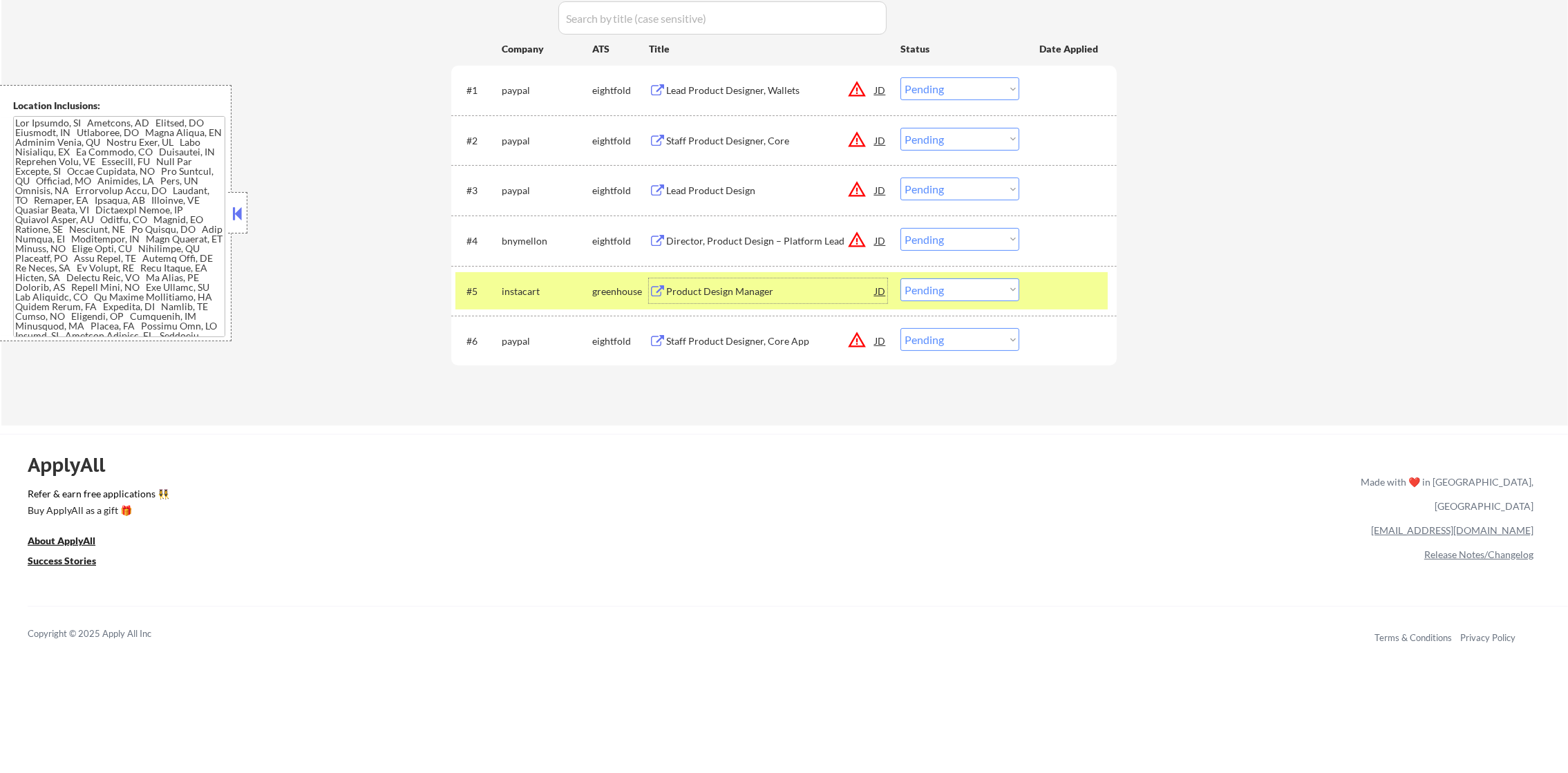
click at [929, 293] on select "Choose an option... Pending Applied Excluded (Questions) Excluded (Expired) Exc…" at bounding box center [959, 289] width 119 height 23
click at [900, 278] on select "Choose an option... Pending Applied Excluded (Questions) Excluded (Expired) Exc…" at bounding box center [959, 289] width 119 height 23
click at [466, 298] on div "#5 instacart greenhouse Product Design Manager JD warning_amber Choose an optio…" at bounding box center [781, 291] width 652 height 37
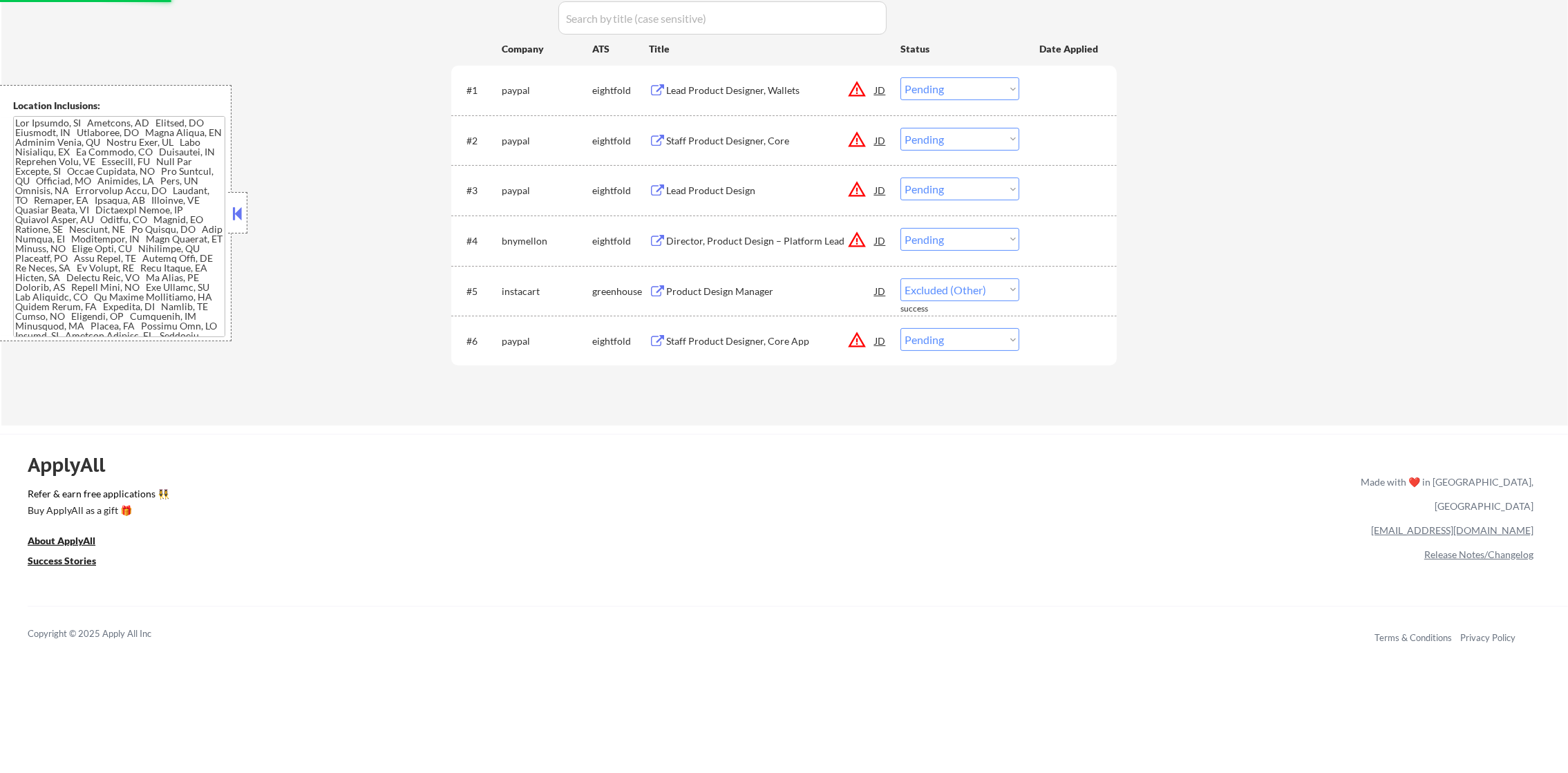
select select ""pending""
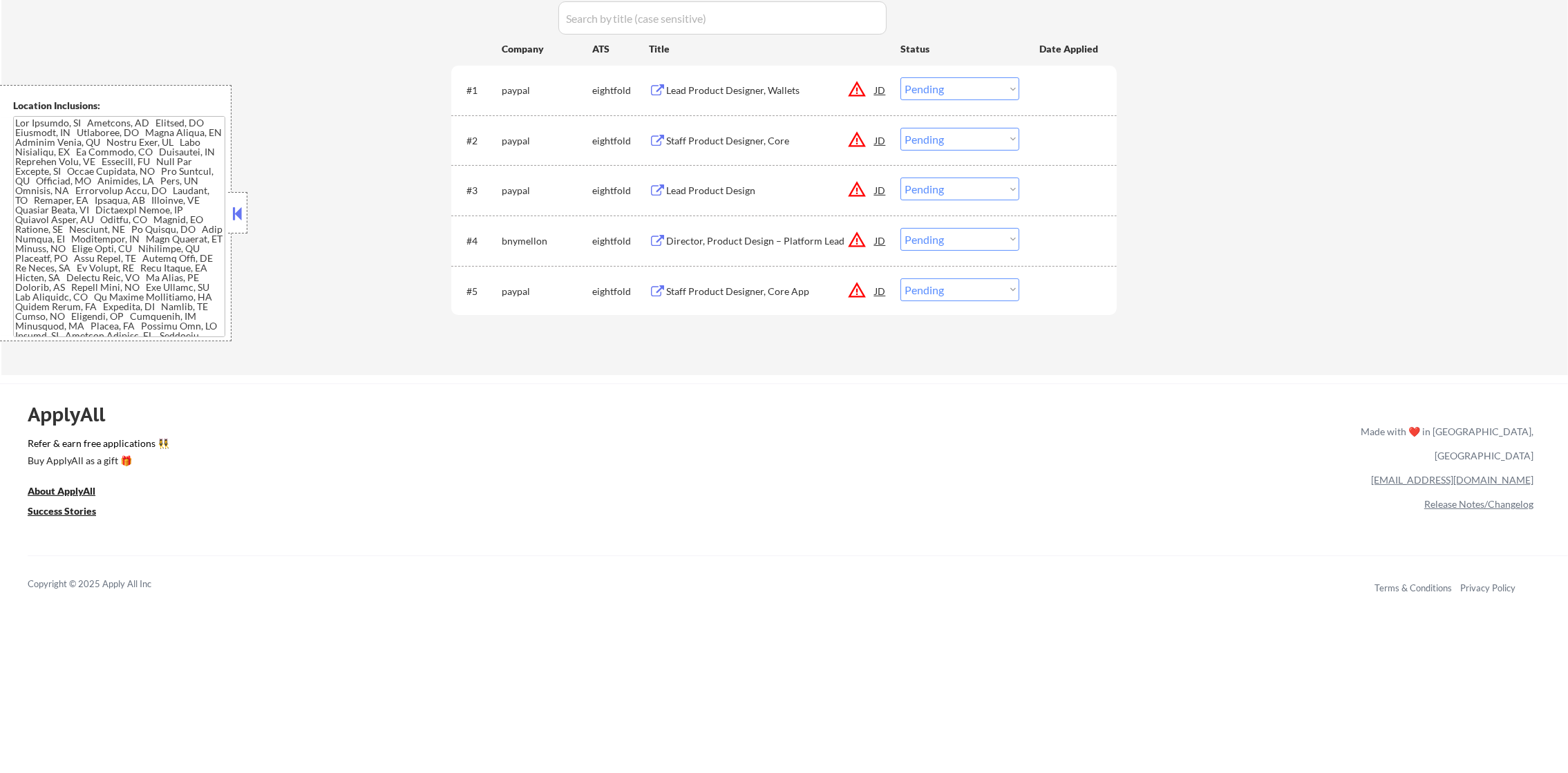
click at [712, 247] on div "Director, Product Design – Platform Lead" at bounding box center [770, 239] width 208 height 24
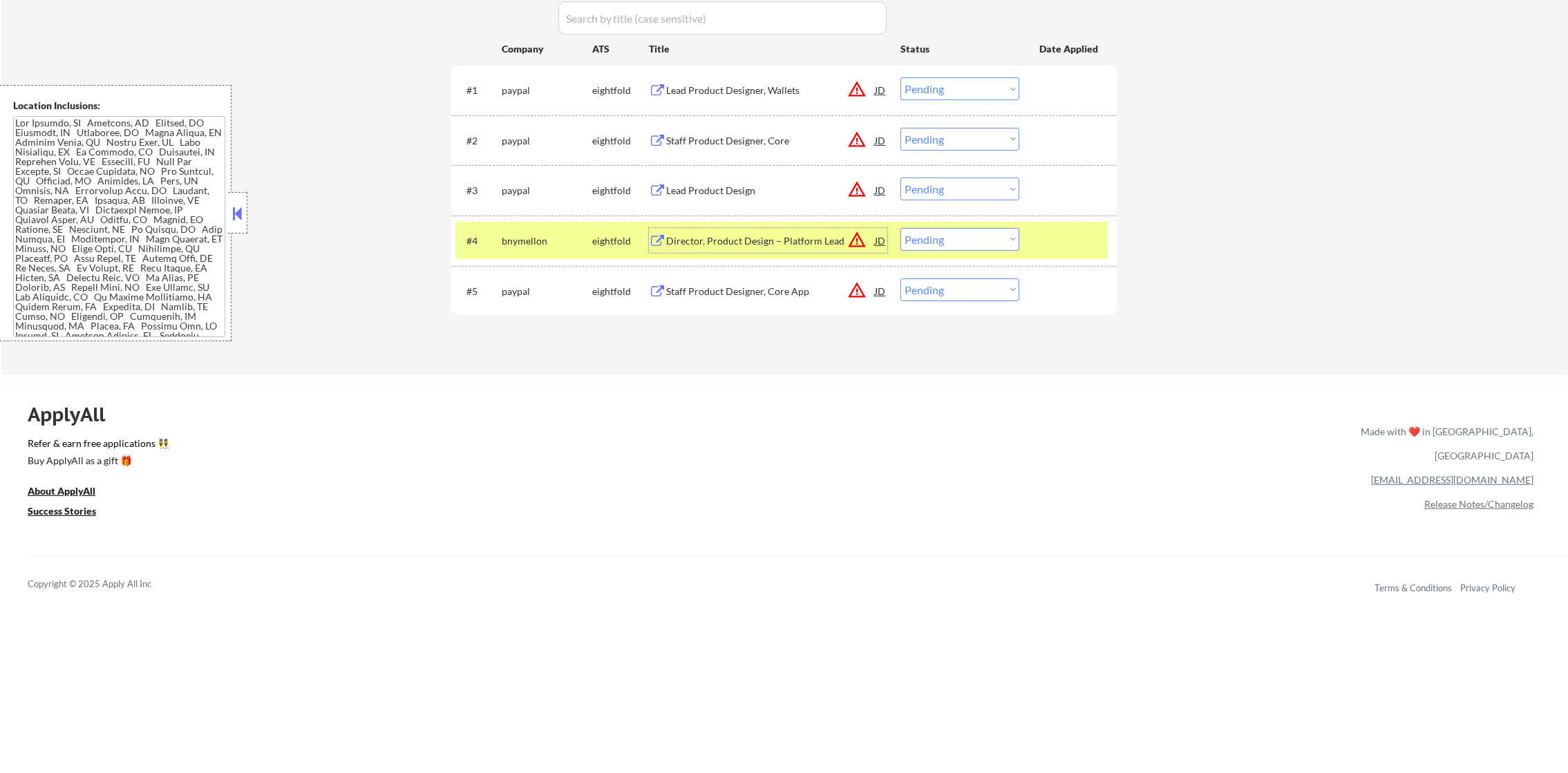
click at [918, 235] on select "Choose an option... Pending Applied Excluded (Questions) Excluded (Expired) Exc…" at bounding box center [959, 239] width 119 height 23
click at [900, 228] on select "Choose an option... Pending Applied Excluded (Questions) Excluded (Expired) Exc…" at bounding box center [959, 239] width 119 height 23
click at [557, 235] on div "bnymellon" at bounding box center [547, 241] width 90 height 13
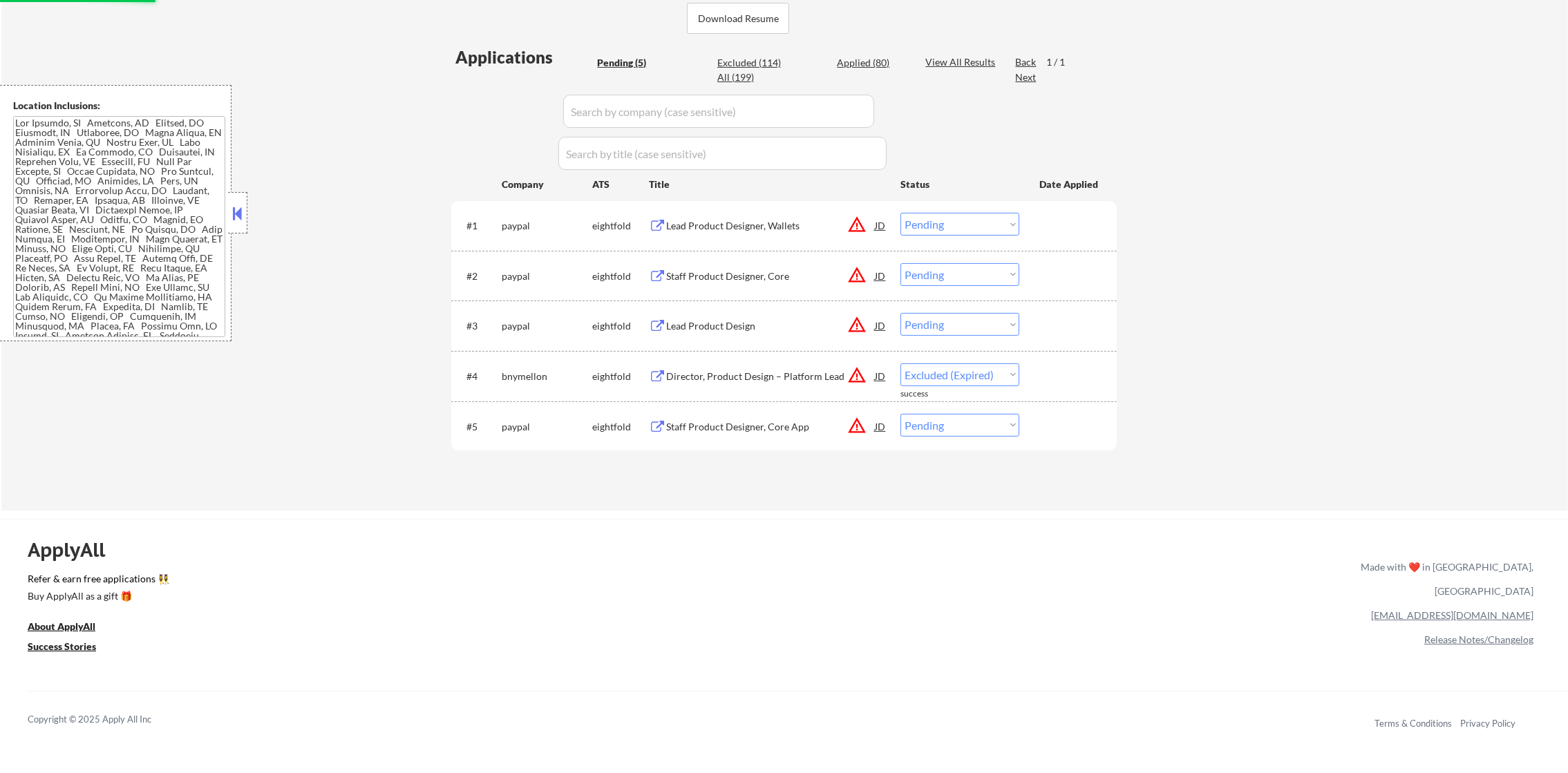
scroll to position [346, 0]
select select ""pending""
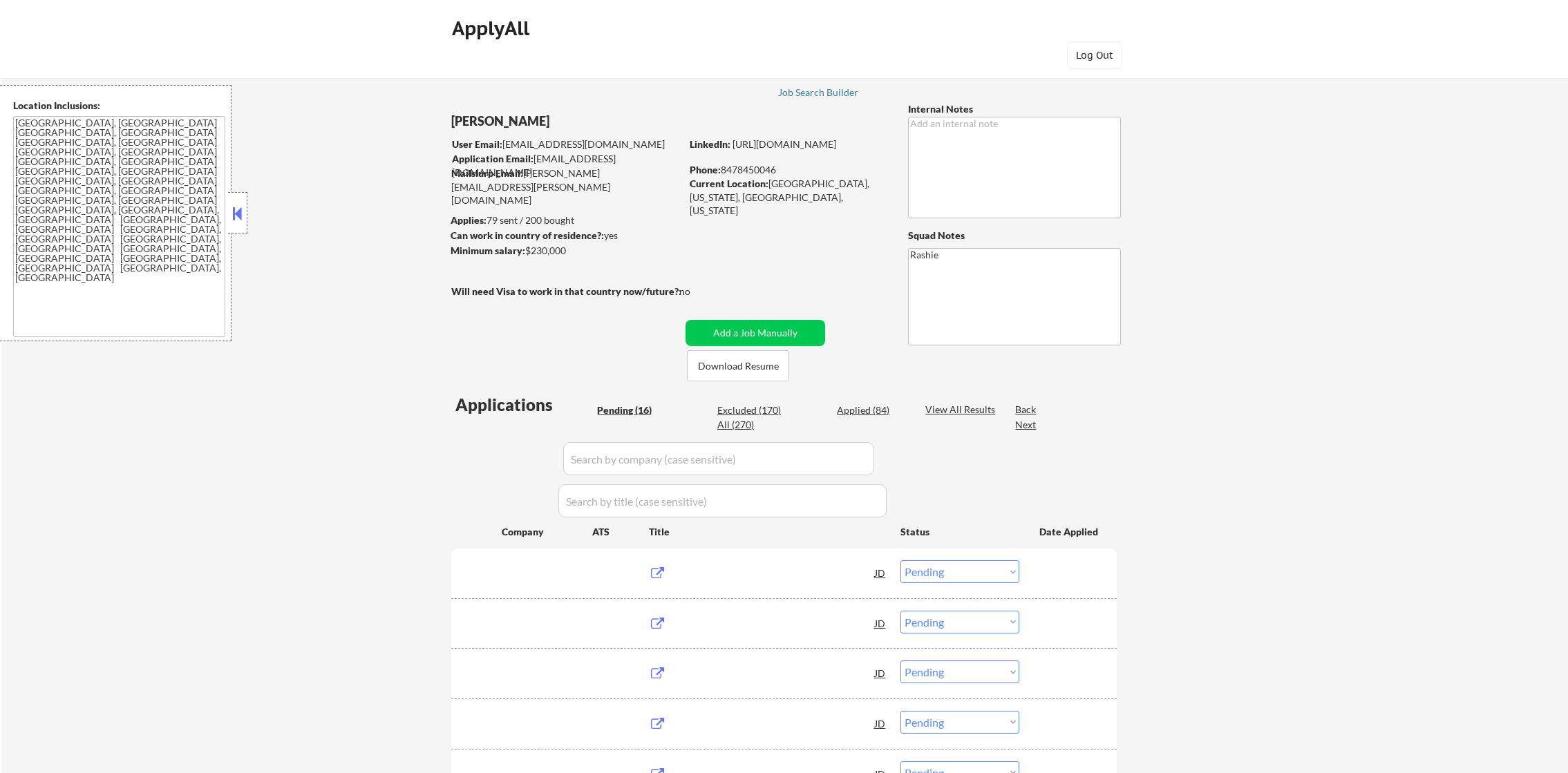
select select ""pending""
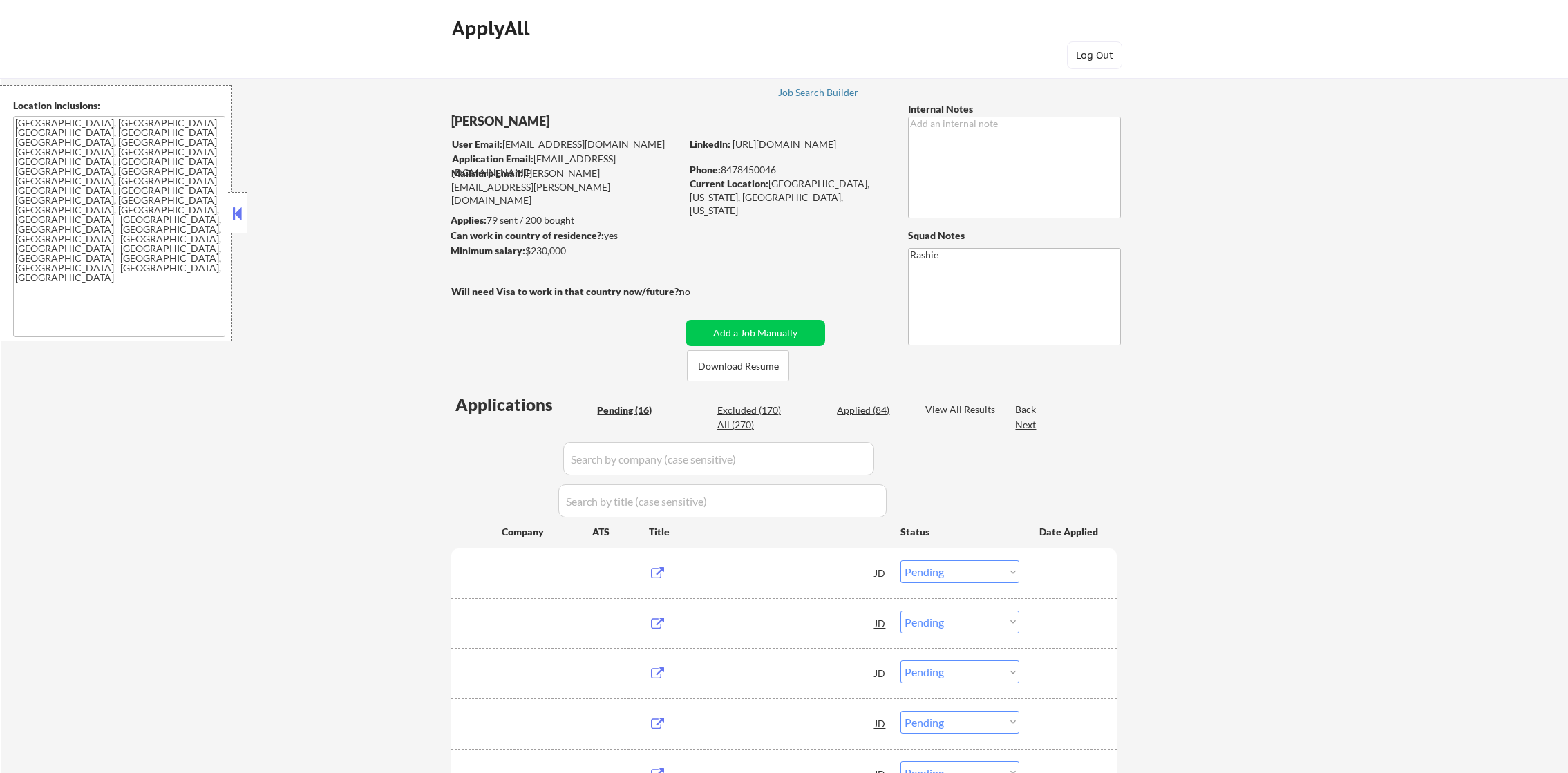
select select ""pending""
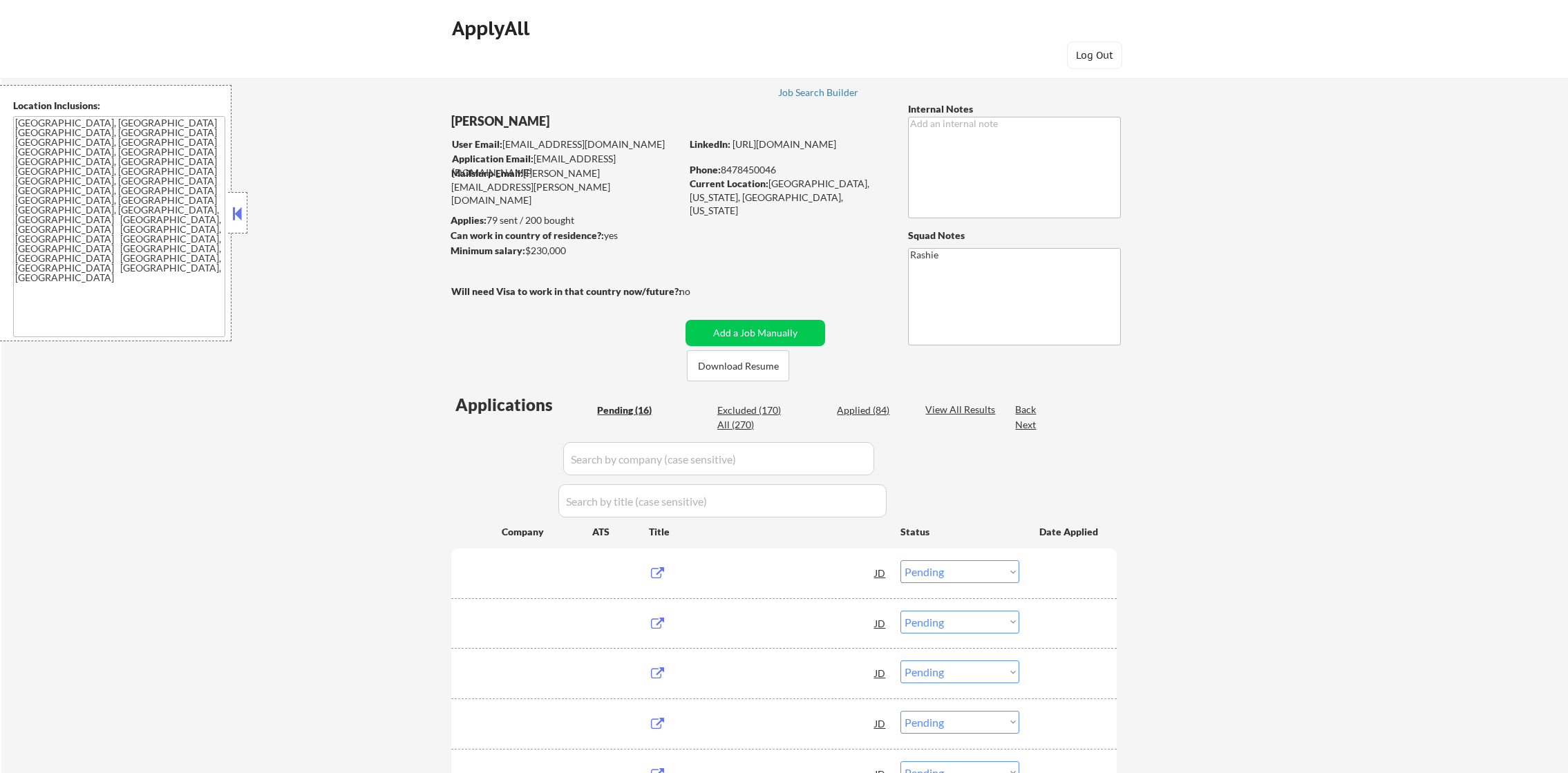
select select ""pending""
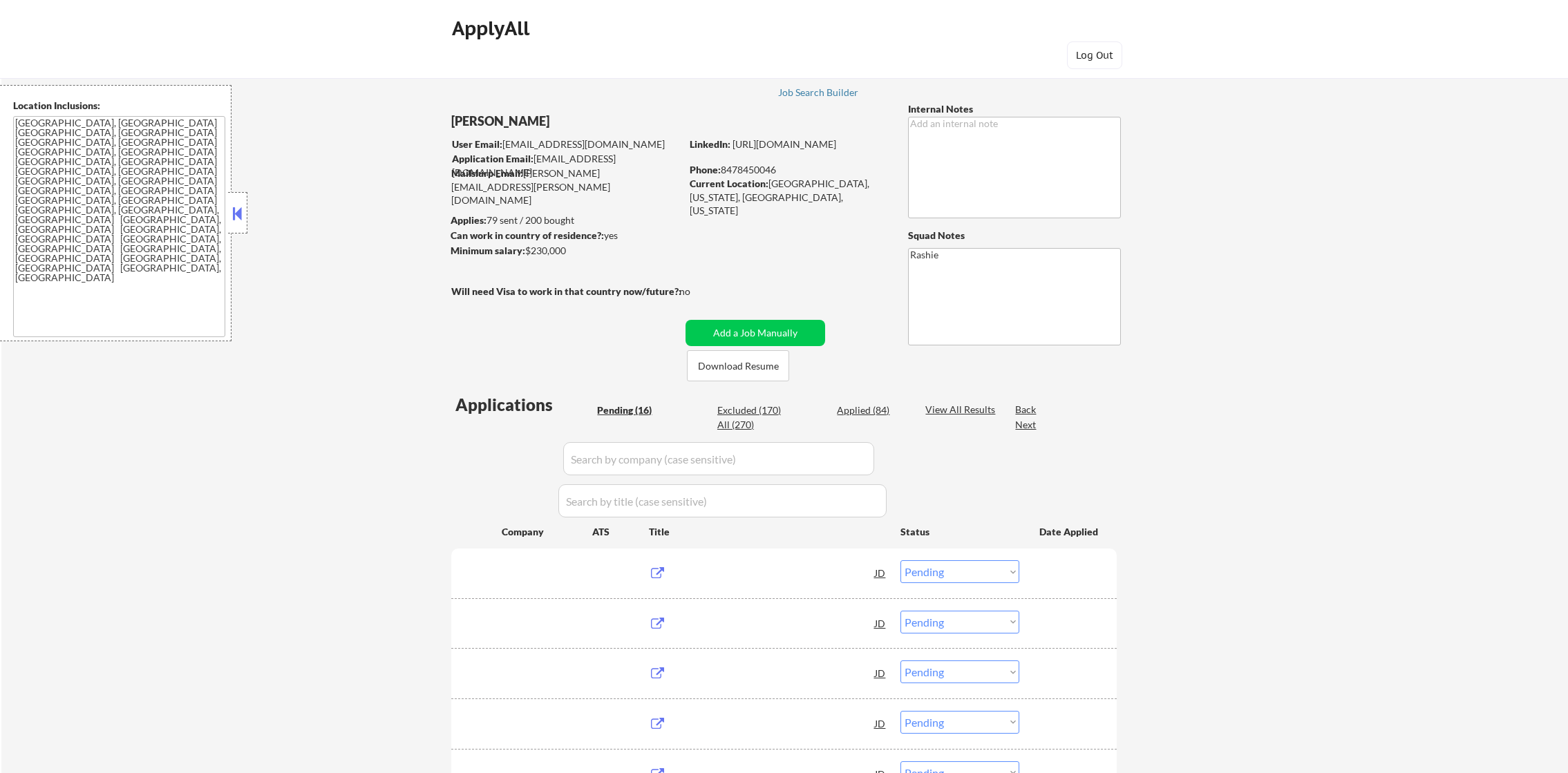
select select ""pending""
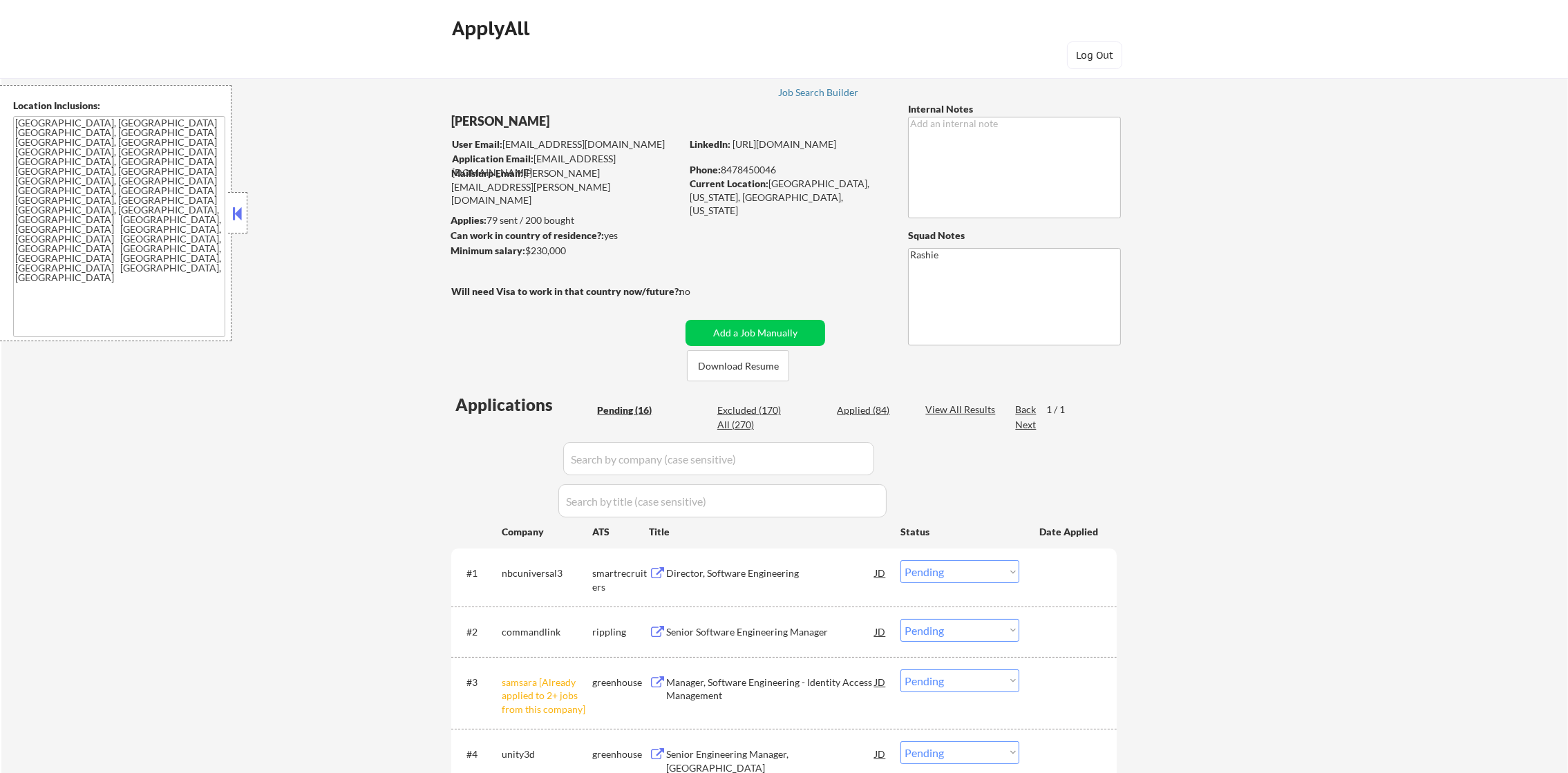
scroll to position [207, 0]
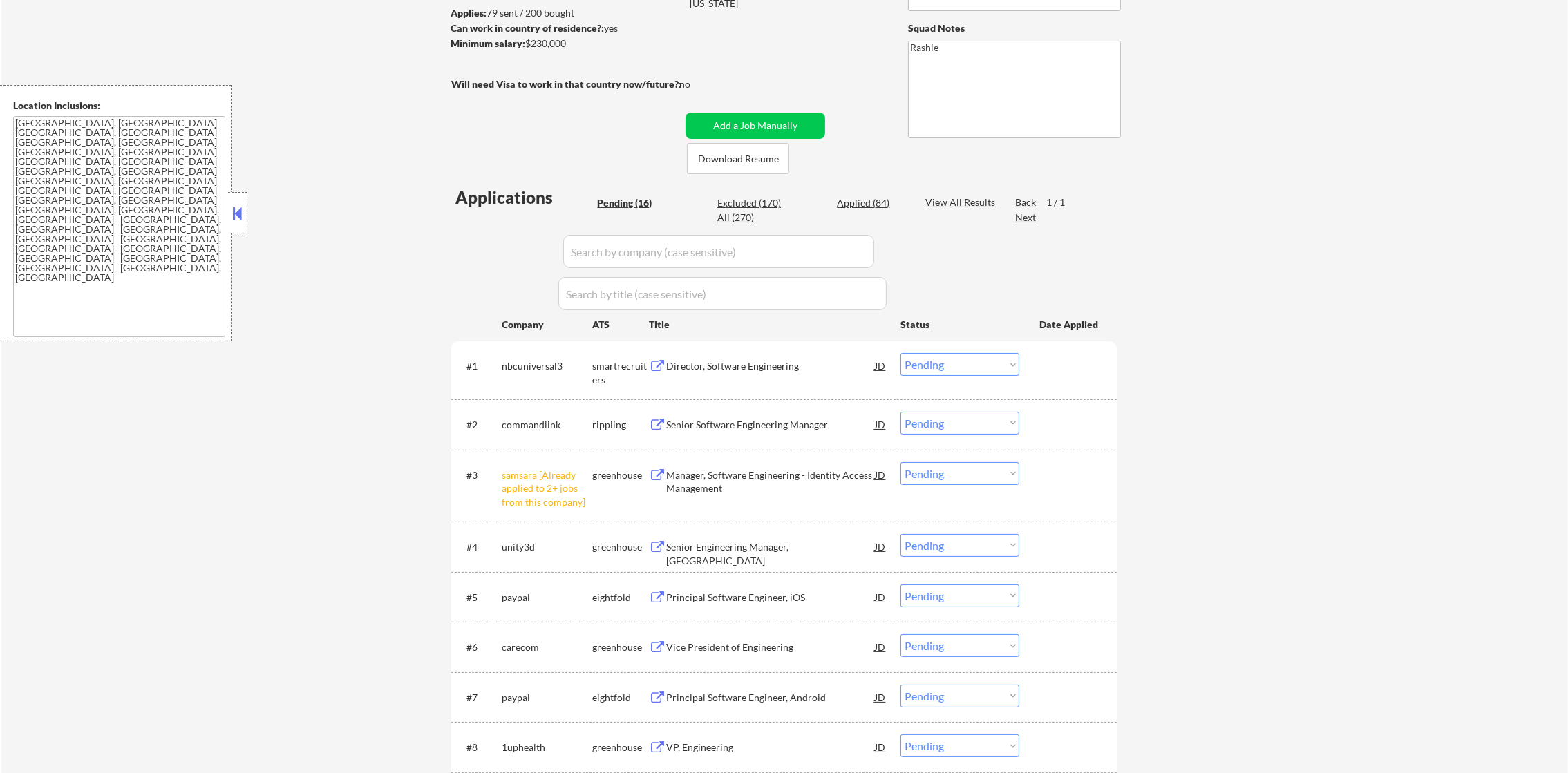
click at [919, 471] on select "Choose an option... Pending Applied Excluded (Questions) Excluded (Expired) Exc…" at bounding box center [959, 473] width 119 height 23
click at [900, 462] on select "Choose an option... Pending Applied Excluded (Questions) Excluded (Expired) Exc…" at bounding box center [959, 473] width 119 height 23
select select ""pending""
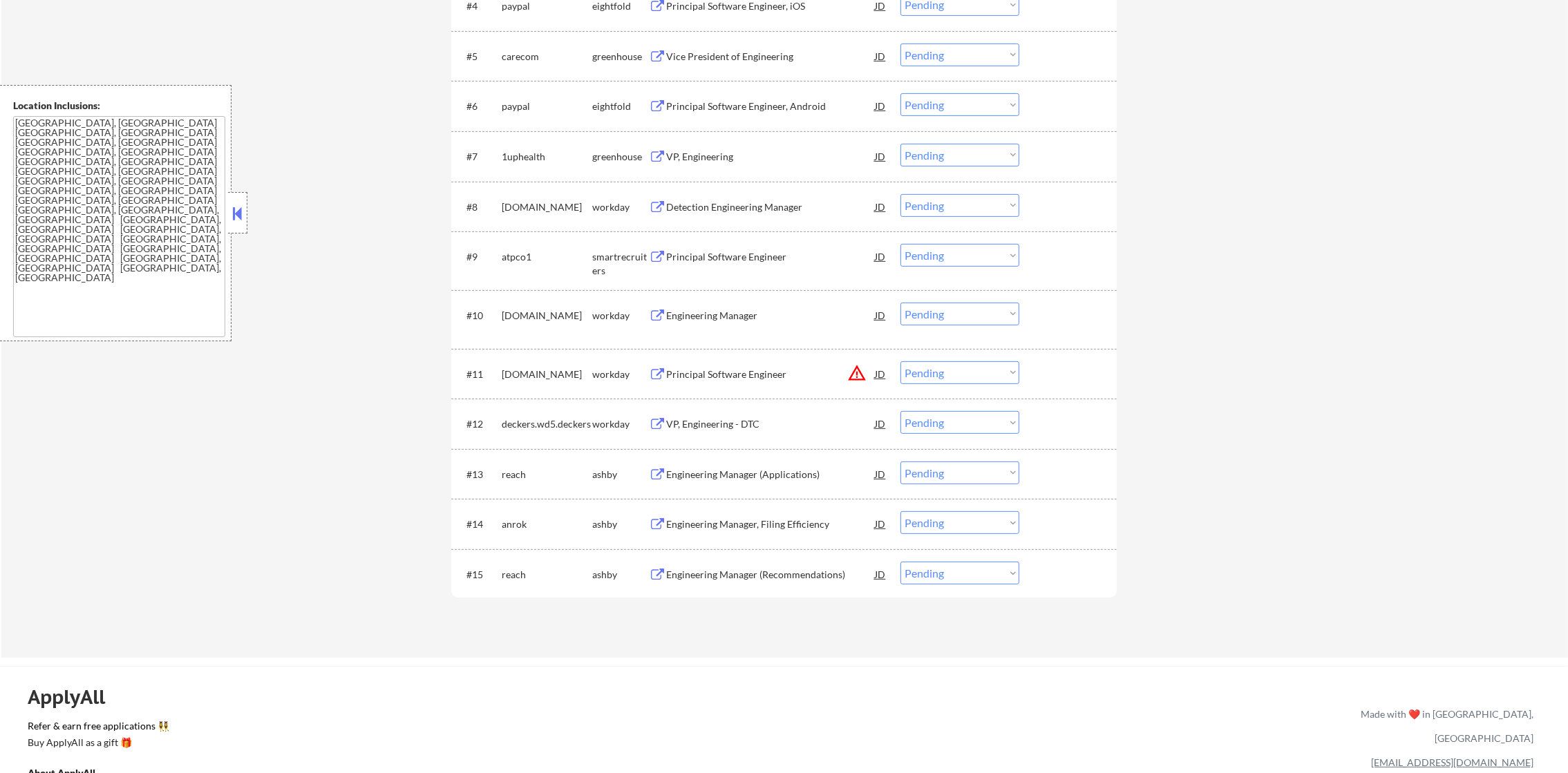
scroll to position [790, 0]
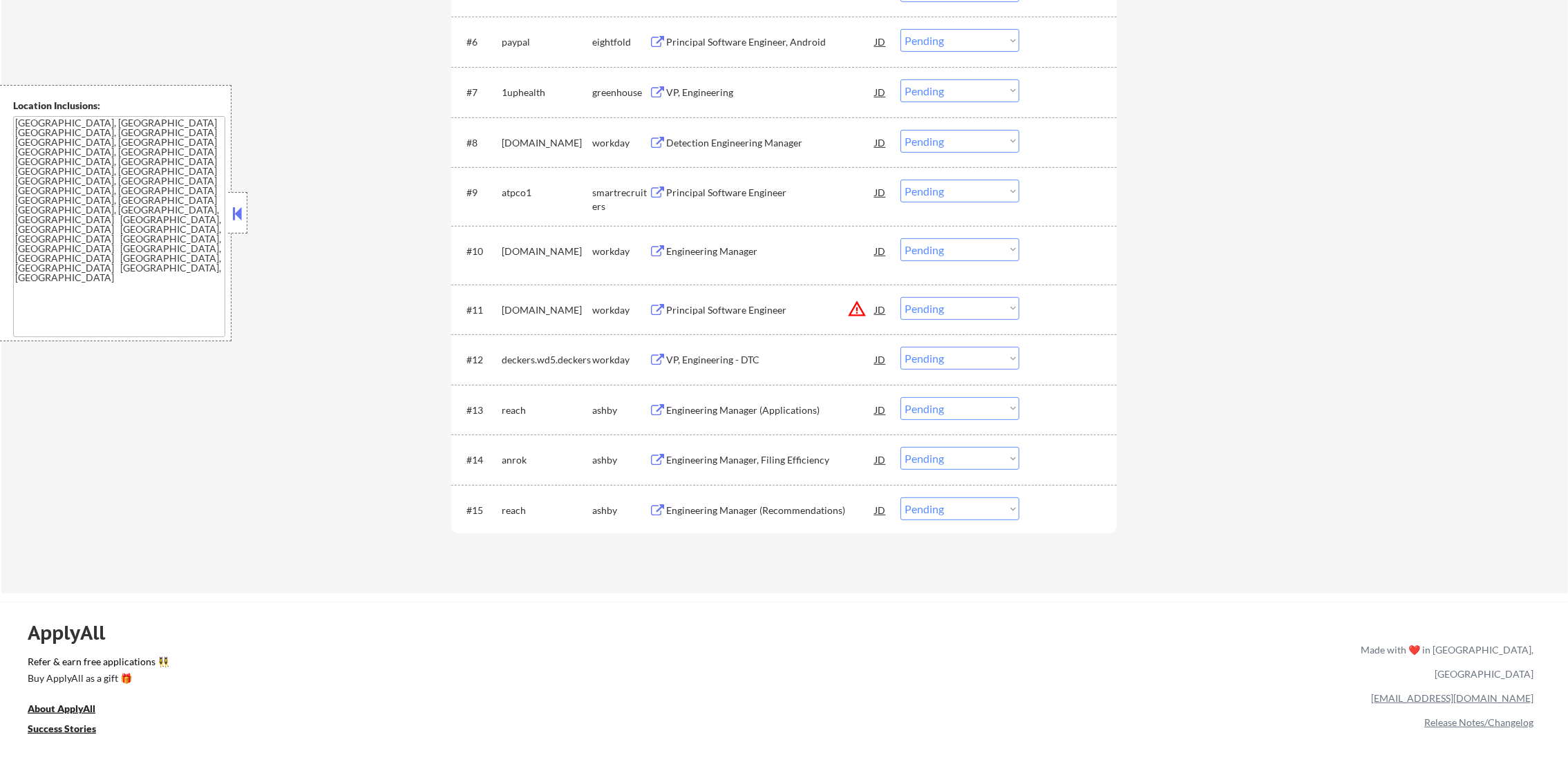
click at [854, 305] on button "warning_amber" at bounding box center [856, 309] width 19 height 19
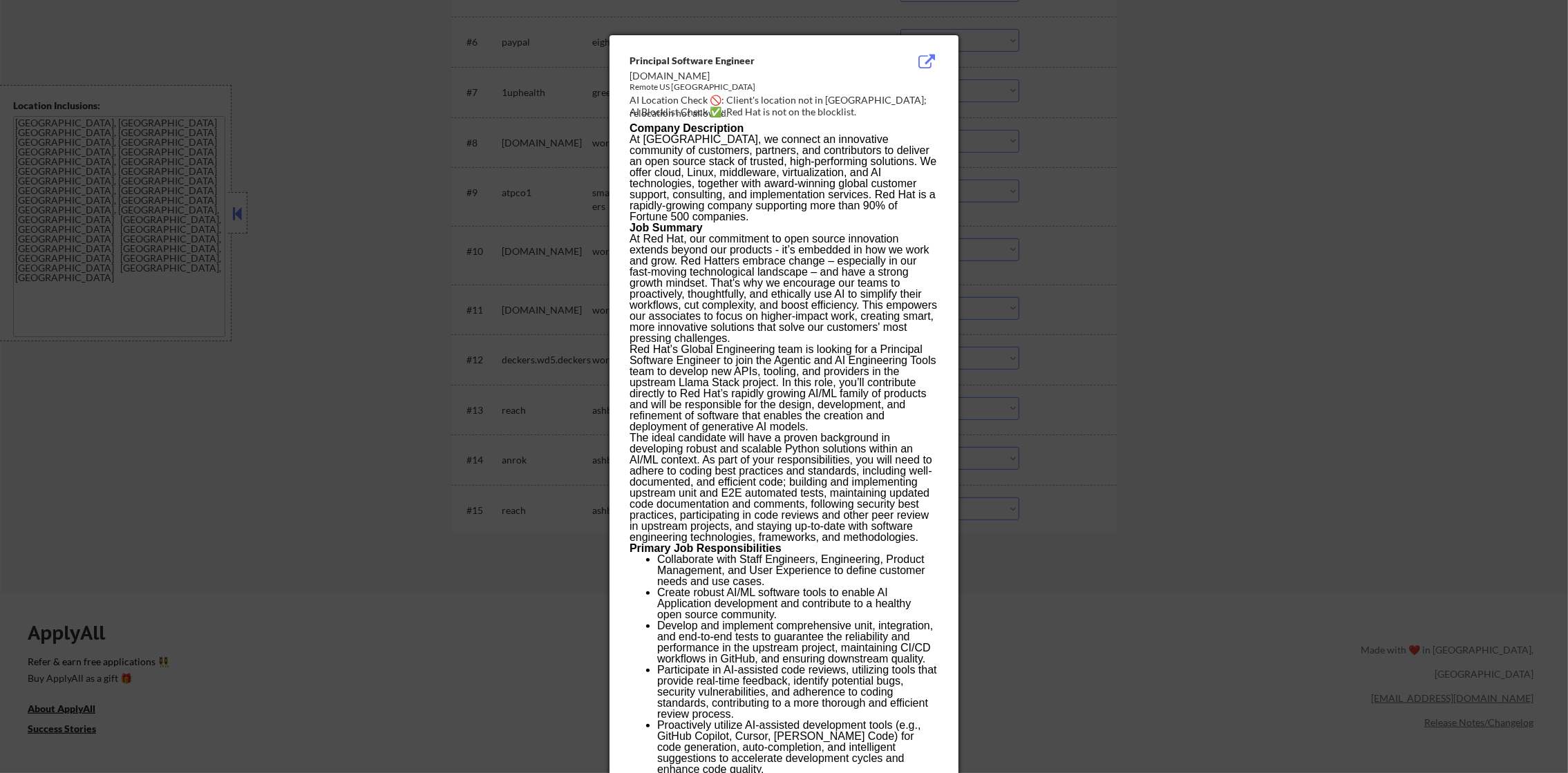
click at [1190, 310] on div at bounding box center [784, 386] width 1568 height 773
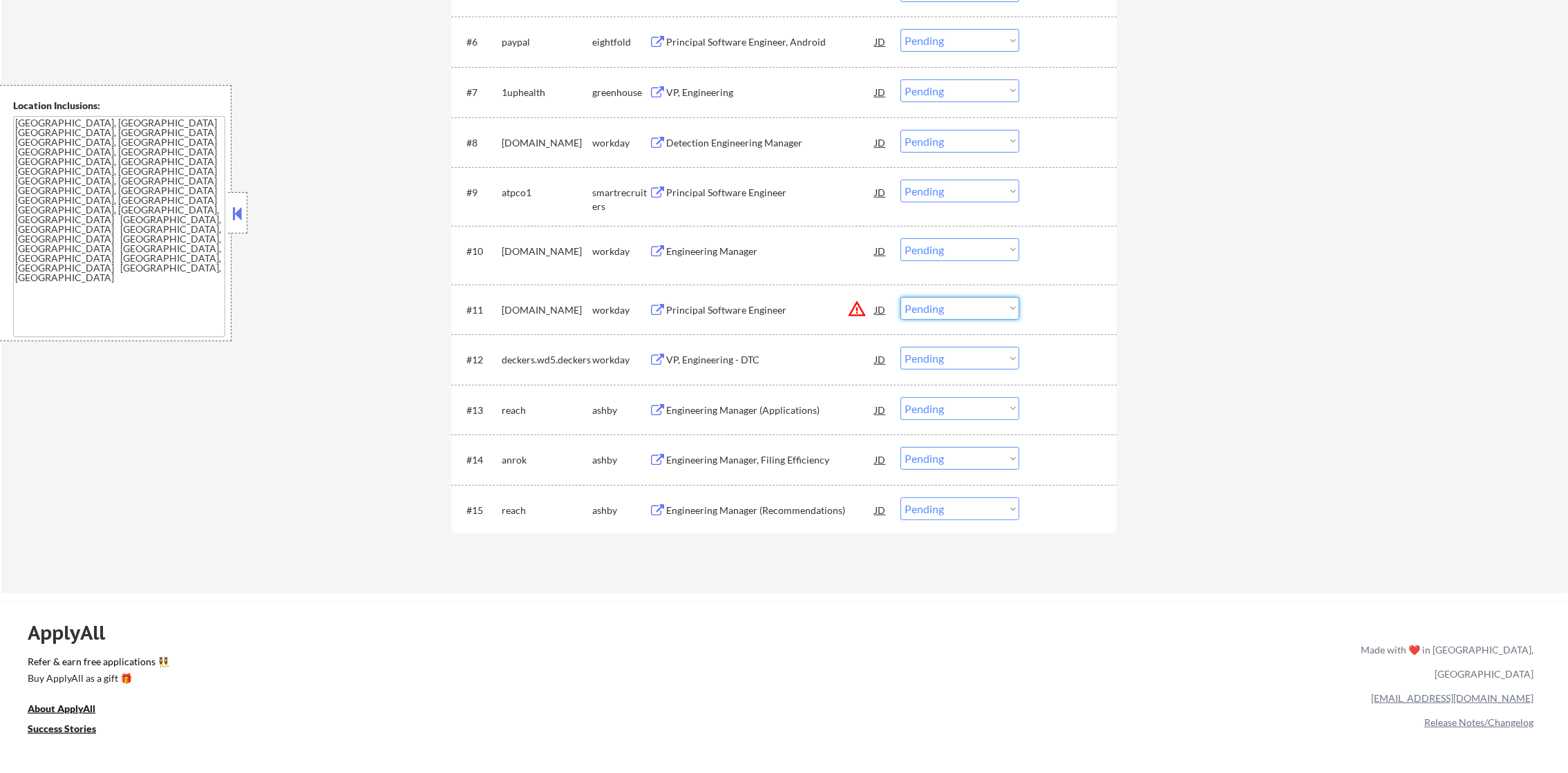
click at [992, 316] on select "Choose an option... Pending Applied Excluded (Questions) Excluded (Expired) Exc…" at bounding box center [959, 308] width 119 height 23
click at [900, 297] on select "Choose an option... Pending Applied Excluded (Questions) Excluded (Expired) Exc…" at bounding box center [959, 308] width 119 height 23
select select ""pending""
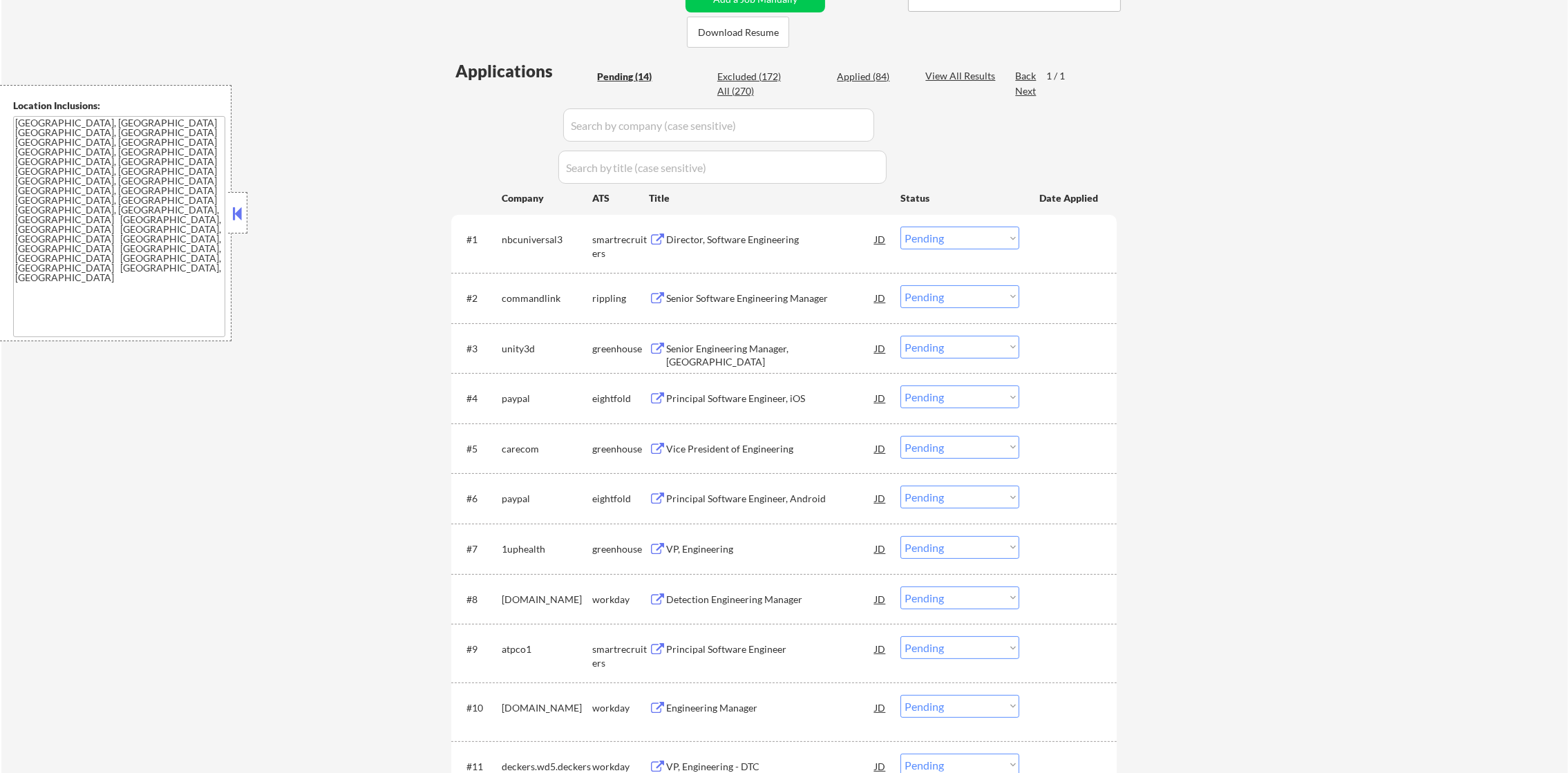
scroll to position [308, 0]
